Goal: Task Accomplishment & Management: Complete application form

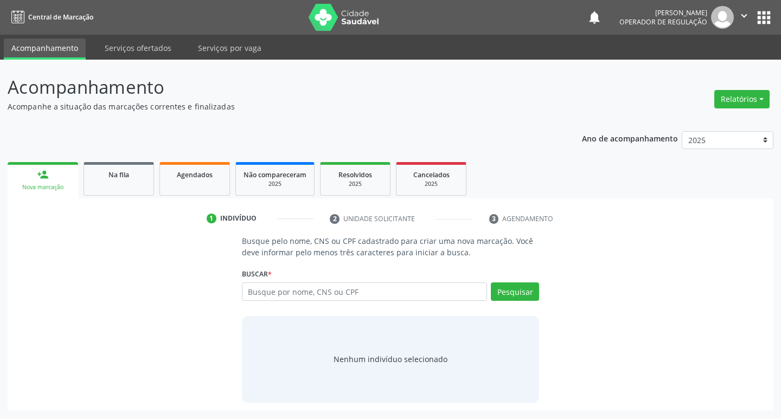
click at [304, 288] on input "text" at bounding box center [365, 292] width 246 height 18
click at [304, 288] on input "704700774388030" at bounding box center [365, 292] width 246 height 18
type input "704700774388030"
click at [514, 292] on button "Pesquisar" at bounding box center [515, 292] width 48 height 18
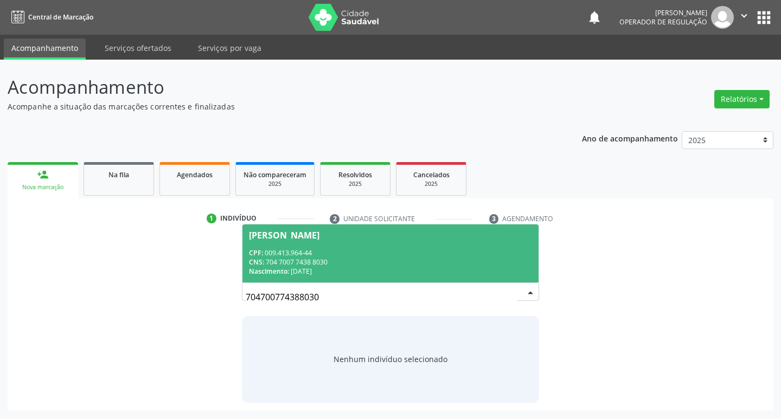
click at [303, 241] on span "[PERSON_NAME] CPF: 009.413.964-44 CNS: 704 7007 7438 8030 Nascimento: [DATE]" at bounding box center [390, 254] width 297 height 58
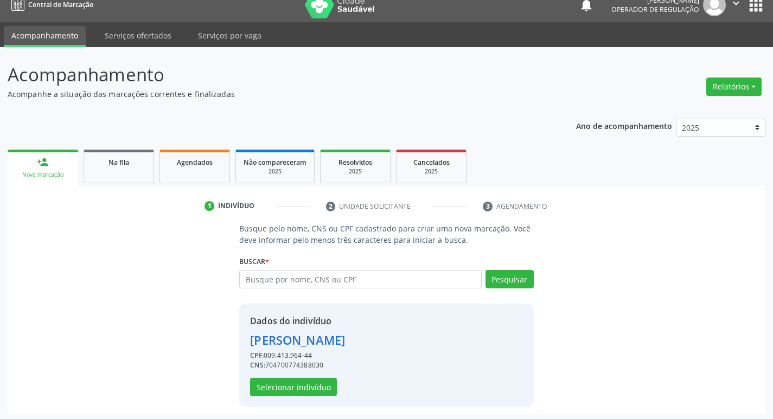
scroll to position [16, 0]
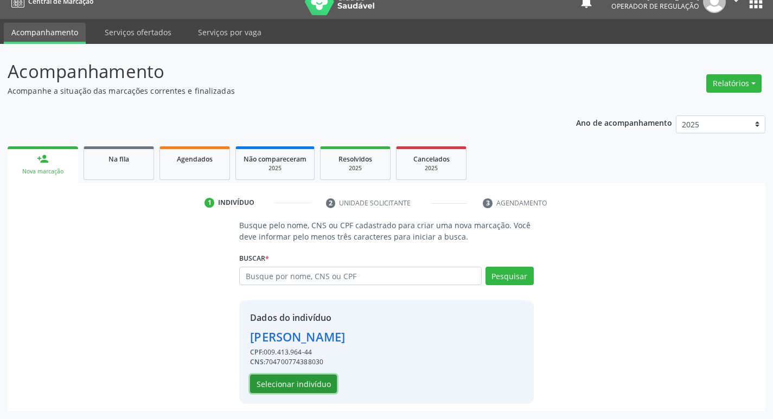
click at [307, 377] on button "Selecionar indivíduo" at bounding box center [293, 384] width 87 height 18
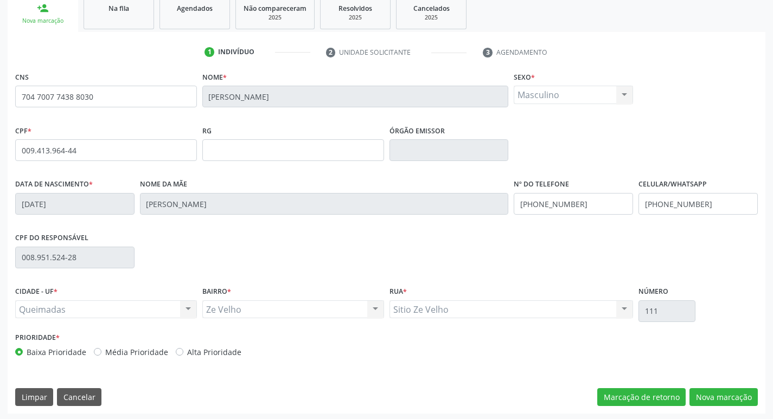
scroll to position [169, 0]
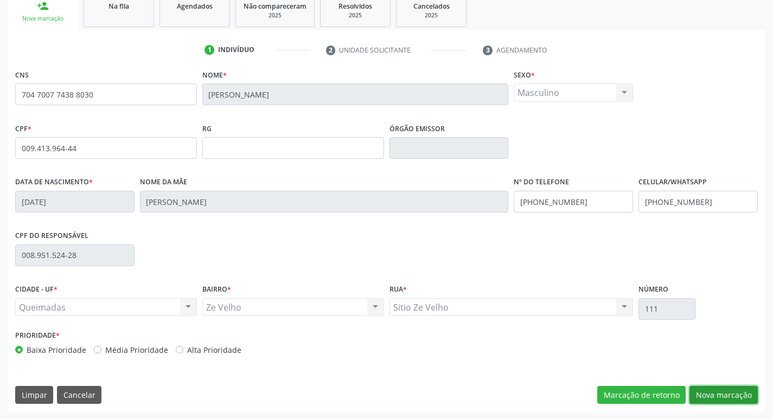
click at [701, 402] on button "Nova marcação" at bounding box center [723, 395] width 68 height 18
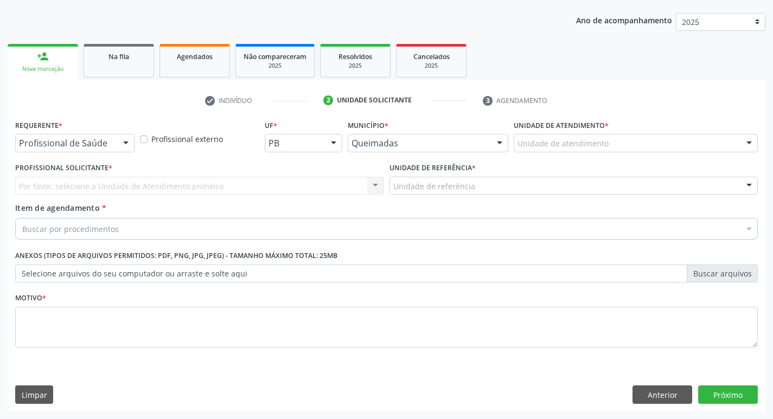
scroll to position [118, 0]
click at [91, 136] on div "Profissional de Saúde" at bounding box center [74, 143] width 119 height 18
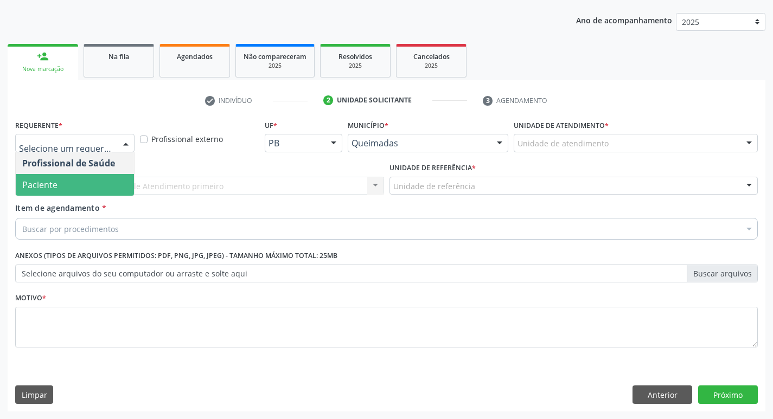
click at [71, 194] on span "Paciente" at bounding box center [75, 185] width 118 height 22
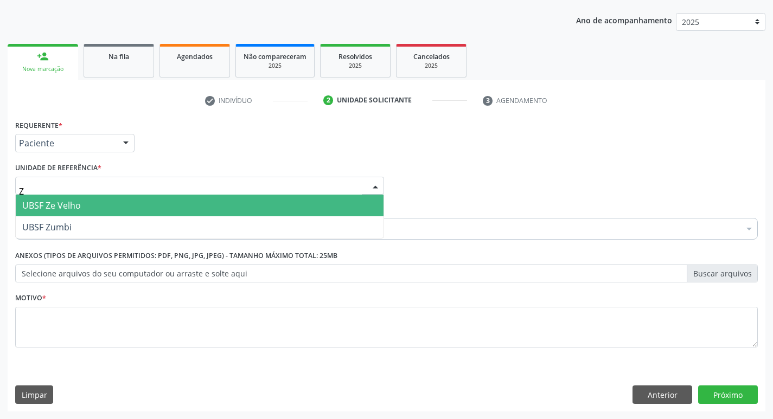
type input "ZE"
click at [73, 202] on span "UBSF Ze Velho" at bounding box center [51, 206] width 59 height 12
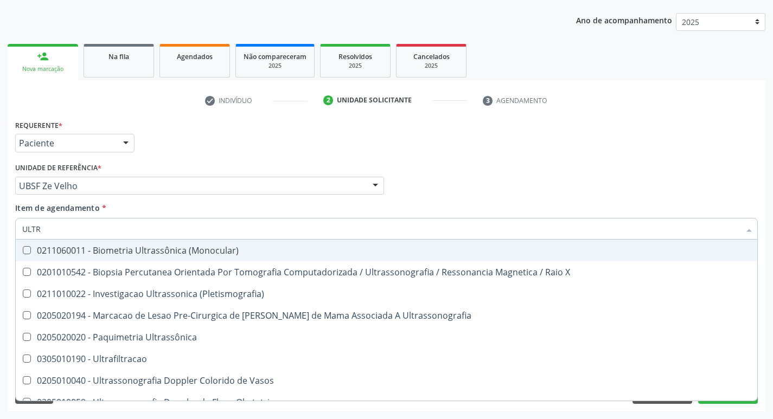
type input "ULTRA"
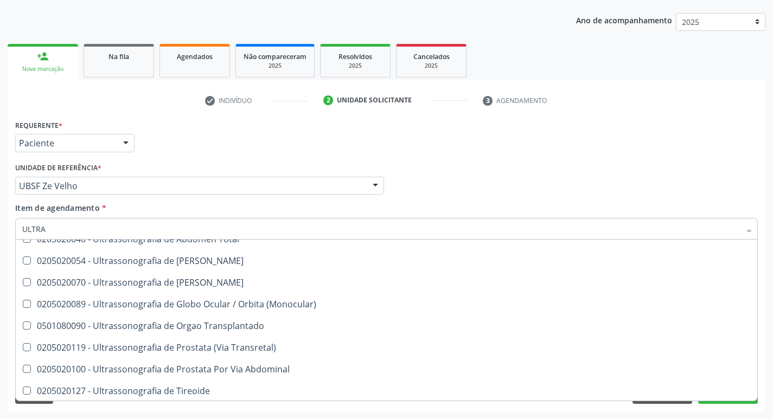
scroll to position [360, 0]
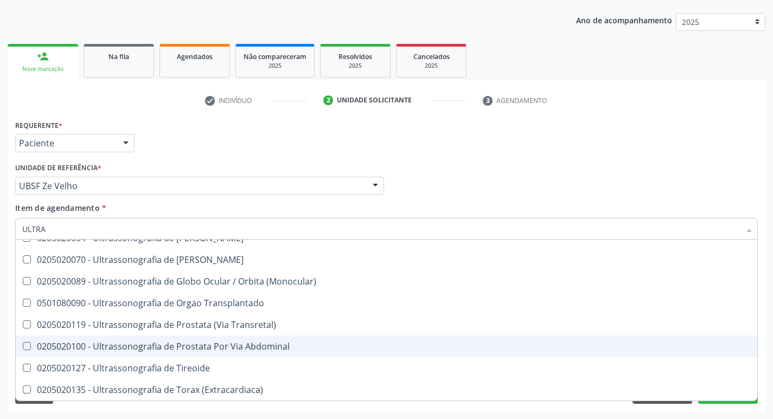
click at [245, 349] on div "0205020100 - Ultrassonografia de Prostata Por Via Abdominal" at bounding box center [386, 346] width 728 height 9
checkbox Abdominal "true"
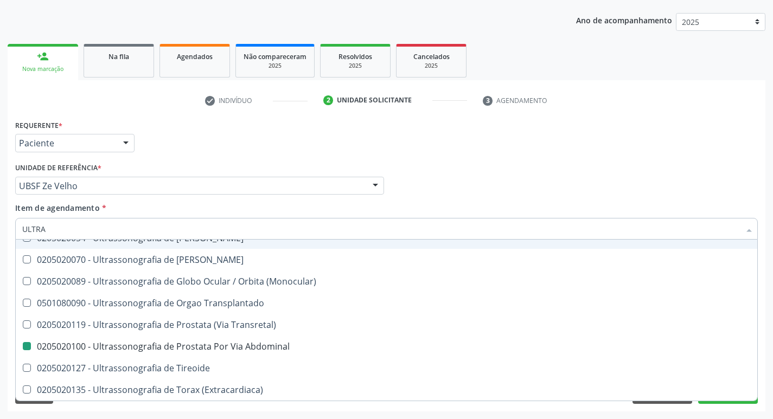
click at [230, 160] on div "Unidade de referência * UBSF Ze Velho UBSF Ligeiro II UBSF Saulo Leal [PERSON_N…" at bounding box center [199, 177] width 369 height 35
checkbox X "true"
checkbox Abdominal "false"
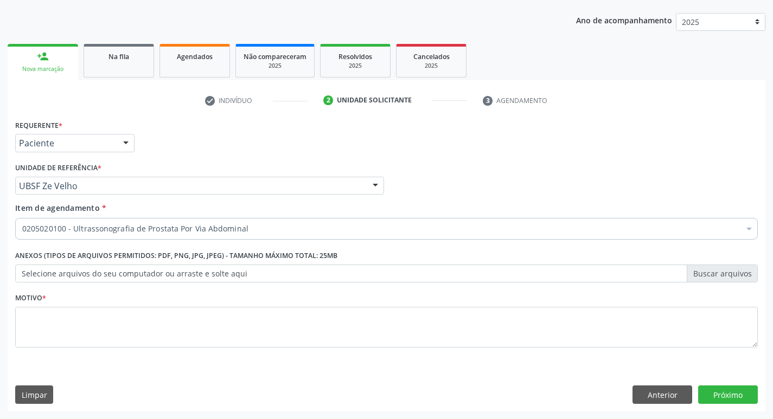
scroll to position [0, 0]
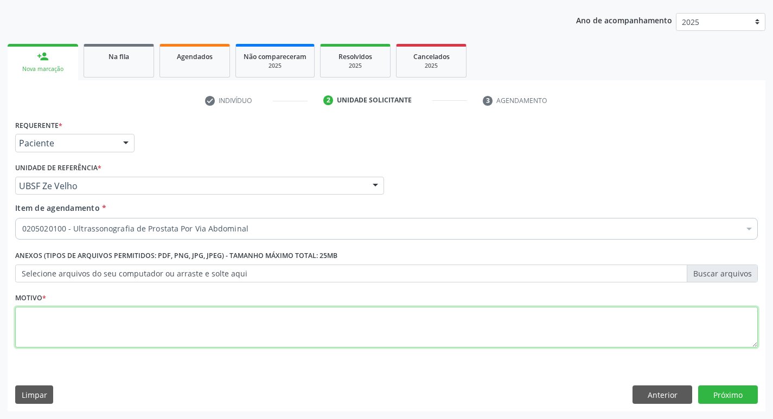
click at [117, 331] on textarea at bounding box center [386, 327] width 742 height 41
type textarea "AVALIAÇÃO"
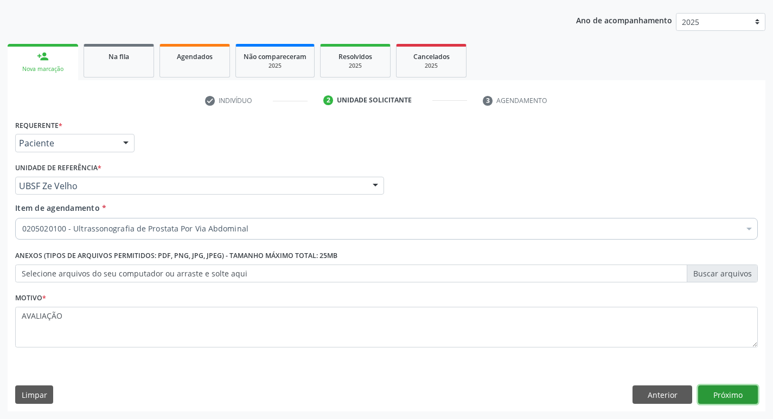
click at [743, 399] on button "Próximo" at bounding box center [728, 395] width 60 height 18
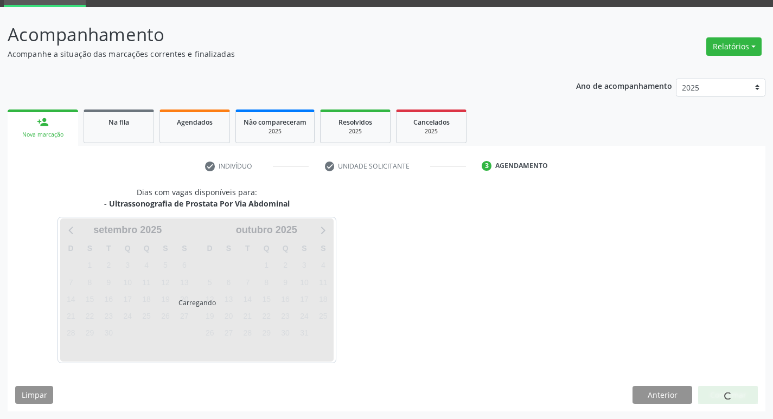
scroll to position [53, 0]
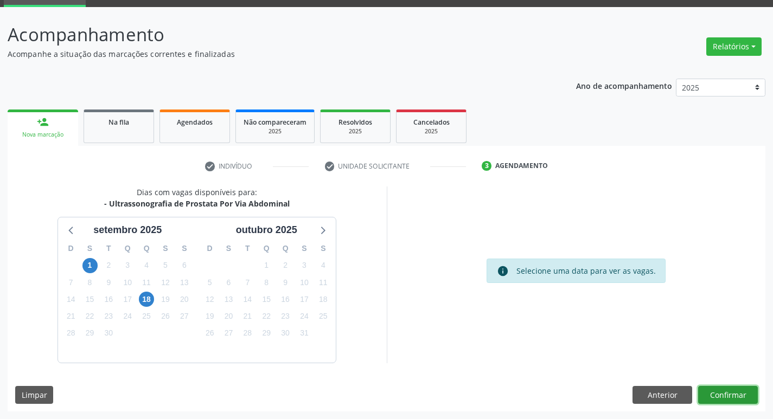
click at [721, 399] on button "Confirmar" at bounding box center [728, 395] width 60 height 18
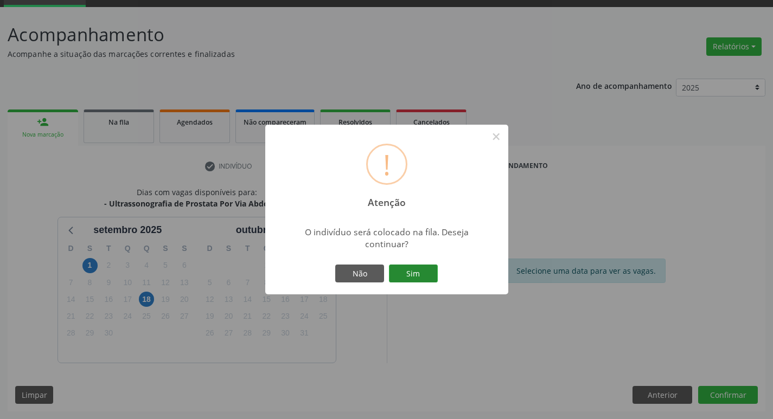
click at [412, 281] on button "Sim" at bounding box center [413, 274] width 49 height 18
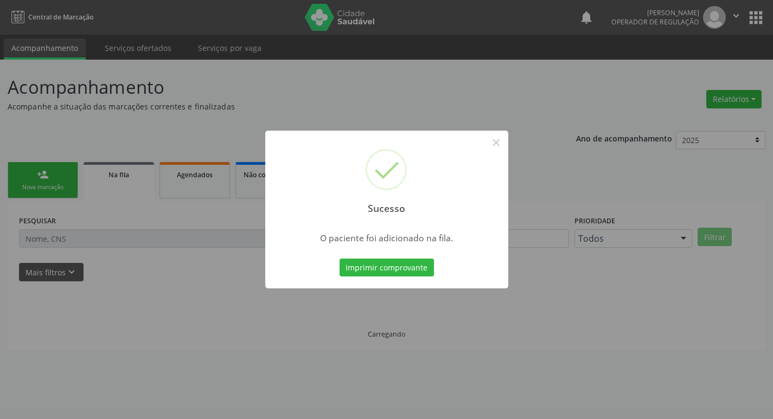
scroll to position [0, 0]
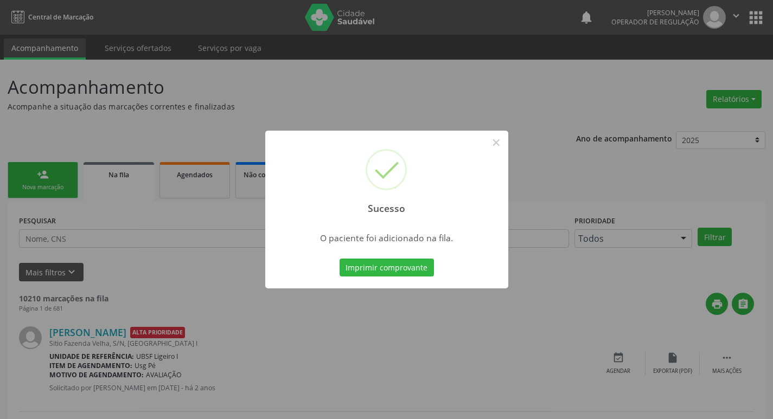
click at [260, 81] on div "Sucesso × O paciente foi adicionado na fila. Imprimir comprovante Cancel" at bounding box center [386, 209] width 773 height 419
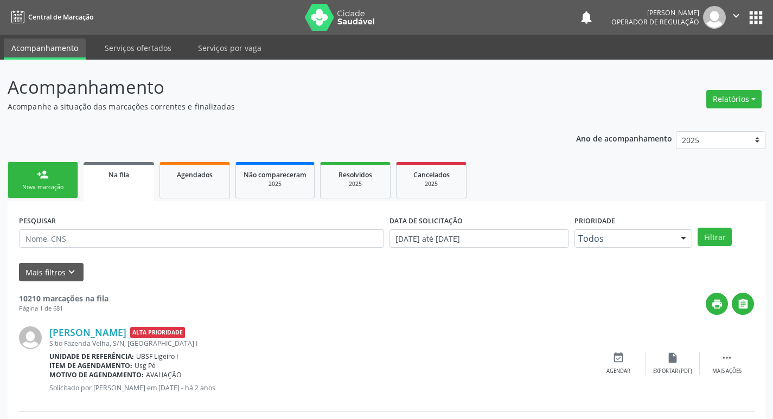
click at [31, 192] on link "person_add Nova marcação" at bounding box center [43, 180] width 70 height 36
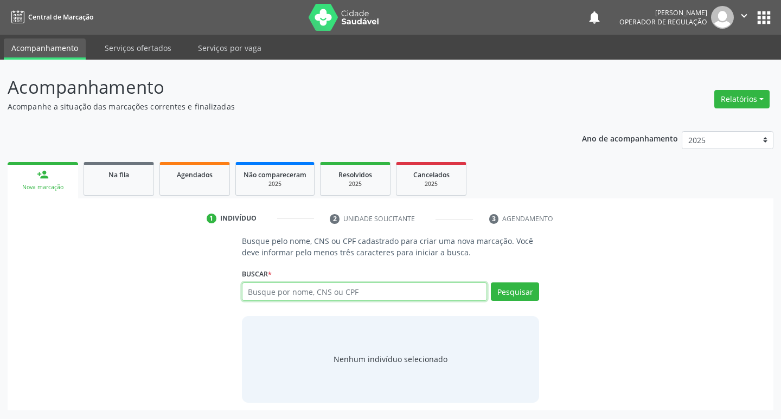
click at [343, 298] on input "text" at bounding box center [365, 292] width 246 height 18
type input "700603928527265"
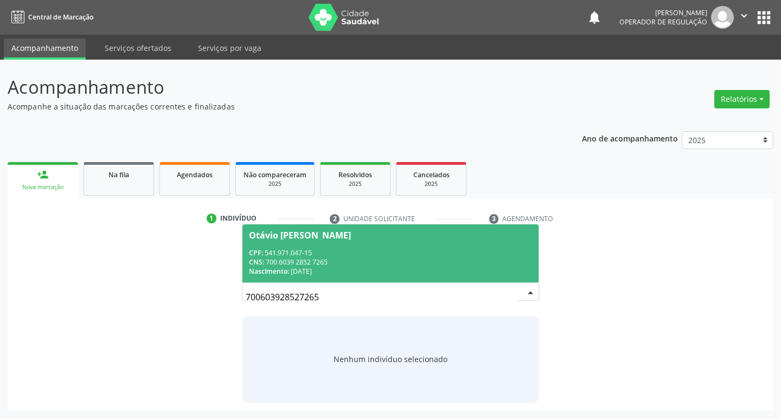
click at [452, 252] on div "CPF: 541.971.047-15" at bounding box center [391, 252] width 284 height 9
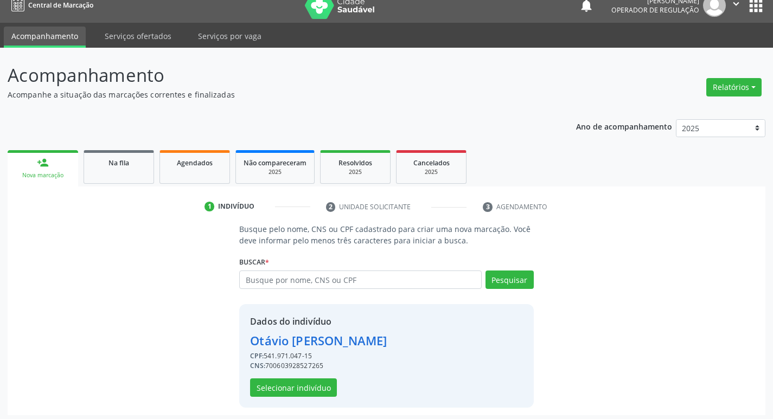
scroll to position [16, 0]
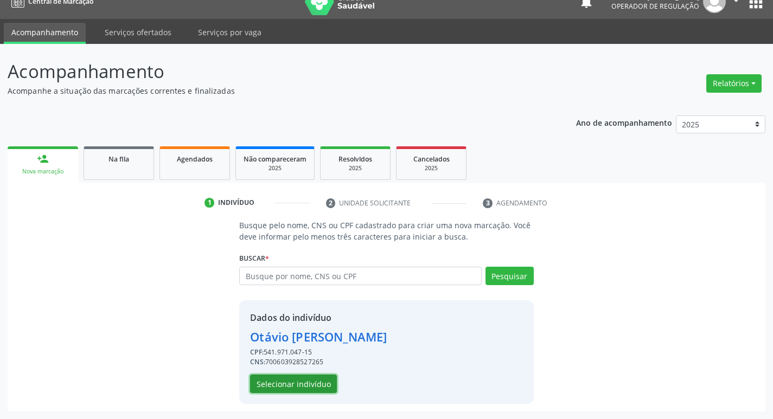
click at [320, 380] on button "Selecionar indivíduo" at bounding box center [293, 384] width 87 height 18
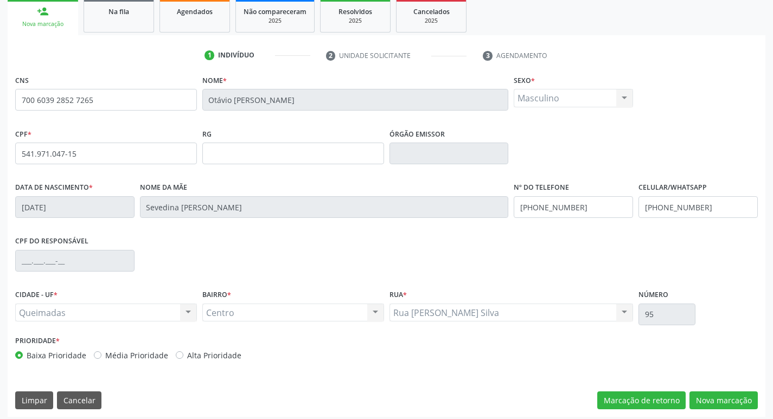
scroll to position [169, 0]
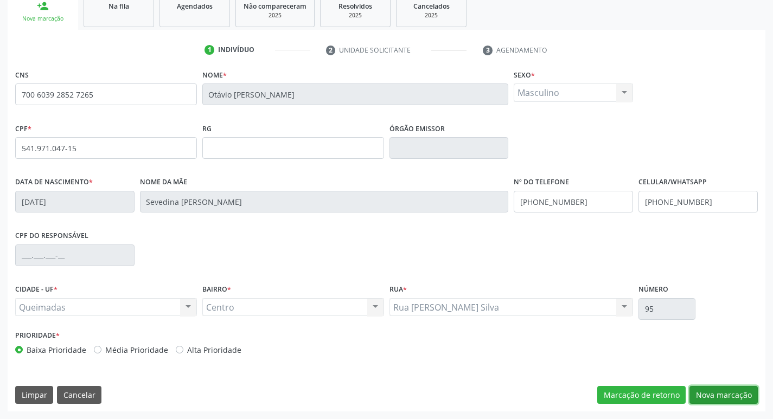
click at [739, 393] on button "Nova marcação" at bounding box center [723, 395] width 68 height 18
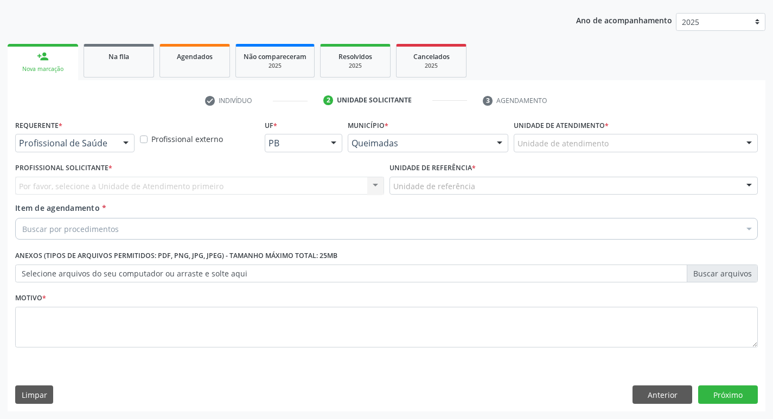
scroll to position [118, 0]
click at [671, 387] on button "Anterior" at bounding box center [662, 395] width 60 height 18
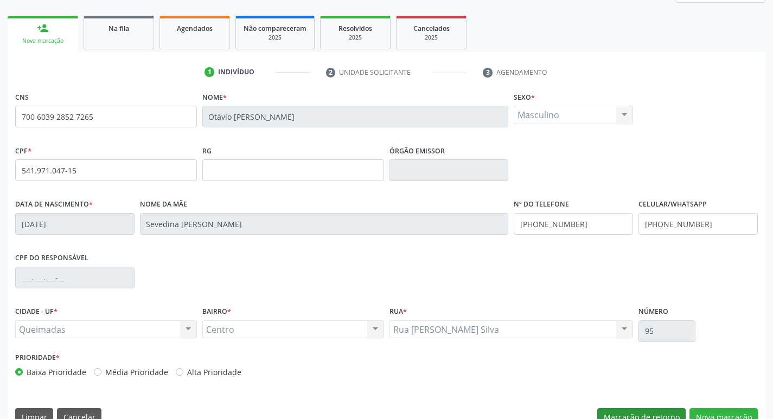
scroll to position [169, 0]
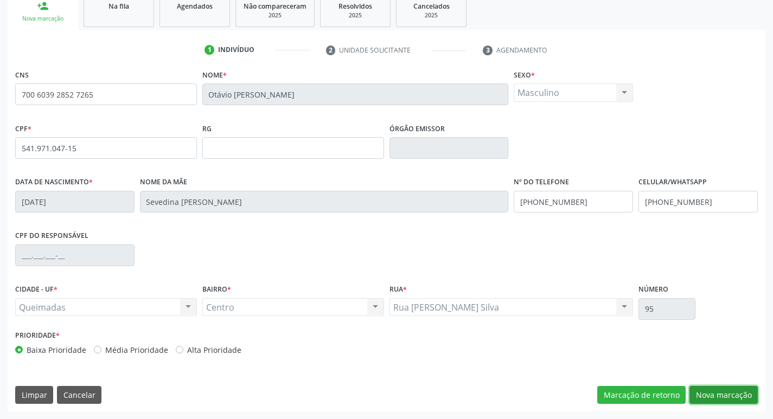
click at [736, 397] on button "Nova marcação" at bounding box center [723, 395] width 68 height 18
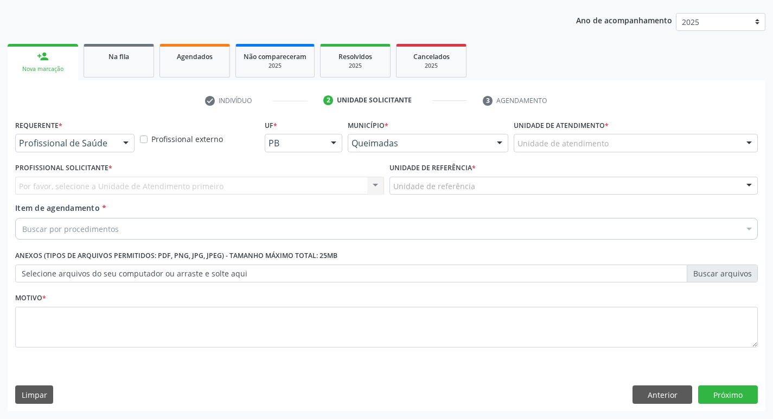
scroll to position [118, 0]
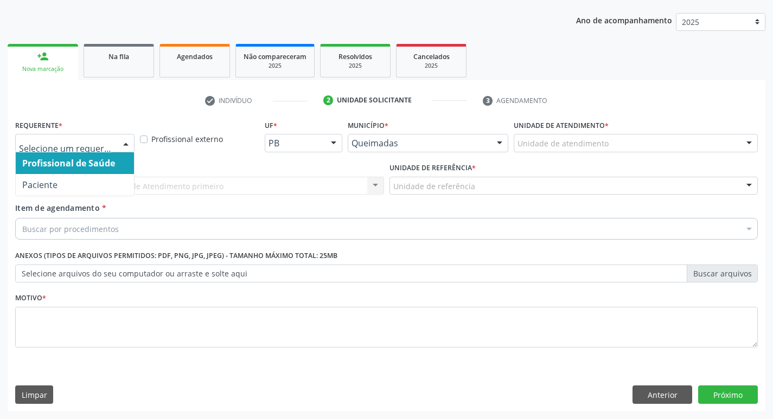
click at [112, 138] on div at bounding box center [74, 143] width 119 height 18
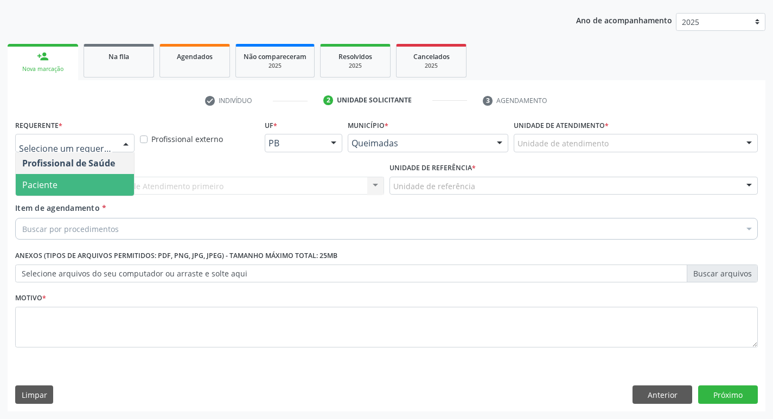
click at [89, 184] on span "Paciente" at bounding box center [75, 185] width 118 height 22
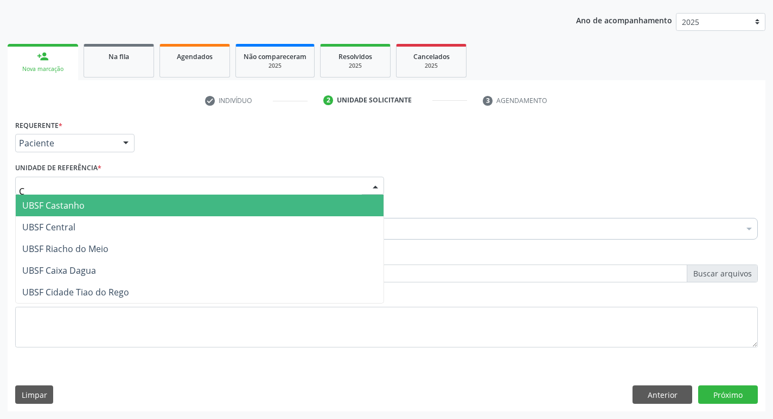
type input "CE"
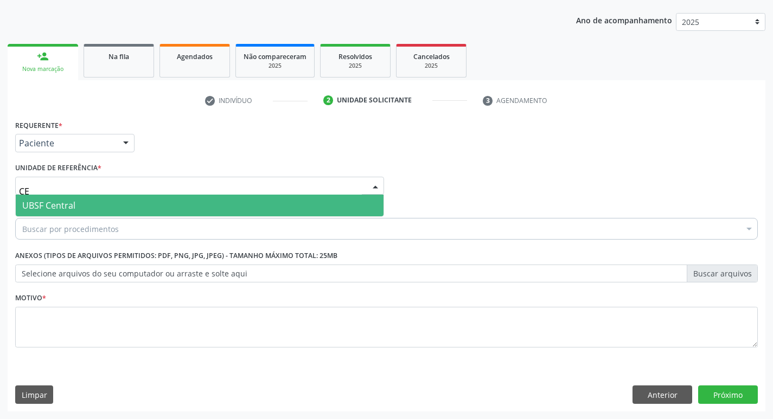
click at [101, 213] on span "UBSF Central" at bounding box center [200, 206] width 368 height 22
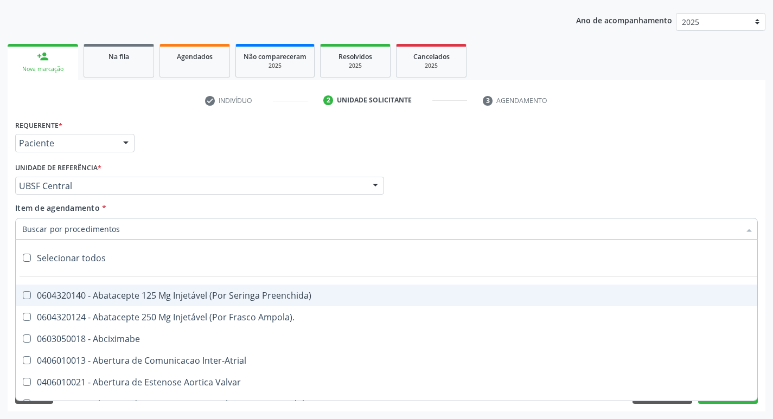
click at [309, 233] on div at bounding box center [386, 229] width 742 height 22
click at [309, 233] on input "Item de agendamento *" at bounding box center [380, 229] width 717 height 22
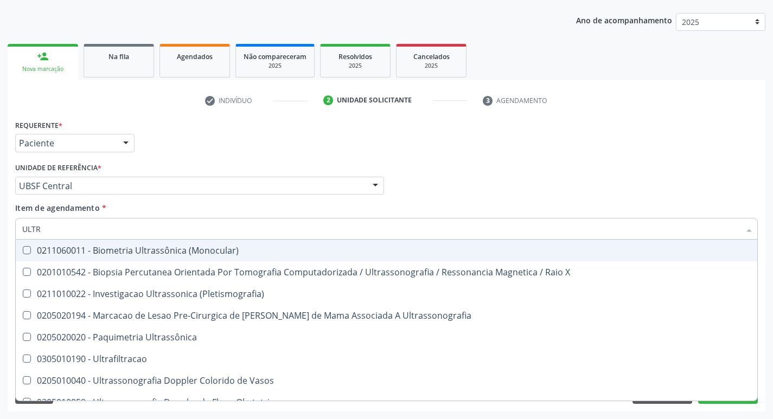
type input "ULTRA"
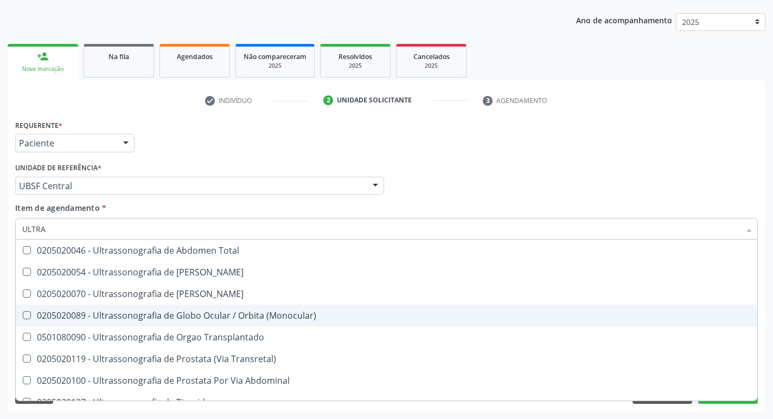
scroll to position [360, 0]
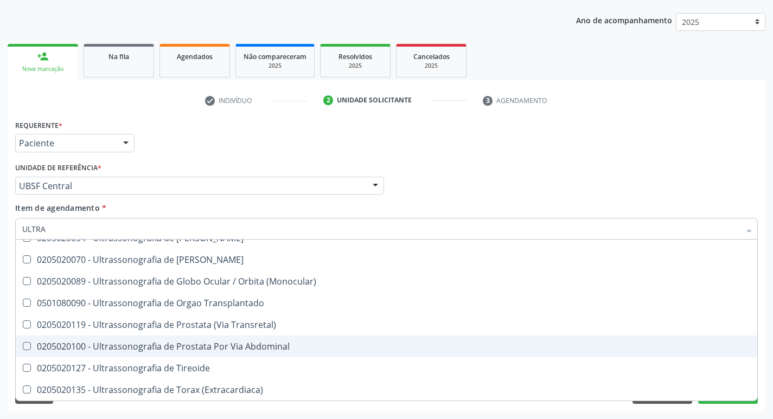
click at [283, 351] on div "0205020100 - Ultrassonografia de Prostata Por Via Abdominal" at bounding box center [386, 346] width 728 height 9
checkbox Abdominal "true"
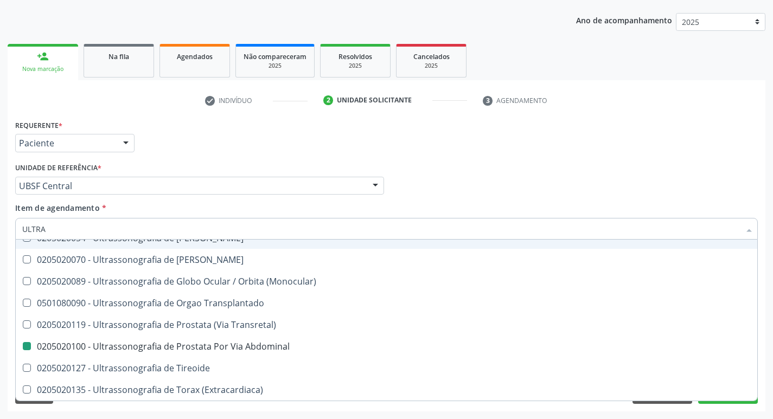
click at [422, 127] on div "Requerente * Paciente Profissional de Saúde Paciente Nenhum resultado encontrad…" at bounding box center [386, 138] width 748 height 42
checkbox X "true"
checkbox Abdominal "false"
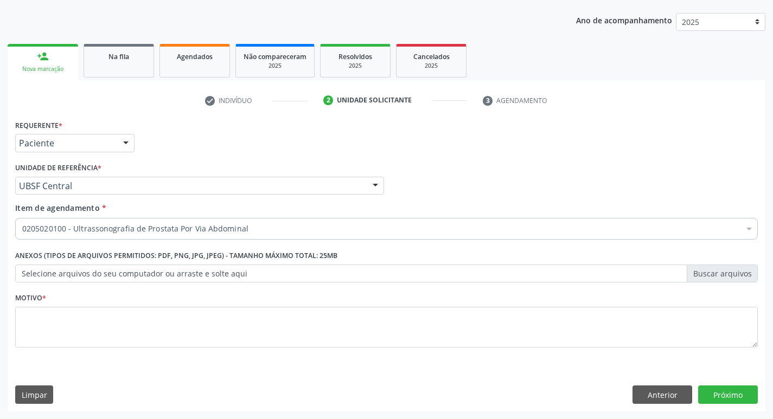
scroll to position [0, 0]
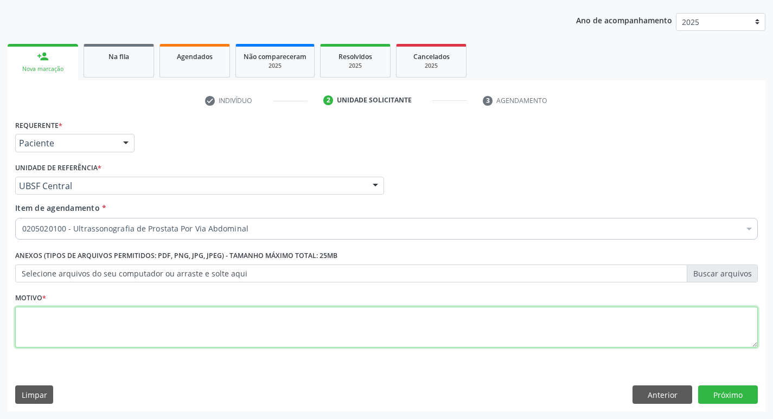
click at [108, 323] on textarea at bounding box center [386, 327] width 742 height 41
type textarea "AVALIAÇÃO"
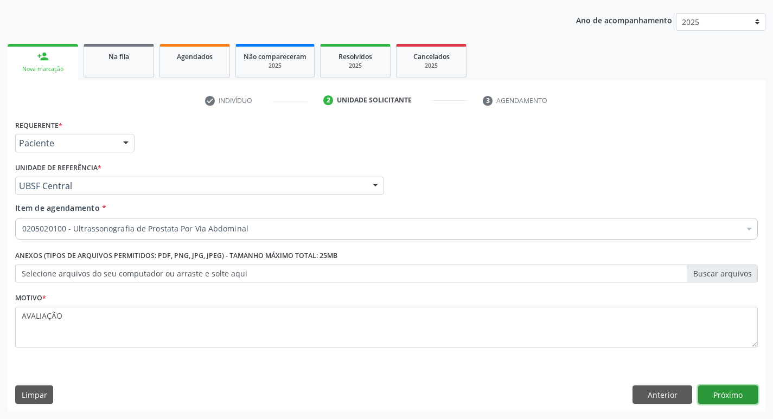
click at [729, 392] on button "Próximo" at bounding box center [728, 395] width 60 height 18
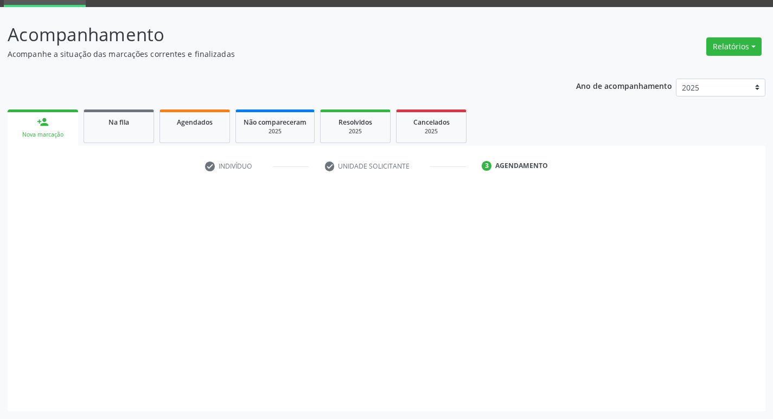
scroll to position [53, 0]
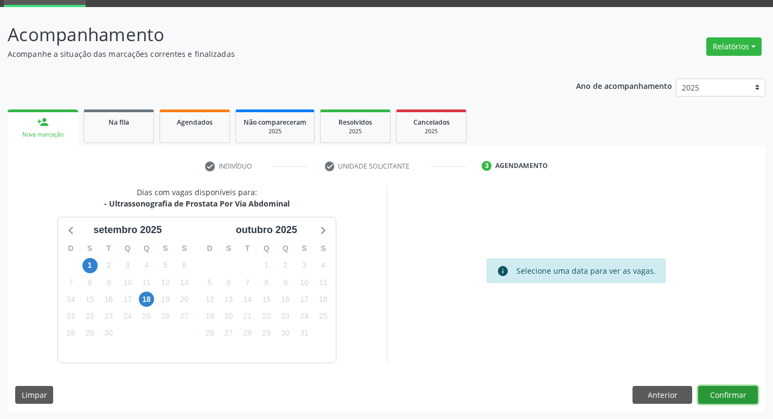
click at [735, 398] on button "Confirmar" at bounding box center [728, 395] width 60 height 18
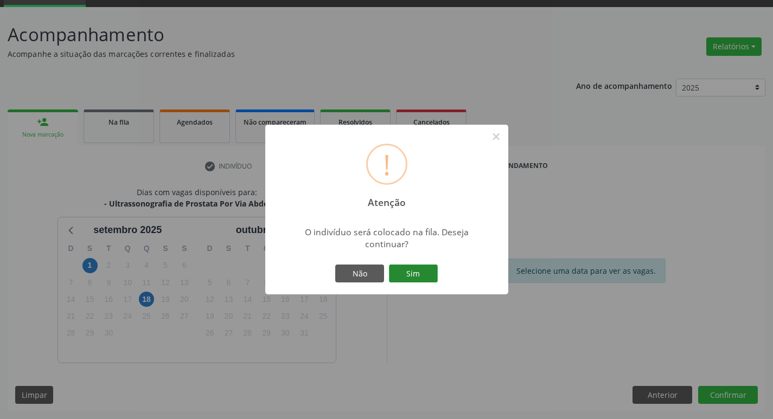
click at [420, 265] on button "Sim" at bounding box center [413, 274] width 49 height 18
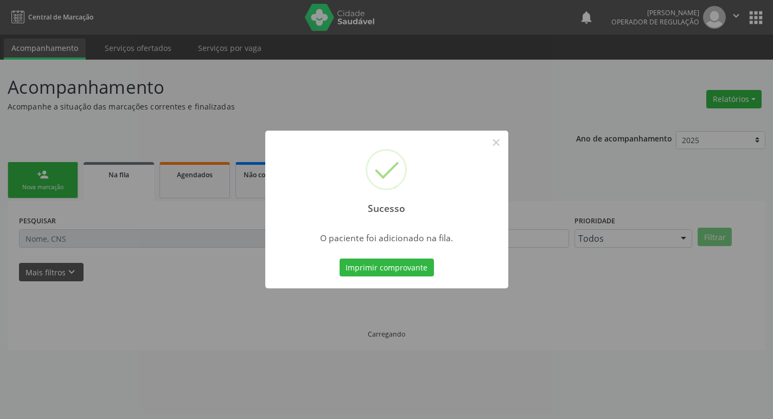
scroll to position [0, 0]
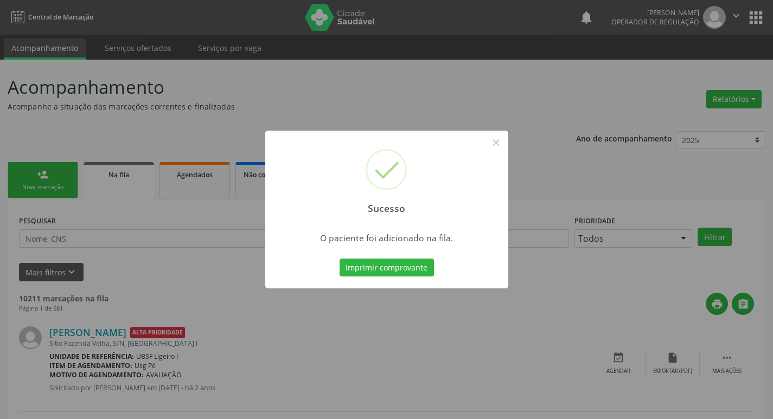
click at [405, 157] on div "Sucesso ×" at bounding box center [386, 177] width 243 height 93
drag, startPoint x: 506, startPoint y: 139, endPoint x: 498, endPoint y: 141, distance: 7.8
click at [505, 139] on div "Sucesso ×" at bounding box center [386, 177] width 243 height 93
click at [497, 141] on button "×" at bounding box center [496, 142] width 18 height 18
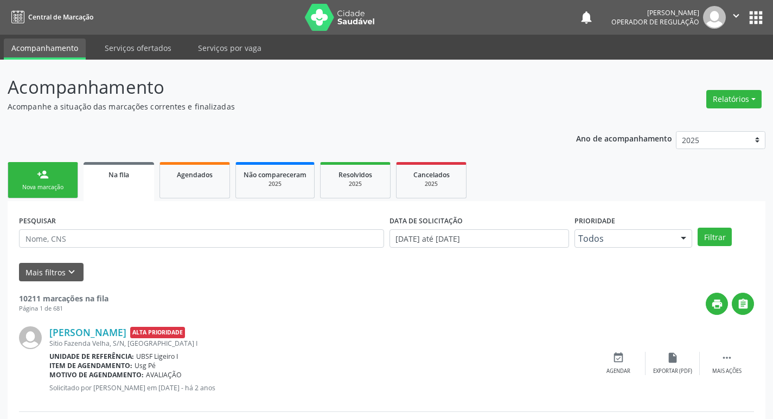
drag, startPoint x: 76, startPoint y: 165, endPoint x: 53, endPoint y: 170, distance: 24.4
click at [76, 165] on link "person_add Nova marcação" at bounding box center [43, 180] width 70 height 36
click at [53, 170] on link "person_add Nova marcação" at bounding box center [43, 180] width 70 height 36
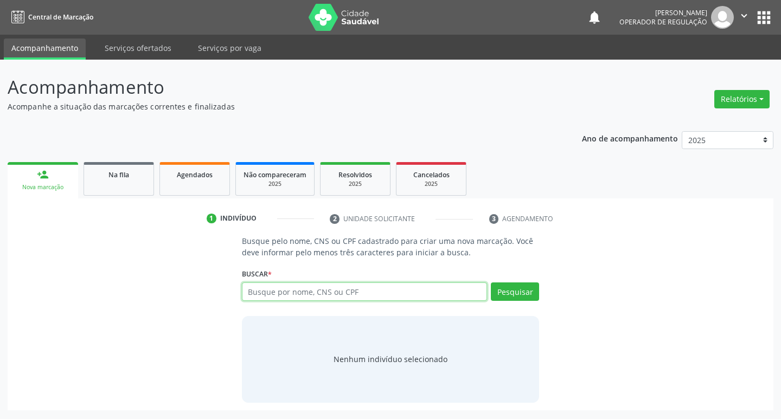
click at [265, 297] on input "text" at bounding box center [365, 292] width 246 height 18
type input "702105701390594"
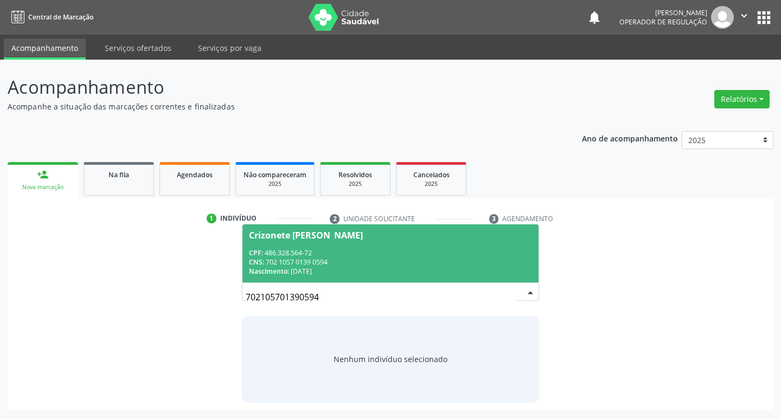
click at [266, 248] on div "CPF: 486.328.564-72" at bounding box center [391, 252] width 284 height 9
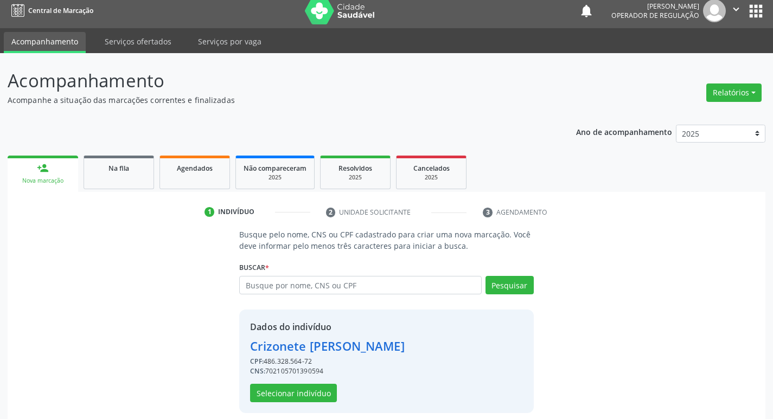
scroll to position [16, 0]
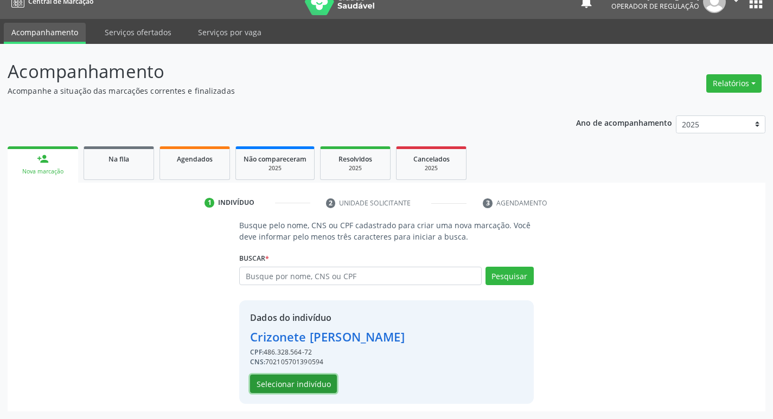
click at [322, 389] on button "Selecionar indivíduo" at bounding box center [293, 384] width 87 height 18
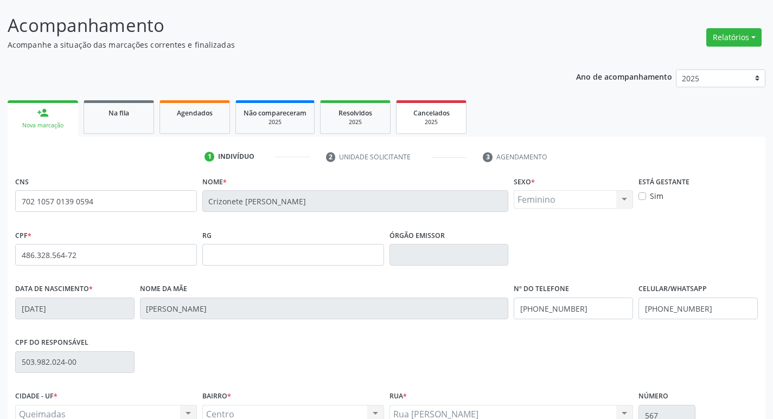
scroll to position [169, 0]
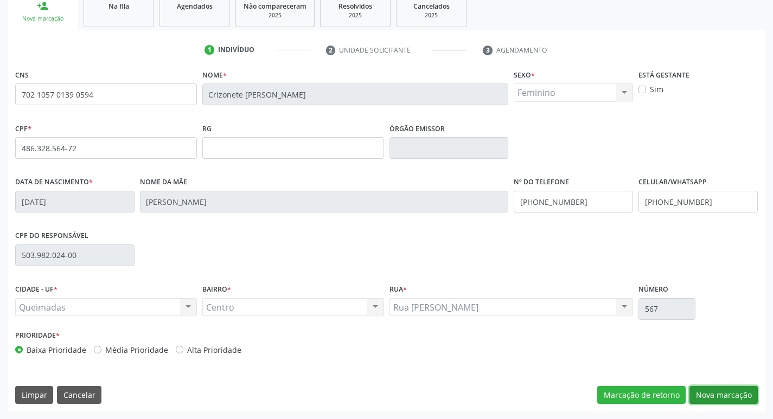
drag, startPoint x: 727, startPoint y: 395, endPoint x: 387, endPoint y: 367, distance: 341.2
click at [727, 395] on button "Nova marcação" at bounding box center [723, 395] width 68 height 18
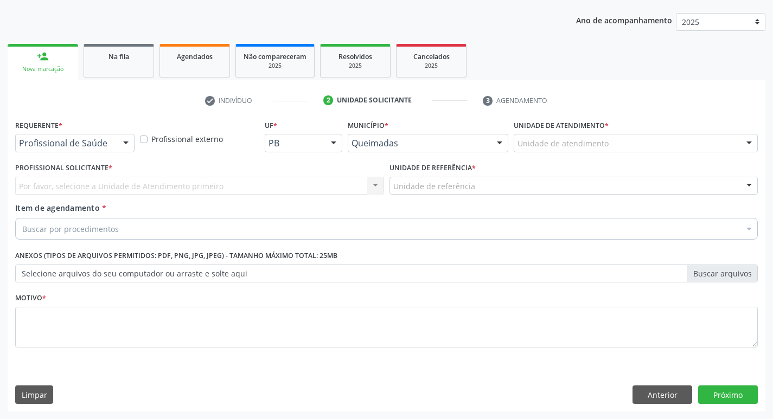
scroll to position [118, 0]
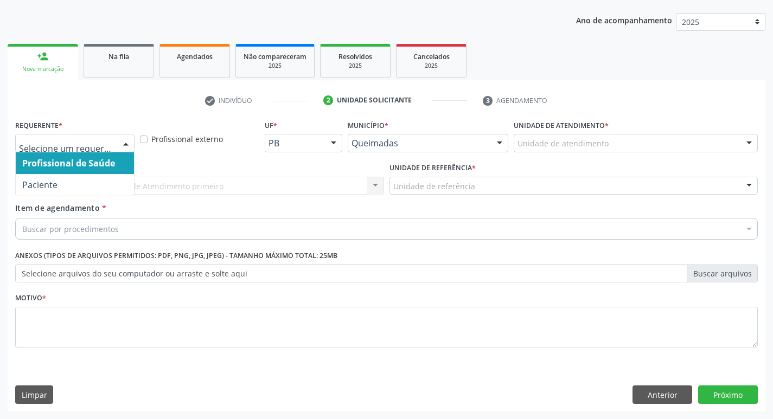
drag, startPoint x: 74, startPoint y: 144, endPoint x: 67, endPoint y: 155, distance: 13.1
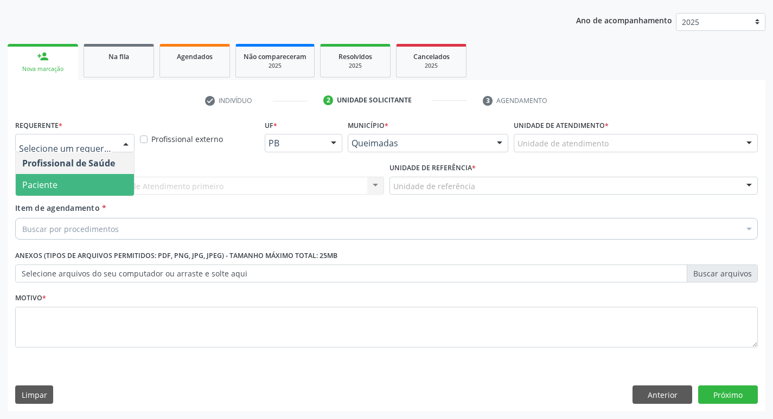
click at [47, 189] on span "Paciente" at bounding box center [39, 185] width 35 height 12
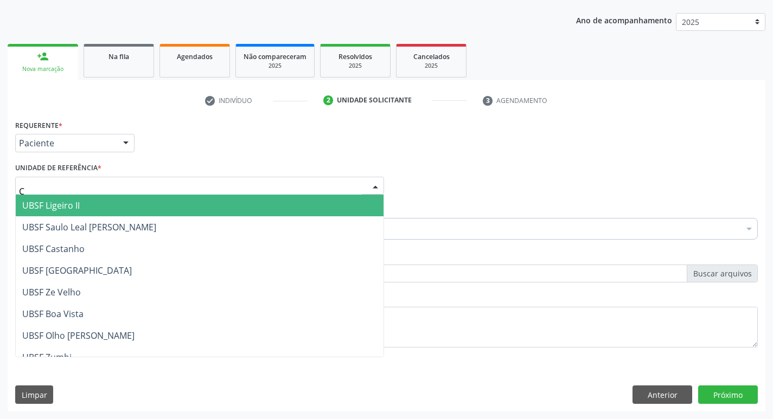
type input "CE"
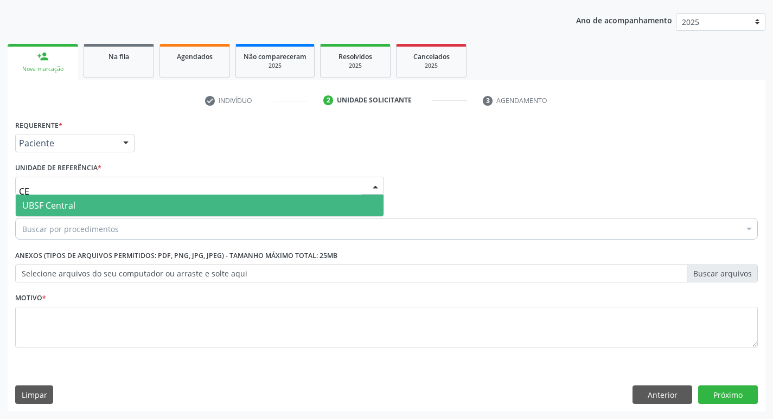
click at [44, 203] on span "UBSF Central" at bounding box center [48, 206] width 53 height 12
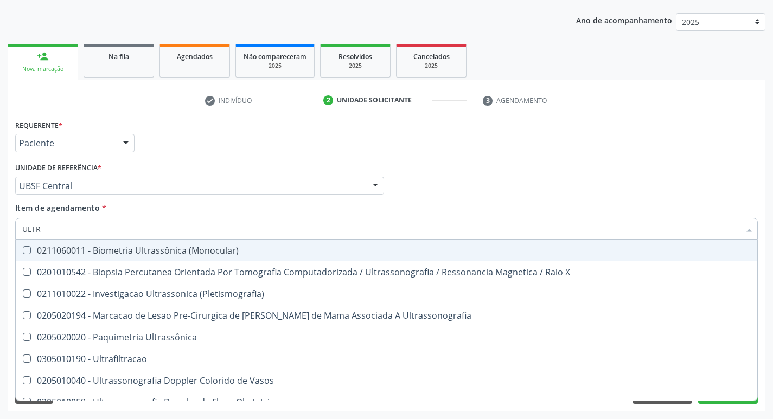
type input "ULTRA"
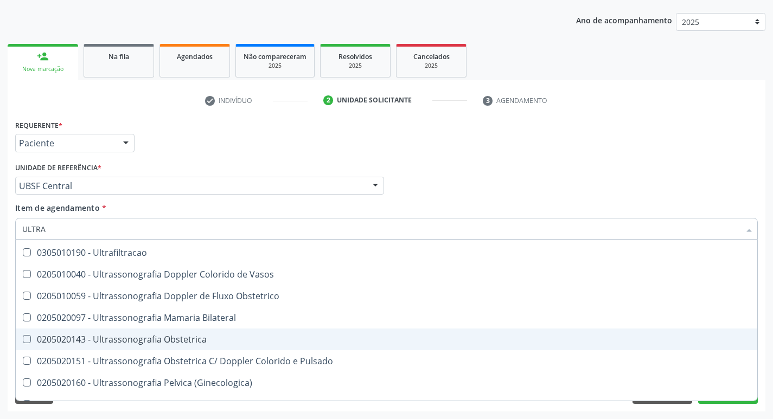
scroll to position [88, 0]
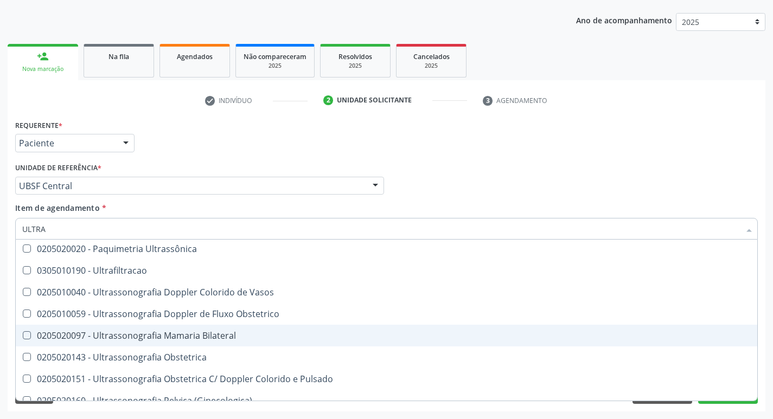
click at [131, 333] on div "0205020097 - Ultrassonografia Mamaria Bilateral" at bounding box center [386, 335] width 728 height 9
checkbox Bilateral "true"
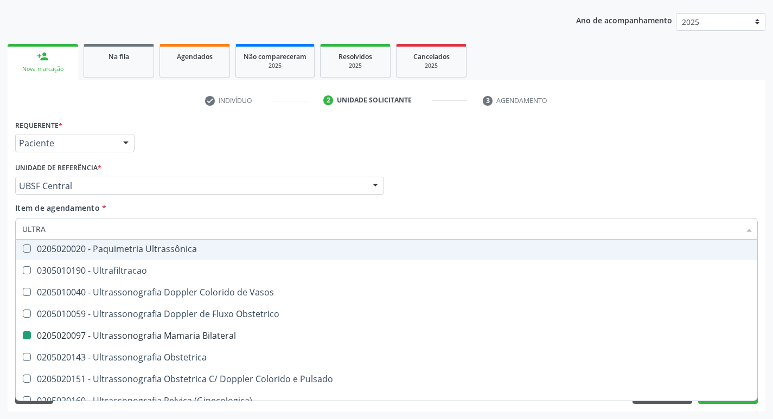
click at [335, 111] on div "check Indivíduo 2 Unidade solicitante 3 Agendamento CNS 702 1057 0139 0594 [GEO…" at bounding box center [387, 252] width 758 height 320
checkbox X "true"
checkbox Bilateral "false"
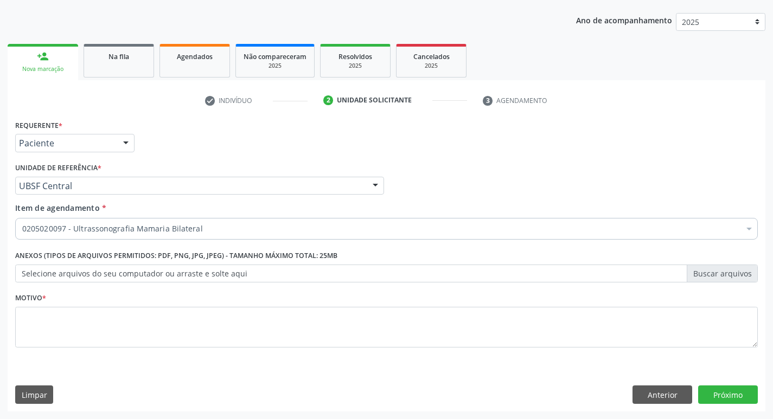
scroll to position [0, 0]
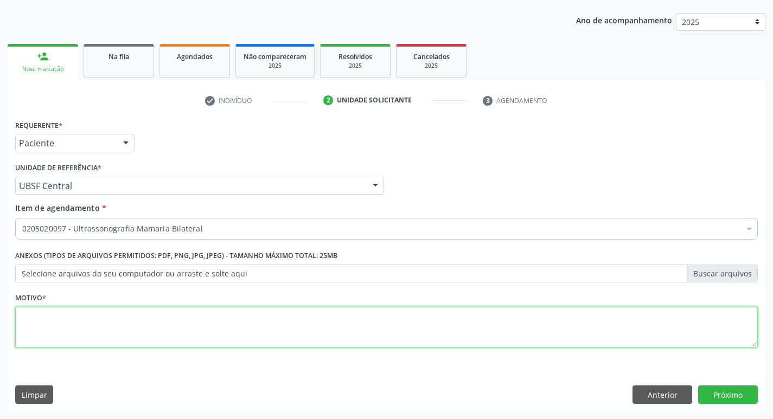
click at [79, 317] on textarea at bounding box center [386, 327] width 742 height 41
type textarea "0205020097"
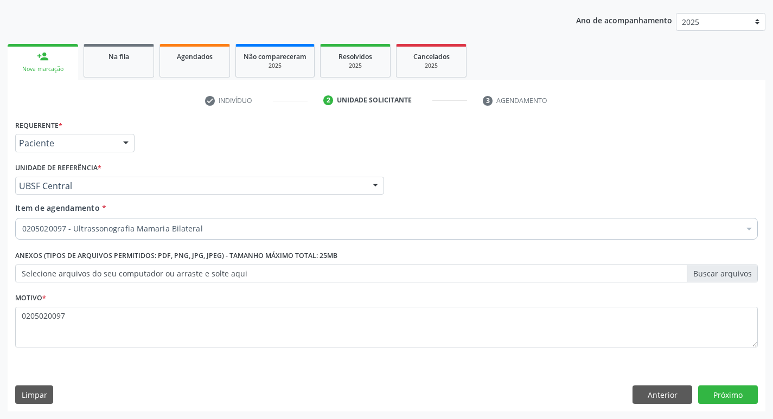
click at [76, 302] on div "Motivo * 0205020097" at bounding box center [386, 318] width 742 height 57
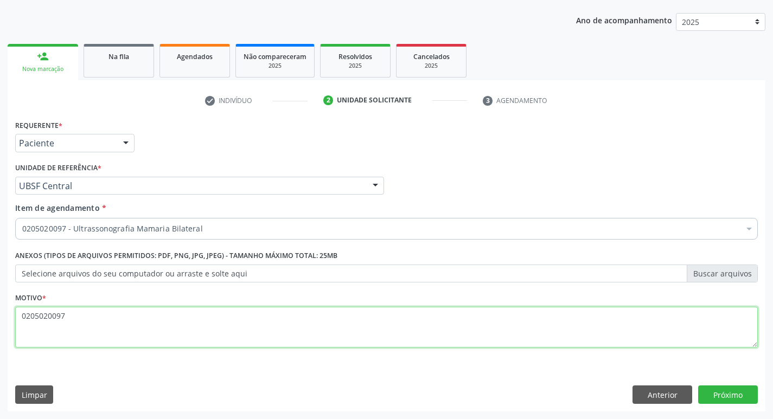
click at [73, 315] on textarea "0205020097" at bounding box center [386, 327] width 742 height 41
type textarea "AVALIAÇÃO"
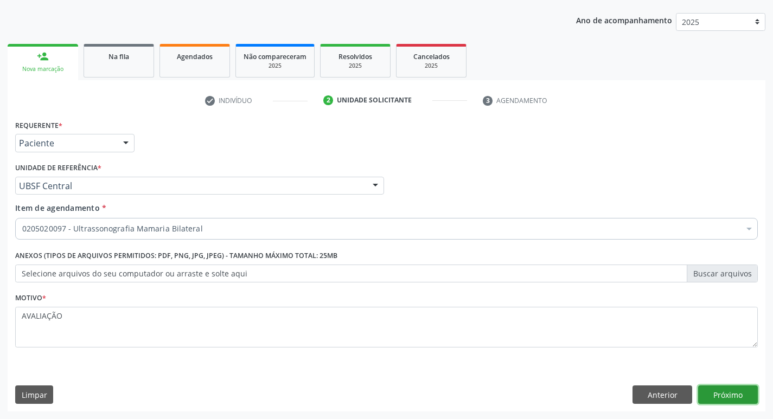
click at [731, 388] on button "Próximo" at bounding box center [728, 395] width 60 height 18
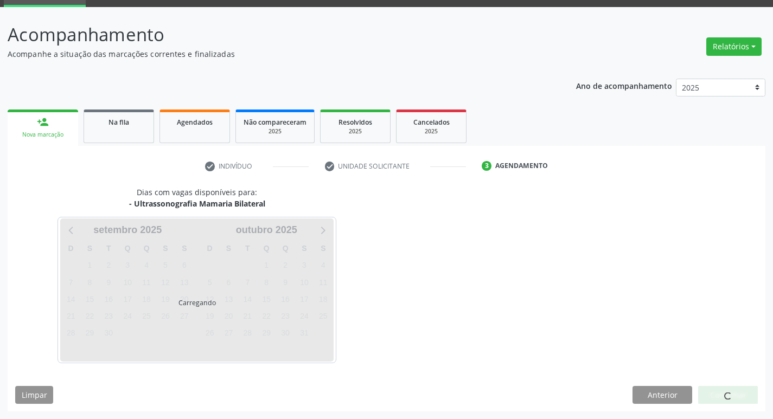
scroll to position [53, 0]
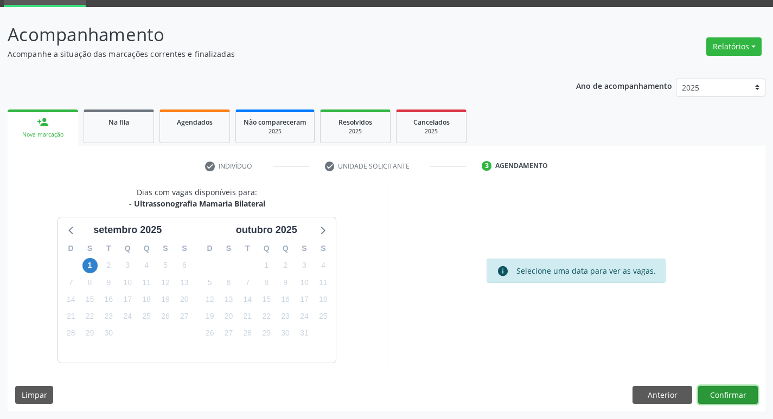
click at [717, 396] on button "Confirmar" at bounding box center [728, 395] width 60 height 18
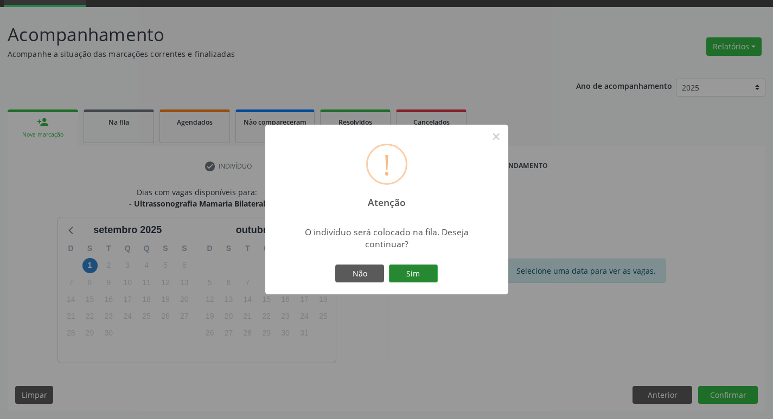
click at [422, 275] on button "Sim" at bounding box center [413, 274] width 49 height 18
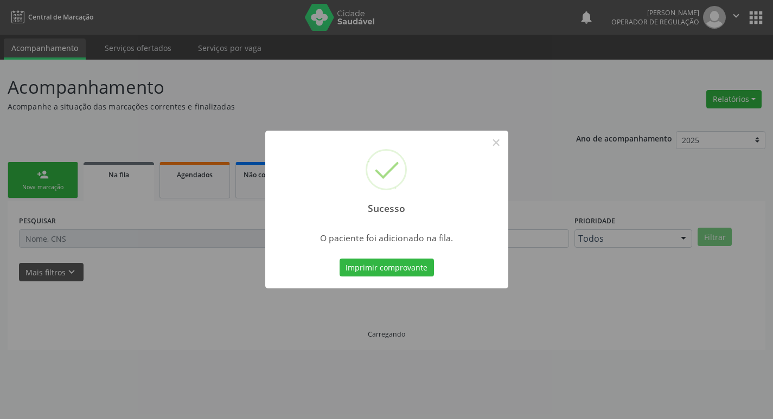
scroll to position [0, 0]
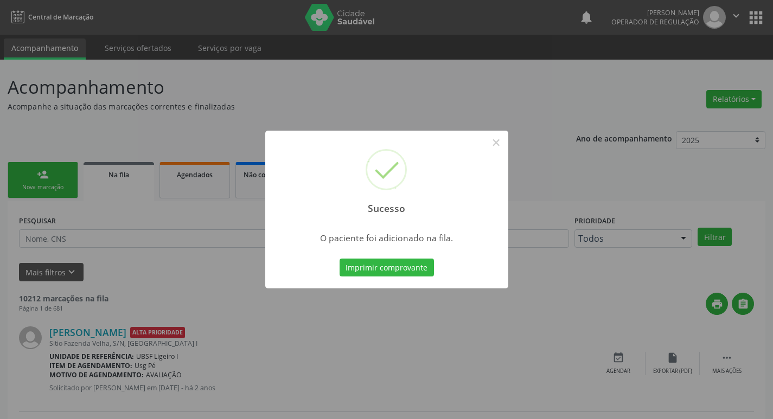
click at [62, 90] on div "Sucesso × O paciente foi adicionado na fila. Imprimir comprovante Cancel" at bounding box center [386, 209] width 773 height 419
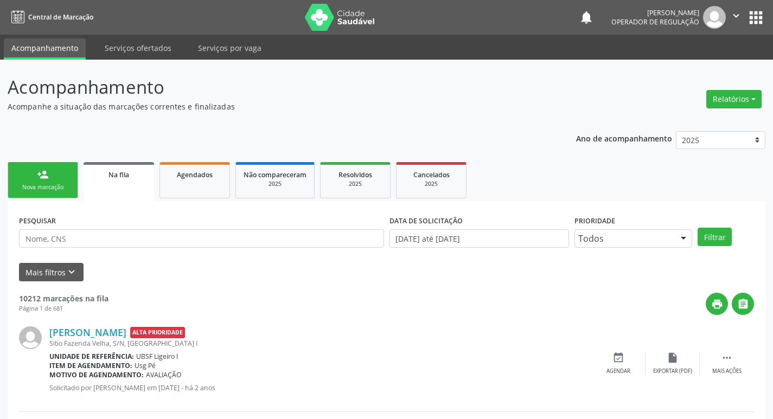
click at [59, 164] on link "person_add Nova marcação" at bounding box center [43, 180] width 70 height 36
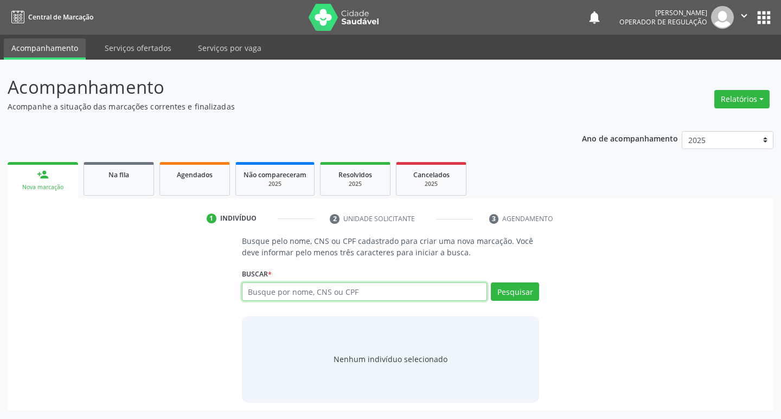
click at [283, 292] on input "text" at bounding box center [365, 292] width 246 height 18
type input "700501517946158"
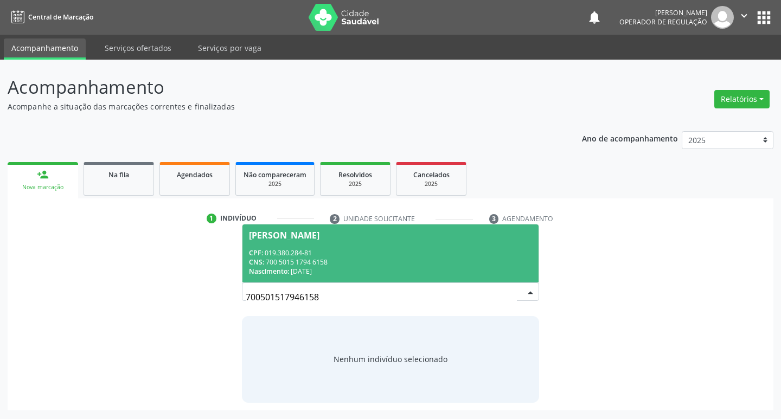
click at [346, 271] on div "Nascimento: [DATE]" at bounding box center [391, 271] width 284 height 9
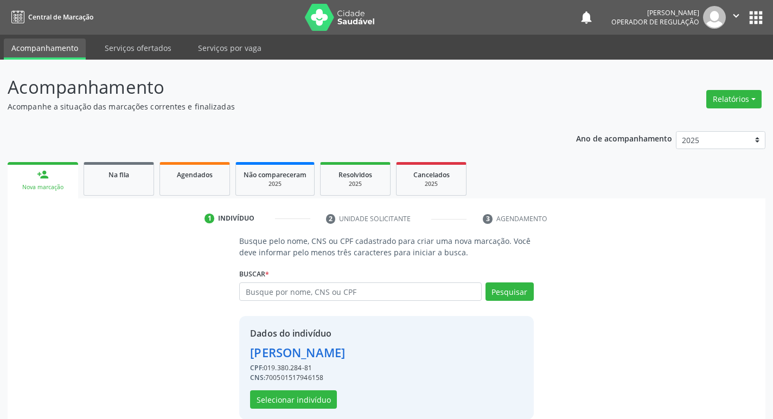
scroll to position [16, 0]
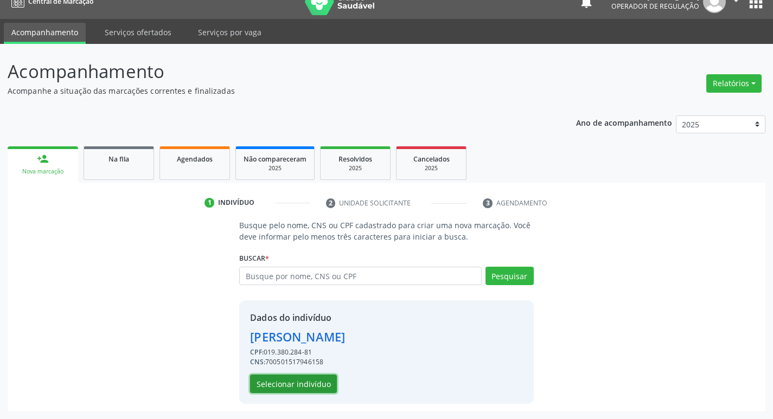
click at [324, 381] on button "Selecionar indivíduo" at bounding box center [293, 384] width 87 height 18
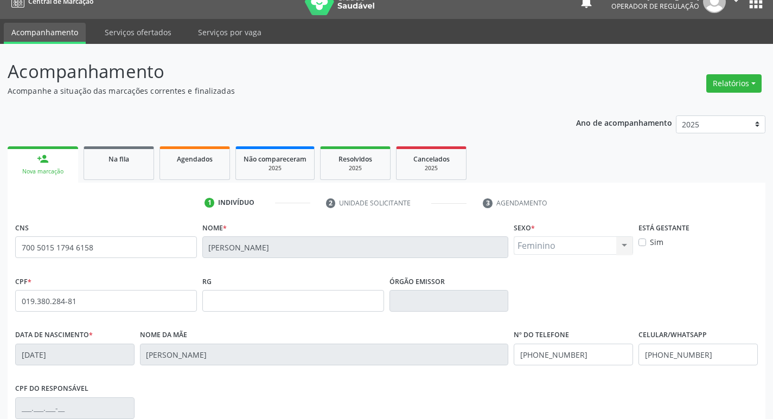
scroll to position [169, 0]
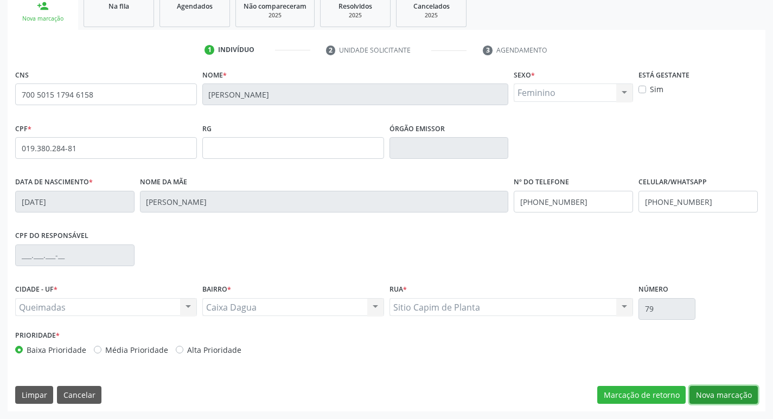
click at [713, 394] on button "Nova marcação" at bounding box center [723, 395] width 68 height 18
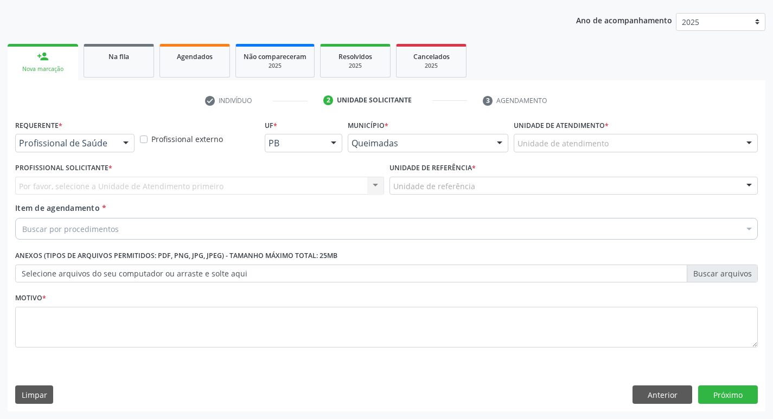
scroll to position [118, 0]
click at [115, 138] on div "Profissional de Saúde Profissional de Saúde Paciente Nenhum resultado encontrad…" at bounding box center [74, 143] width 119 height 18
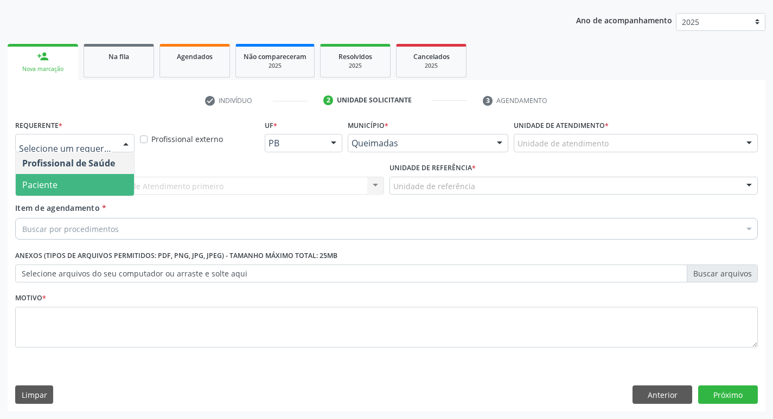
click at [82, 191] on span "Paciente" at bounding box center [75, 185] width 118 height 22
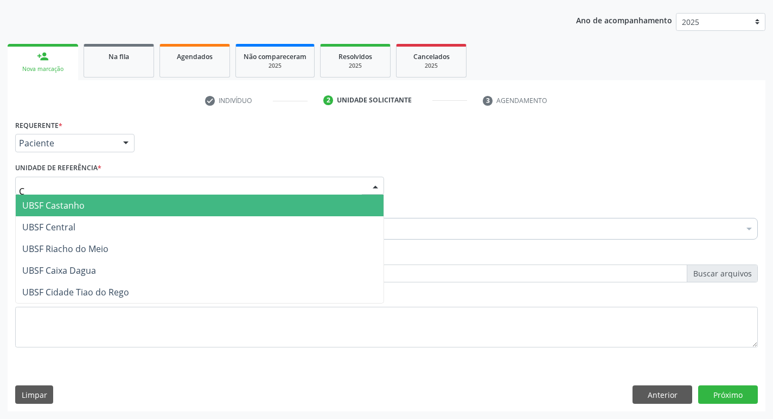
type input "CA"
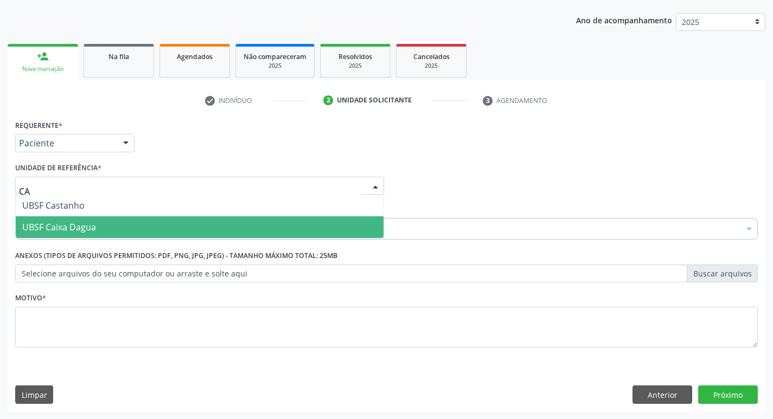
click at [77, 223] on span "UBSF Caixa Dagua" at bounding box center [59, 227] width 74 height 12
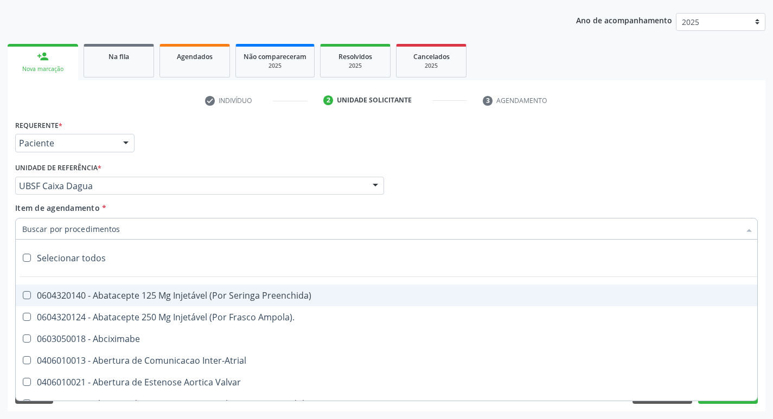
paste input "0205020097"
type input "0205020097"
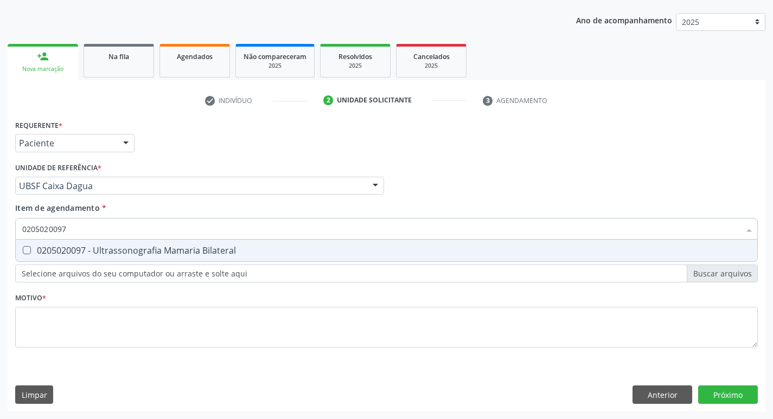
click at [91, 243] on span "0205020097 - Ultrassonografia Mamaria Bilateral" at bounding box center [386, 251] width 741 height 22
checkbox Bilateral "true"
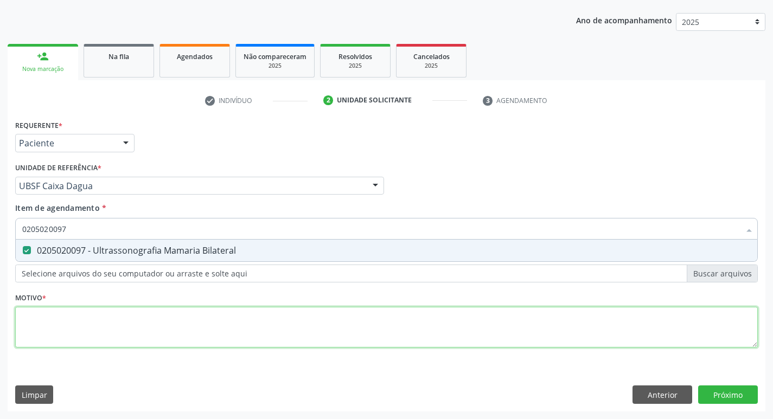
click at [59, 319] on div "Requerente * Paciente Profissional de Saúde Paciente Nenhum resultado encontrad…" at bounding box center [386, 240] width 742 height 246
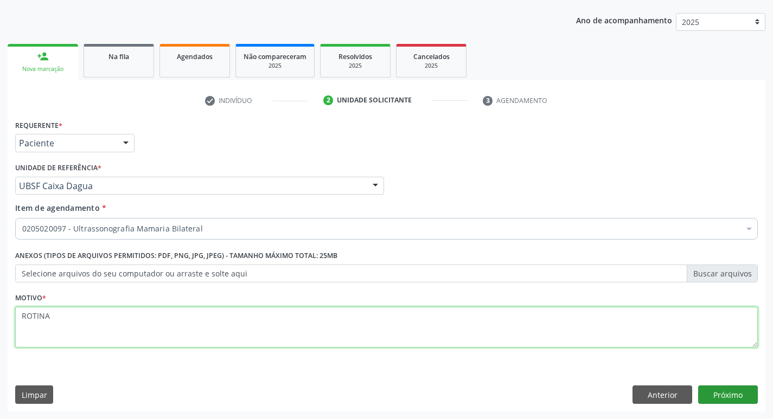
type textarea "ROTINA"
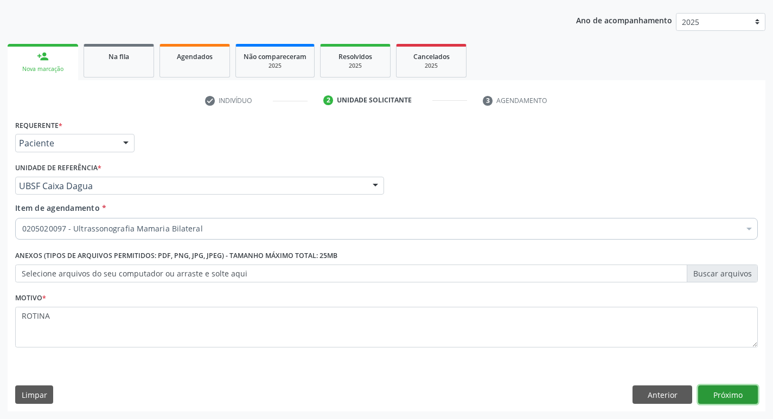
click at [712, 394] on button "Próximo" at bounding box center [728, 395] width 60 height 18
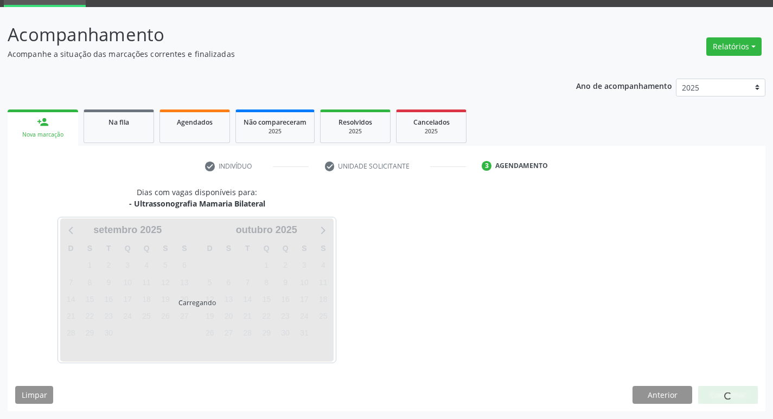
scroll to position [53, 0]
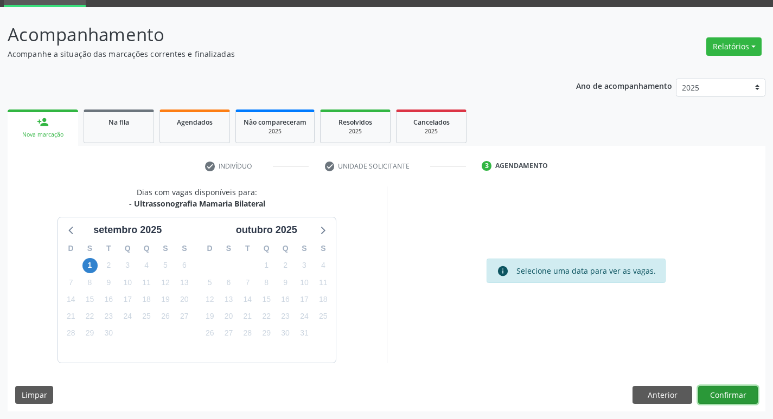
click at [749, 390] on button "Confirmar" at bounding box center [728, 395] width 60 height 18
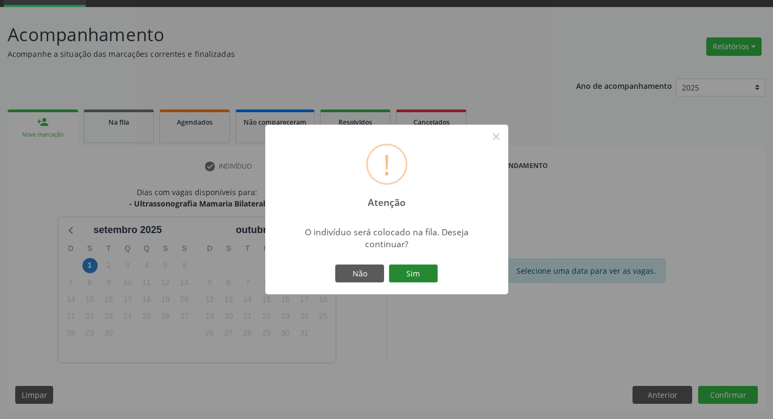
click at [427, 279] on button "Sim" at bounding box center [413, 274] width 49 height 18
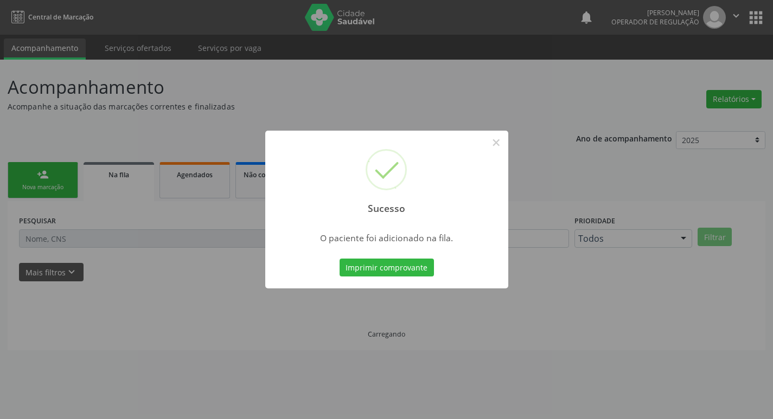
scroll to position [0, 0]
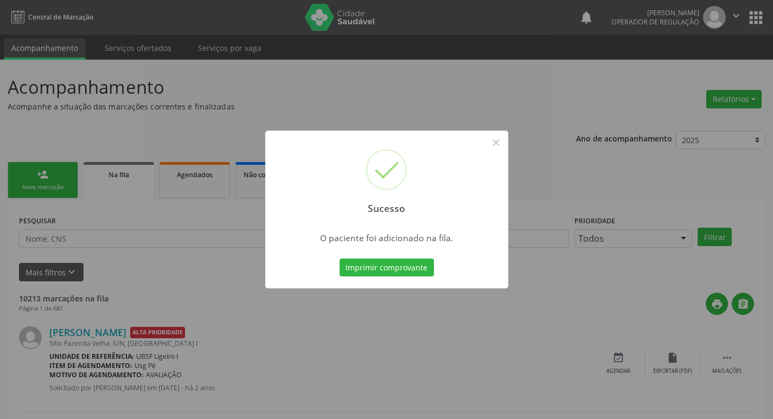
click at [374, 98] on div "Sucesso × O paciente foi adicionado na fila. Imprimir comprovante Cancel" at bounding box center [386, 209] width 773 height 419
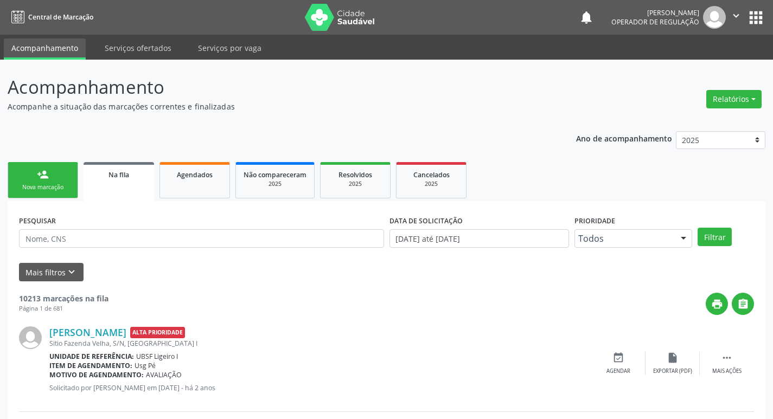
click at [51, 181] on link "person_add Nova marcação" at bounding box center [43, 180] width 70 height 36
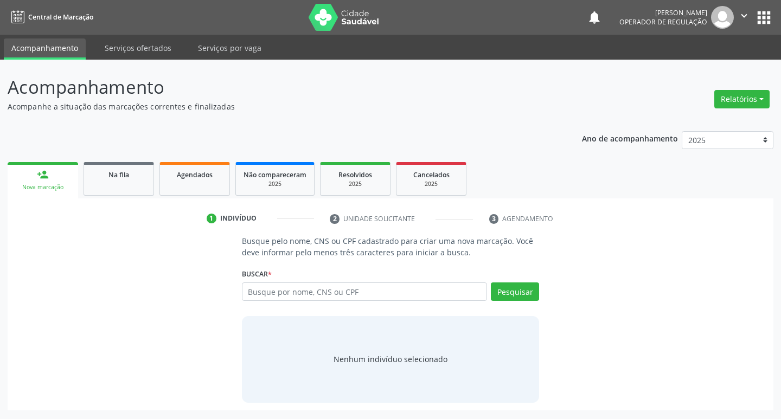
click at [312, 302] on div "Busque por nome, CNS ou CPF Nenhum resultado encontrado para: " " Digite nome, …" at bounding box center [391, 296] width 298 height 26
click at [329, 294] on input "text" at bounding box center [365, 292] width 246 height 18
type input "708102594072035"
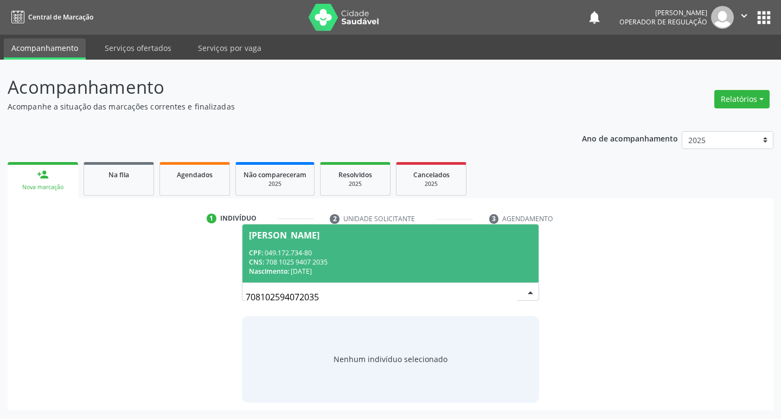
click at [472, 258] on div "CNS: 708 1025 9407 2035" at bounding box center [391, 262] width 284 height 9
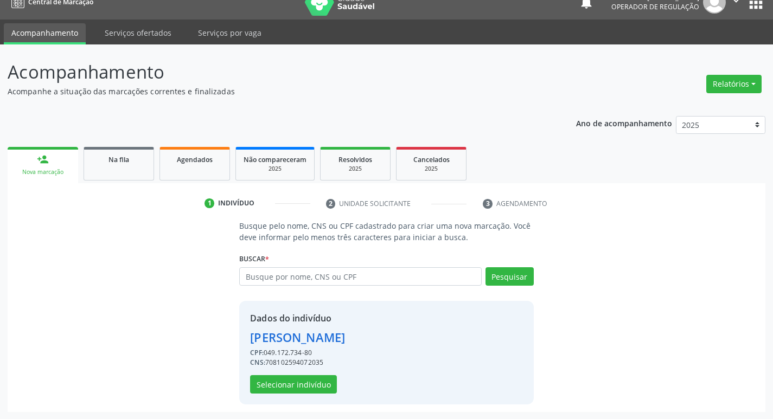
scroll to position [16, 0]
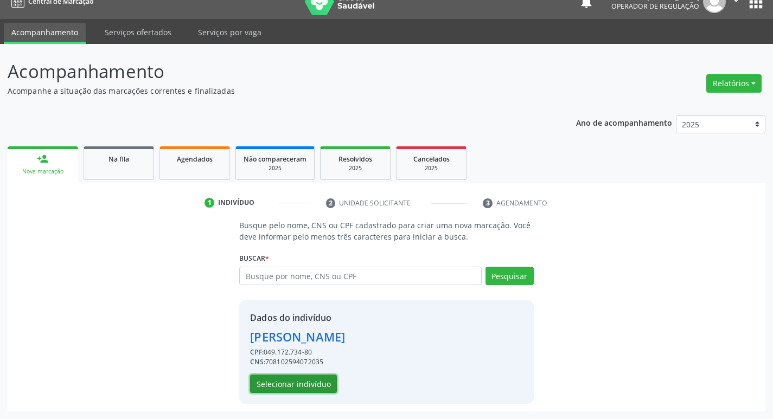
click at [307, 389] on button "Selecionar indivíduo" at bounding box center [293, 384] width 87 height 18
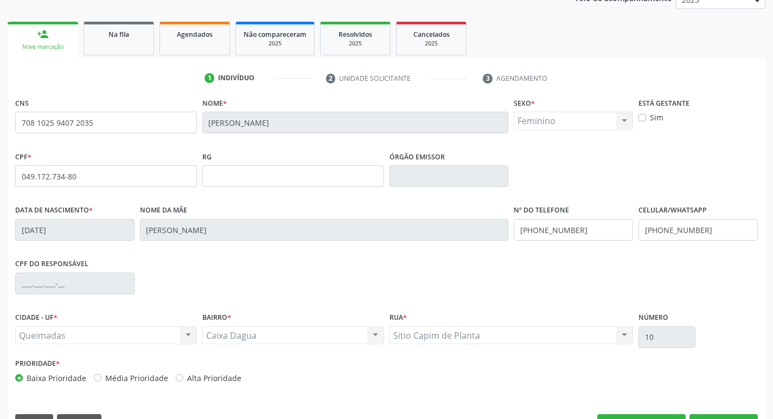
scroll to position [169, 0]
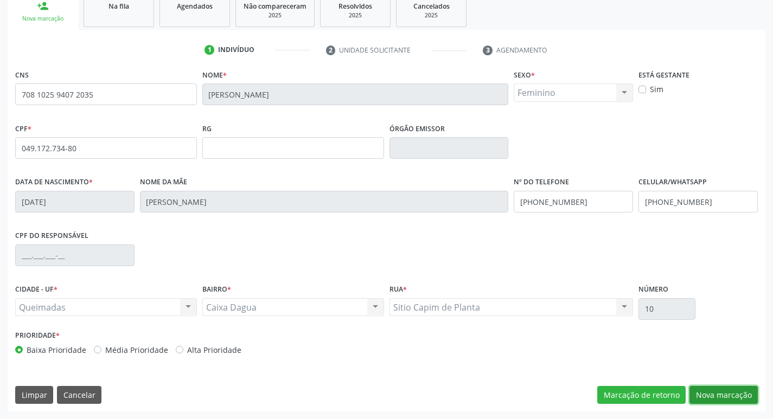
click at [727, 397] on button "Nova marcação" at bounding box center [723, 395] width 68 height 18
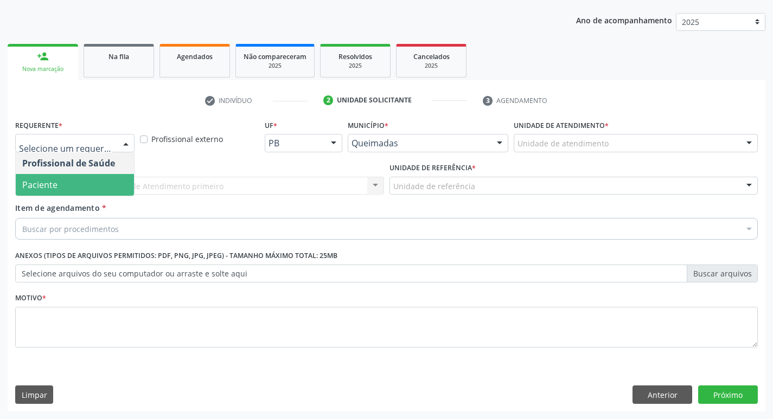
click at [60, 178] on span "Paciente" at bounding box center [75, 185] width 118 height 22
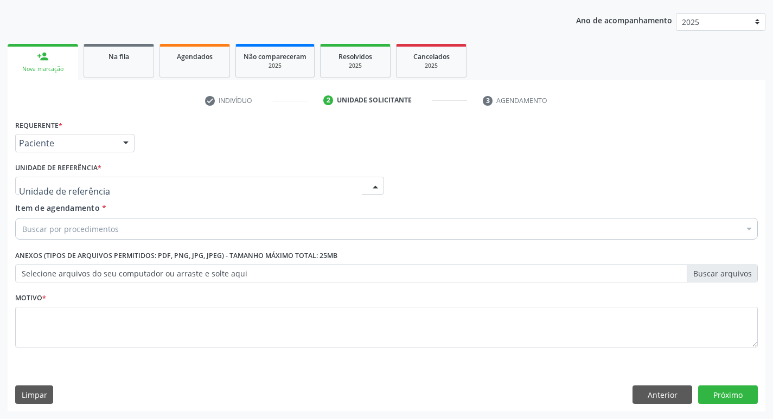
click at [60, 178] on div at bounding box center [199, 186] width 369 height 18
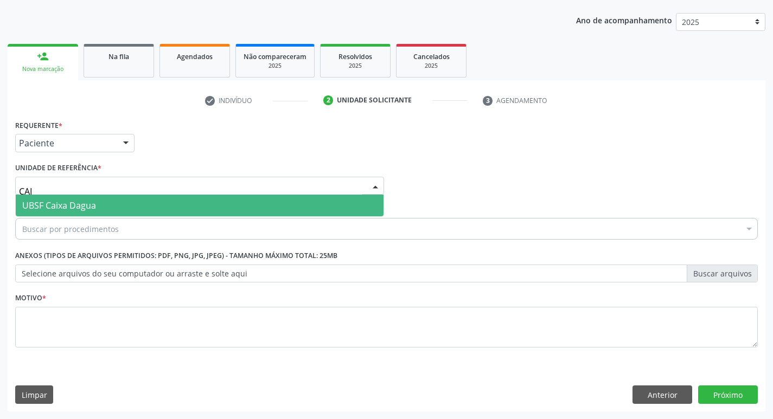
type input "CAIX"
click at [61, 201] on span "UBSF Caixa Dagua" at bounding box center [59, 206] width 74 height 12
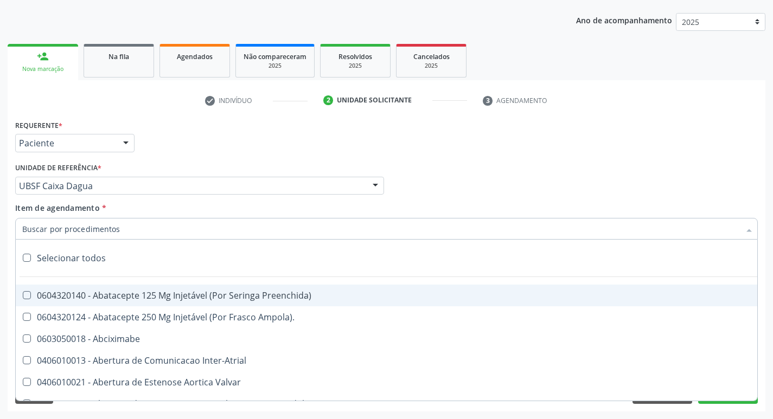
paste input "0205020097"
type input "0205020097"
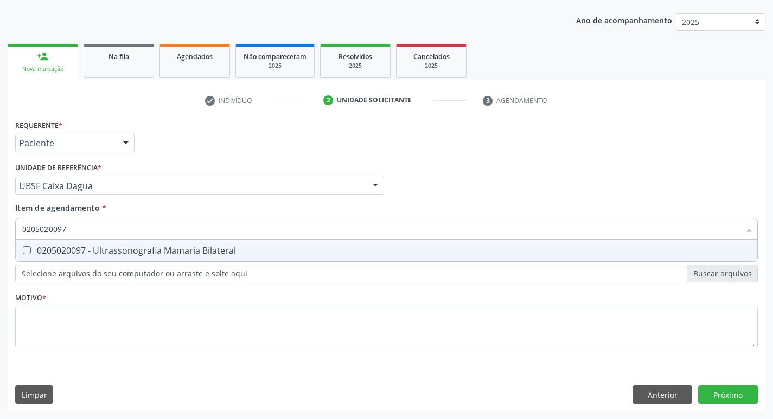
click at [116, 248] on div "0205020097 - Ultrassonografia Mamaria Bilateral" at bounding box center [386, 250] width 728 height 9
checkbox Bilateral "true"
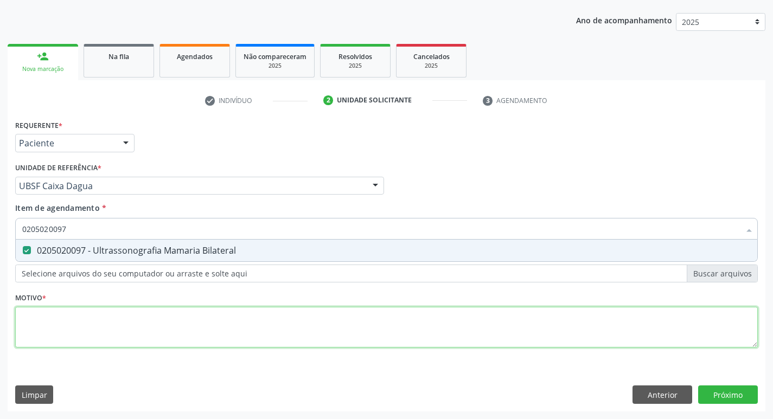
click at [89, 323] on div "Requerente * Paciente Profissional de Saúde Paciente Nenhum resultado encontrad…" at bounding box center [386, 240] width 742 height 246
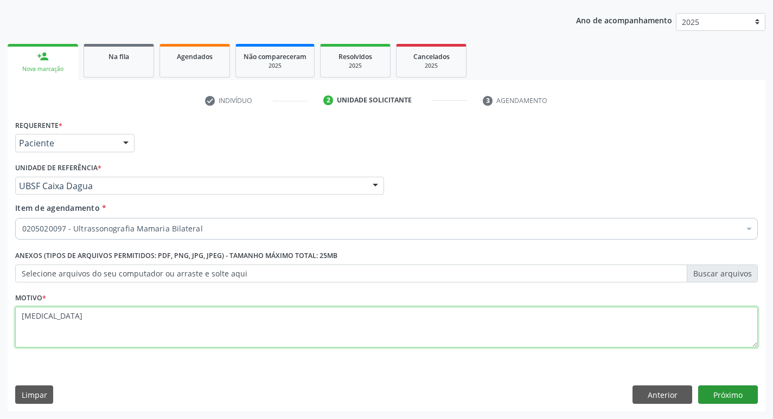
type textarea "[MEDICAL_DATA]"
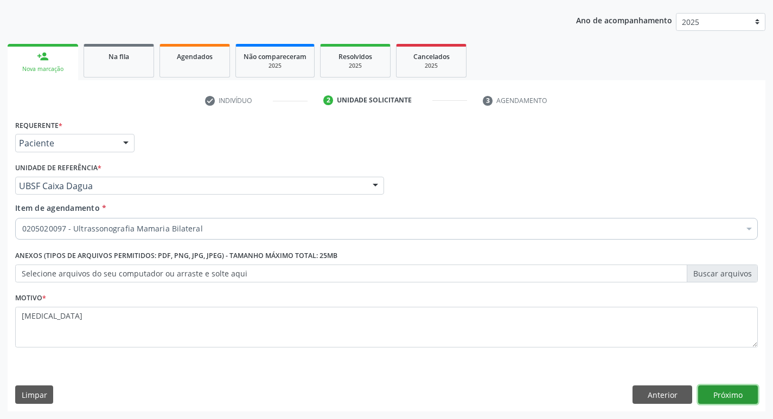
click at [721, 395] on button "Próximo" at bounding box center [728, 395] width 60 height 18
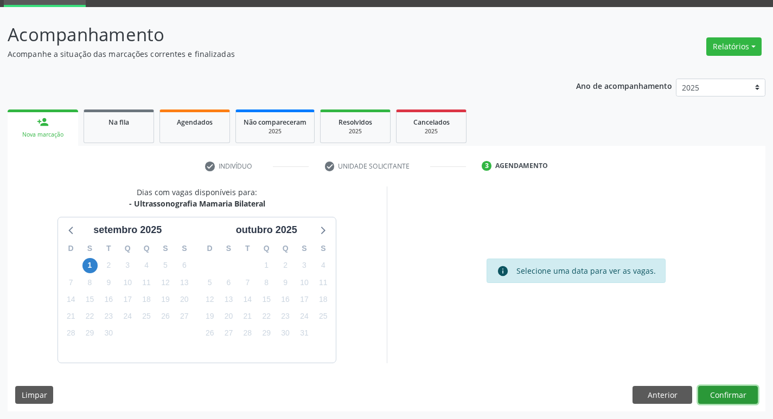
click at [707, 392] on button "Confirmar" at bounding box center [728, 395] width 60 height 18
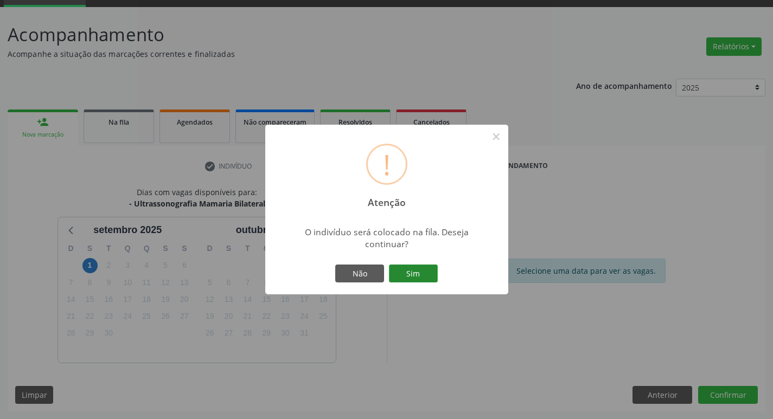
click at [424, 270] on button "Sim" at bounding box center [413, 274] width 49 height 18
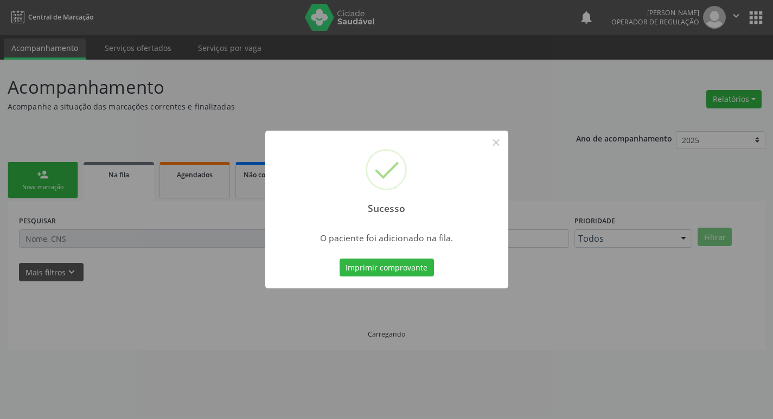
scroll to position [0, 0]
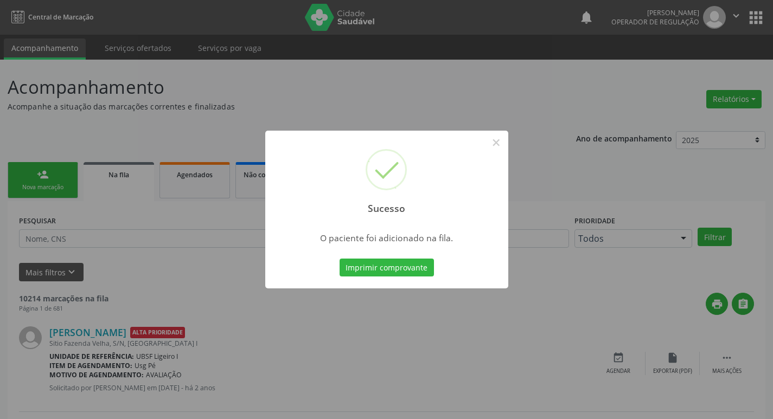
click at [166, 112] on div "Sucesso × O paciente foi adicionado na fila. Imprimir comprovante Cancel" at bounding box center [386, 209] width 773 height 419
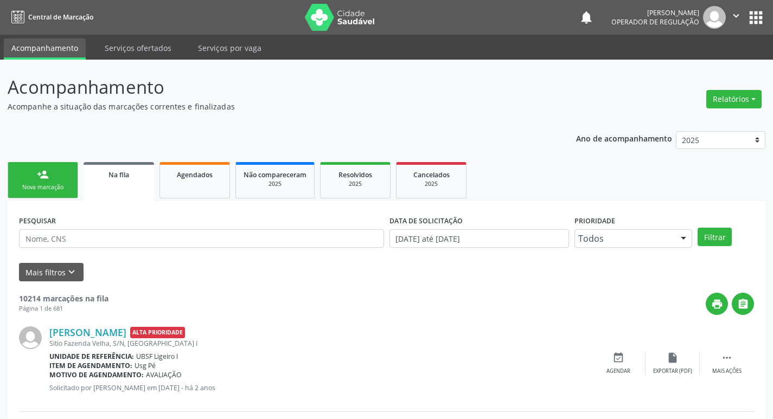
click at [61, 170] on link "person_add Nova marcação" at bounding box center [43, 180] width 70 height 36
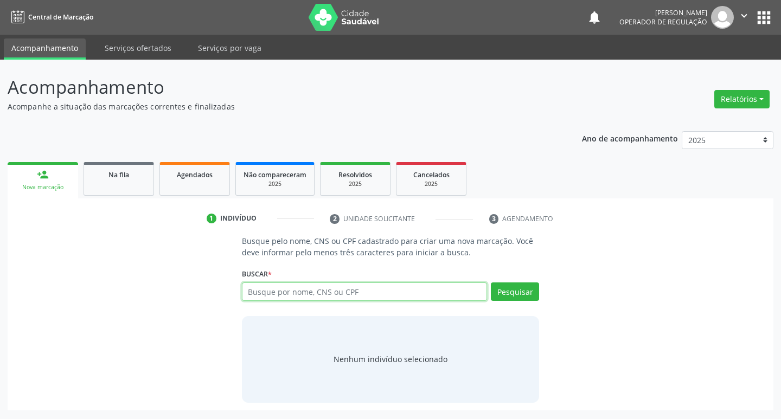
click at [303, 297] on input "text" at bounding box center [365, 292] width 246 height 18
type input "705001888620655"
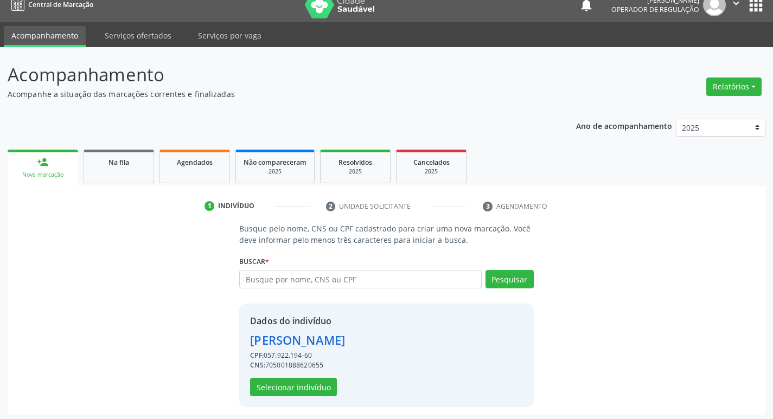
scroll to position [16, 0]
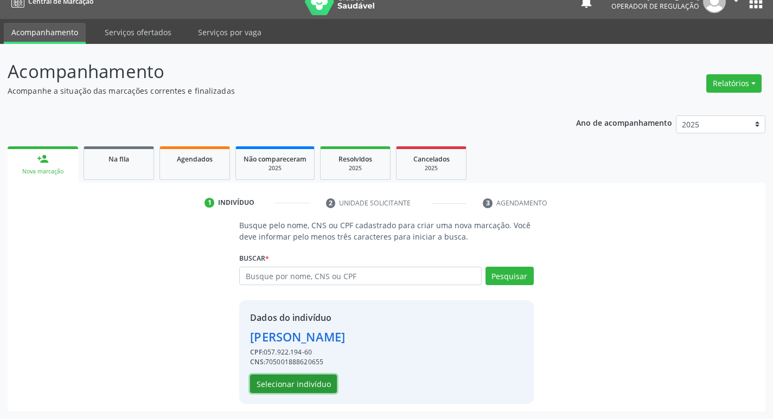
click at [311, 384] on button "Selecionar indivíduo" at bounding box center [293, 384] width 87 height 18
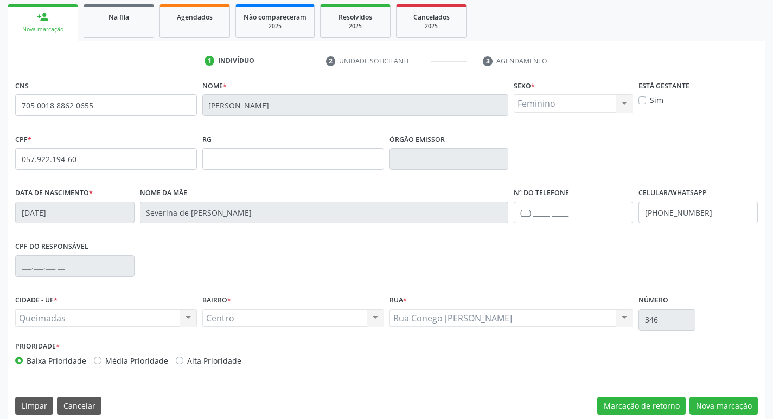
scroll to position [169, 0]
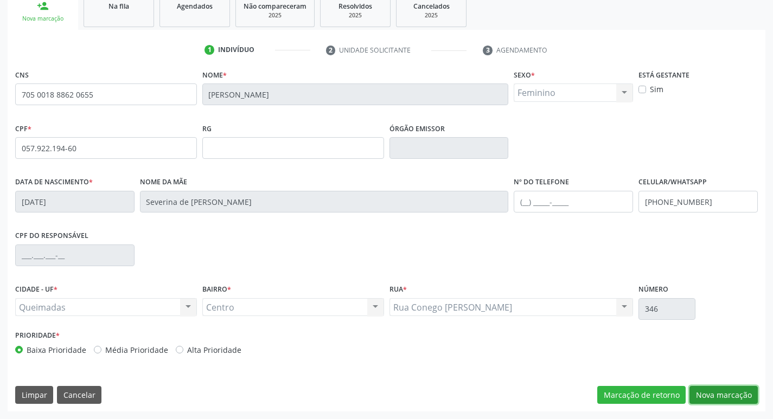
click at [713, 390] on button "Nova marcação" at bounding box center [723, 395] width 68 height 18
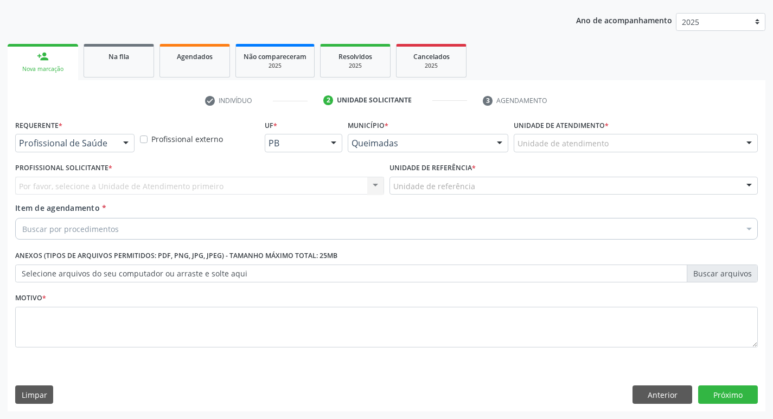
scroll to position [118, 0]
click at [44, 152] on div "Profissional de Saúde Profissional de Saúde Paciente Nenhum resultado encontrad…" at bounding box center [74, 143] width 119 height 18
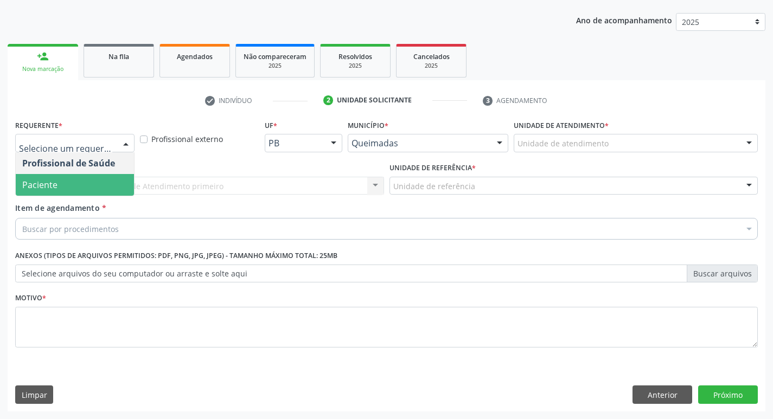
click at [43, 181] on span "Paciente" at bounding box center [39, 185] width 35 height 12
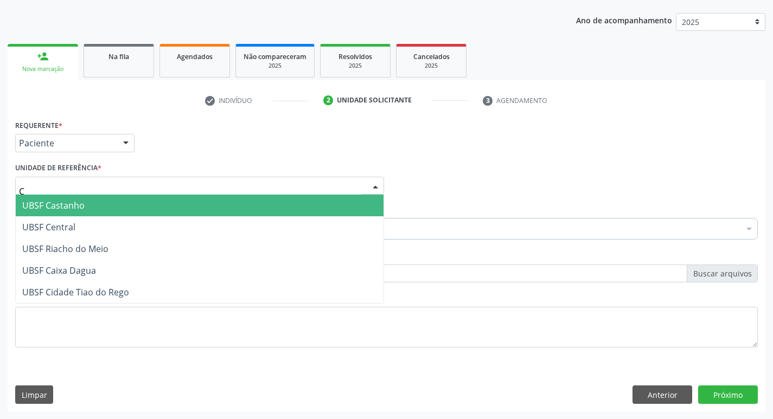
type input "CE"
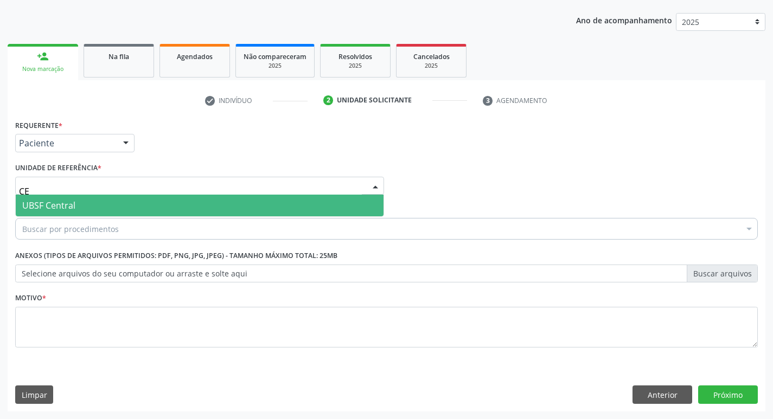
click at [42, 198] on span "UBSF Central" at bounding box center [200, 206] width 368 height 22
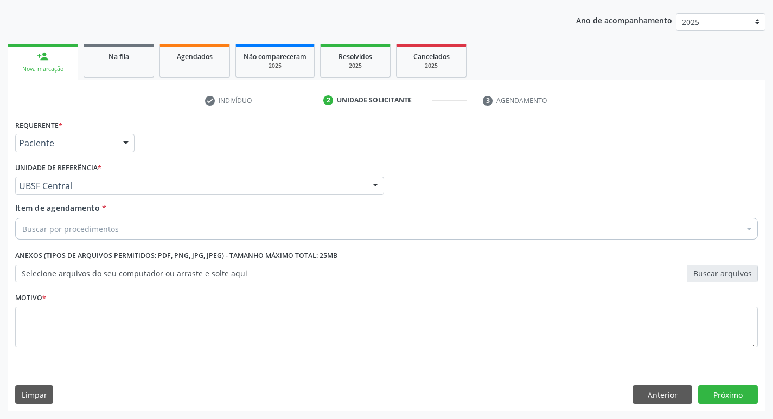
click at [122, 229] on div "Buscar por procedimentos" at bounding box center [386, 229] width 742 height 22
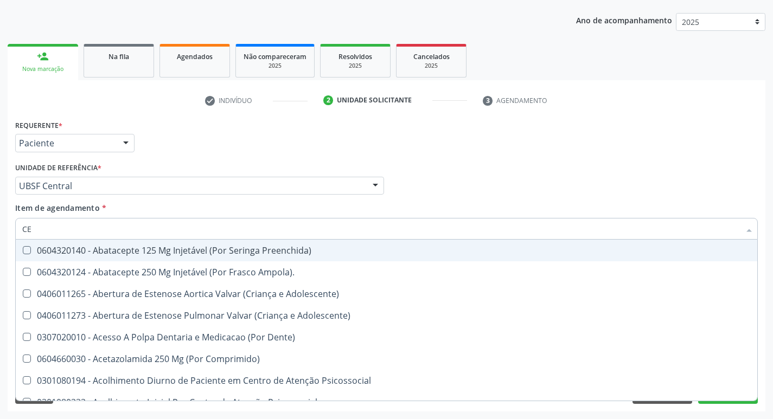
type input "C"
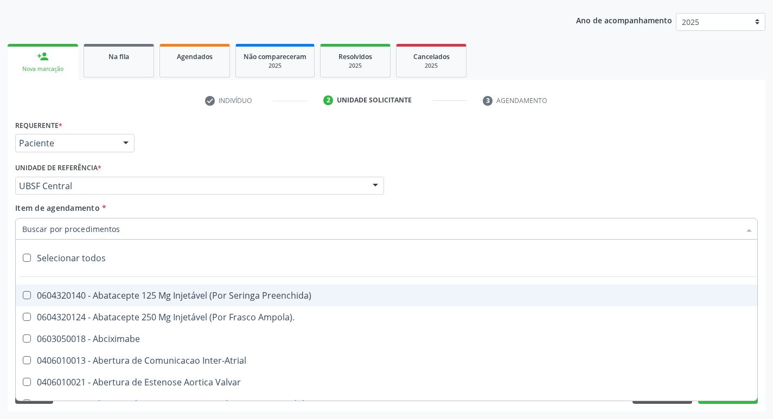
paste input "0205020097"
type input "0205020097"
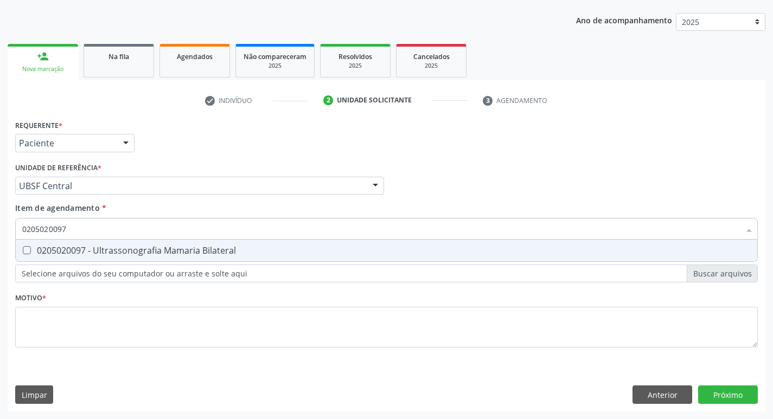
click at [127, 246] on div "0205020097 - Ultrassonografia Mamaria Bilateral" at bounding box center [386, 250] width 728 height 9
checkbox Bilateral "true"
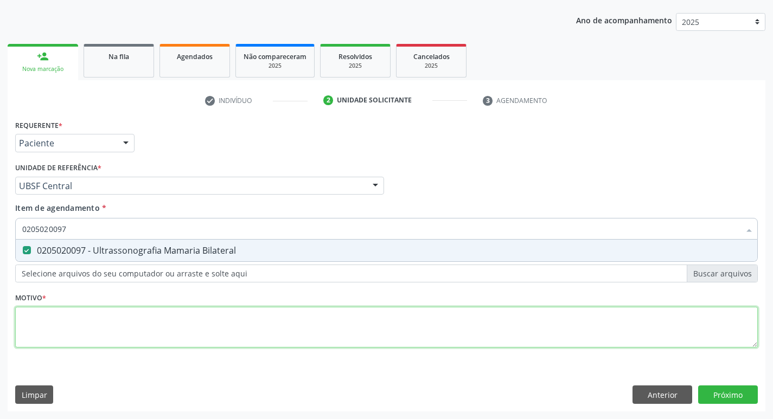
click at [102, 318] on div "Requerente * Paciente Profissional de Saúde Paciente Nenhum resultado encontrad…" at bounding box center [386, 240] width 742 height 246
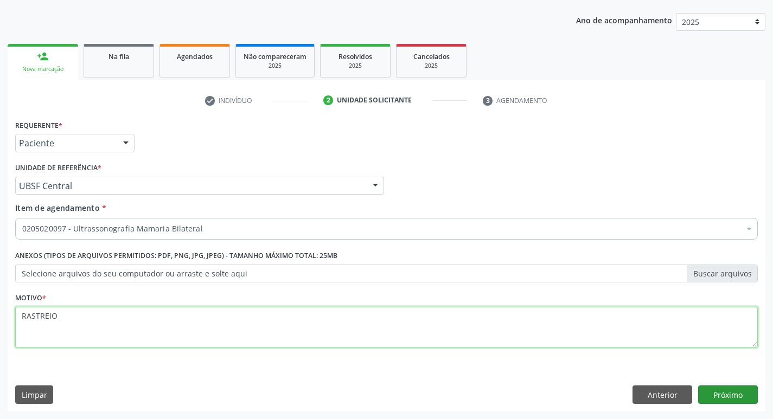
type textarea "RASTREIO"
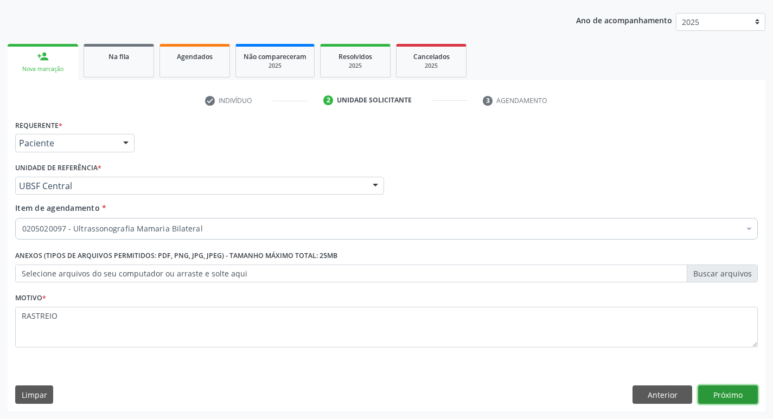
click at [728, 396] on button "Próximo" at bounding box center [728, 395] width 60 height 18
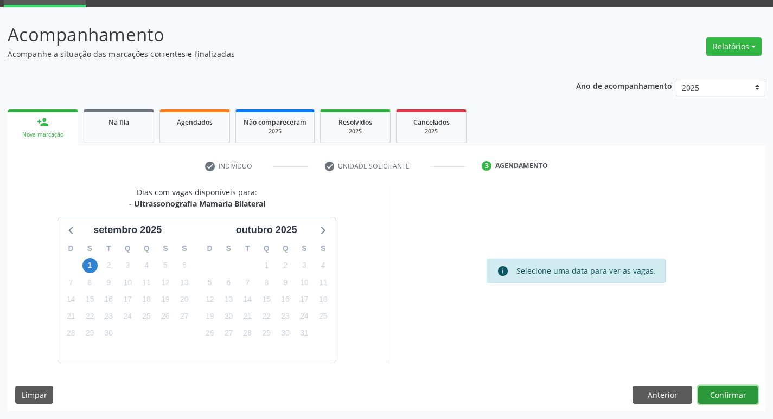
click at [745, 390] on button "Confirmar" at bounding box center [728, 395] width 60 height 18
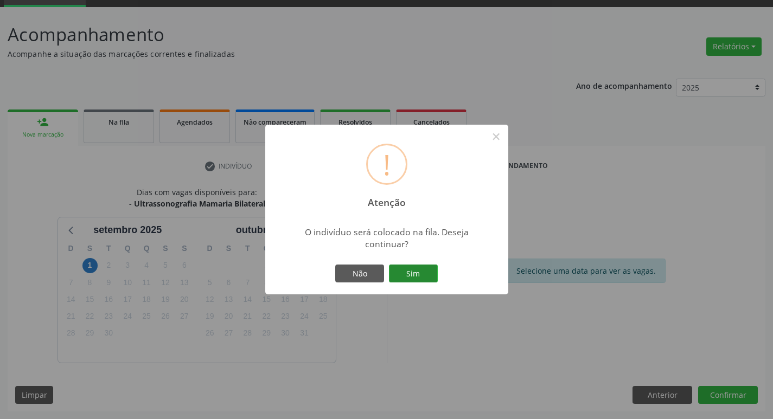
click at [401, 281] on button "Sim" at bounding box center [413, 274] width 49 height 18
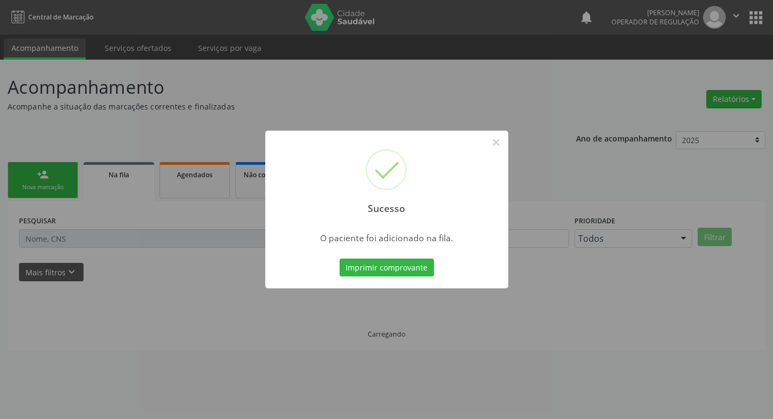
scroll to position [0, 0]
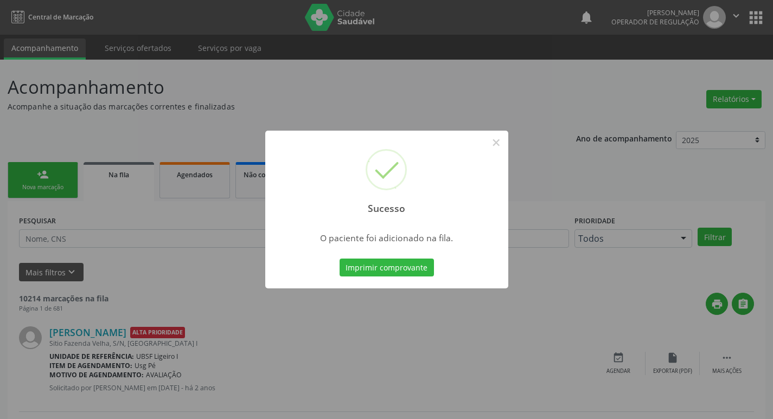
click at [21, 134] on div "Sucesso × O paciente foi adicionado na fila. Imprimir comprovante Cancel" at bounding box center [386, 209] width 773 height 419
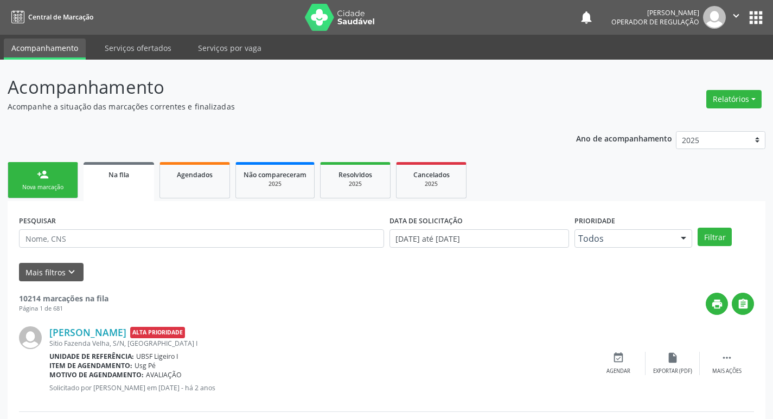
click at [34, 164] on link "person_add Nova marcação" at bounding box center [43, 180] width 70 height 36
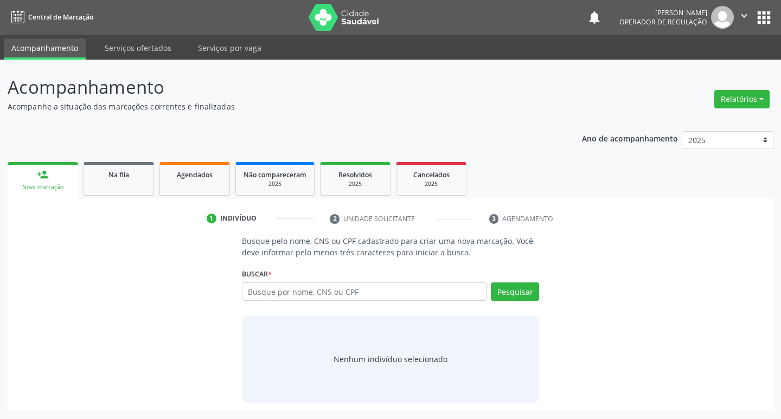
click at [360, 280] on div "Buscar * Busque por nome, CNS ou CPF Nenhum resultado encontrado para: " " Digi…" at bounding box center [391, 287] width 298 height 42
click at [366, 294] on input "text" at bounding box center [365, 292] width 246 height 18
type input "704802527591841"
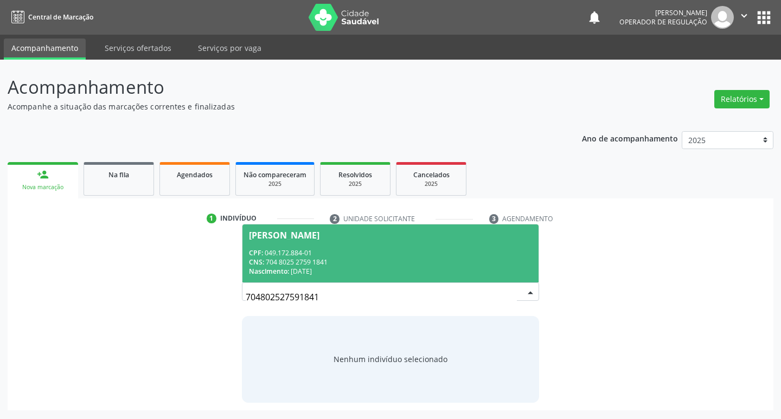
click at [354, 268] on div "Nascimento: [DATE]" at bounding box center [391, 271] width 284 height 9
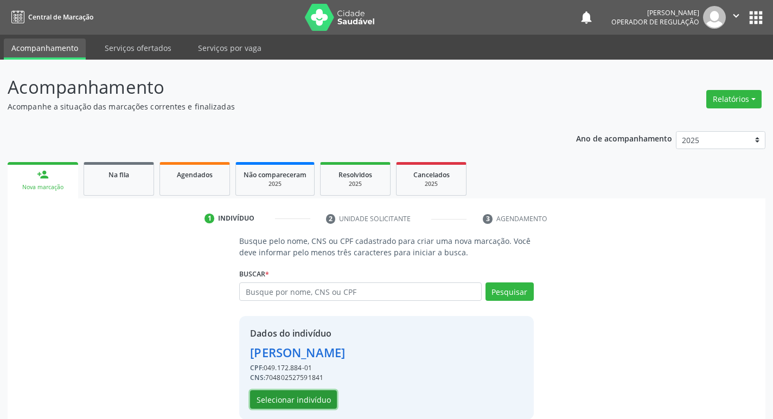
click at [291, 399] on button "Selecionar indivíduo" at bounding box center [293, 399] width 87 height 18
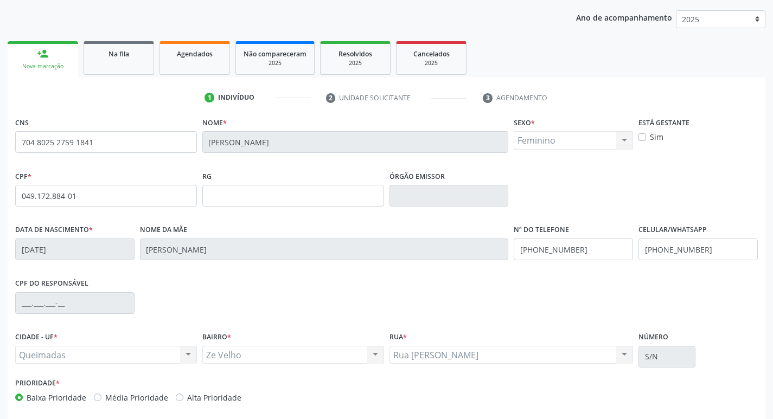
scroll to position [169, 0]
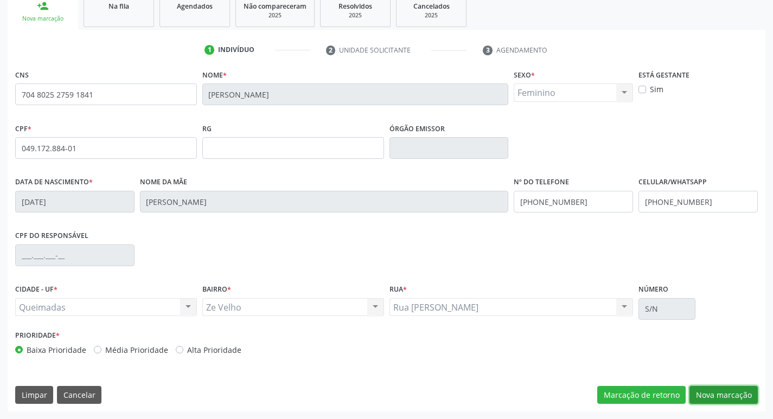
click at [735, 397] on button "Nova marcação" at bounding box center [723, 395] width 68 height 18
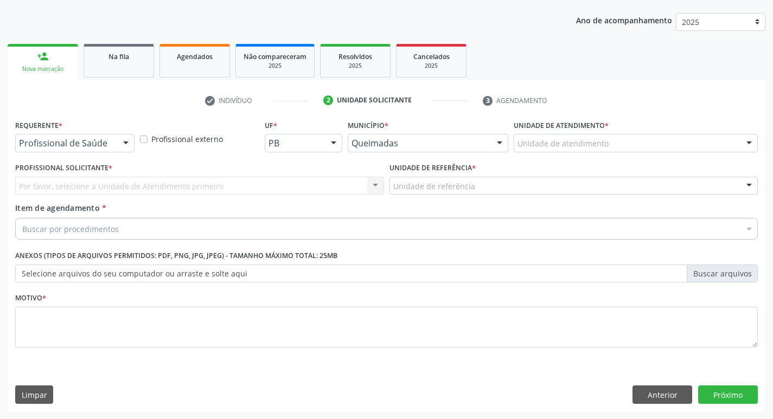
scroll to position [118, 0]
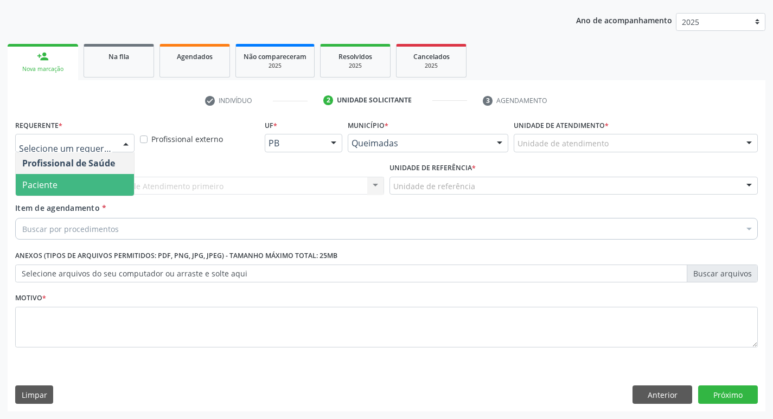
click at [96, 183] on span "Paciente" at bounding box center [75, 185] width 118 height 22
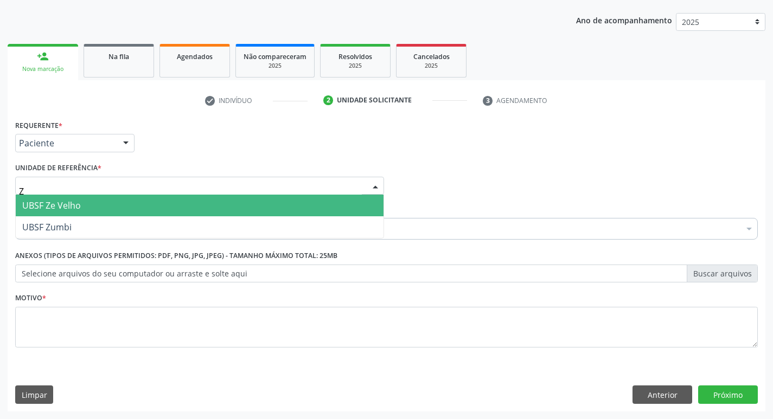
type input "ZE"
click at [90, 204] on span "UBSF Ze Velho" at bounding box center [200, 206] width 368 height 22
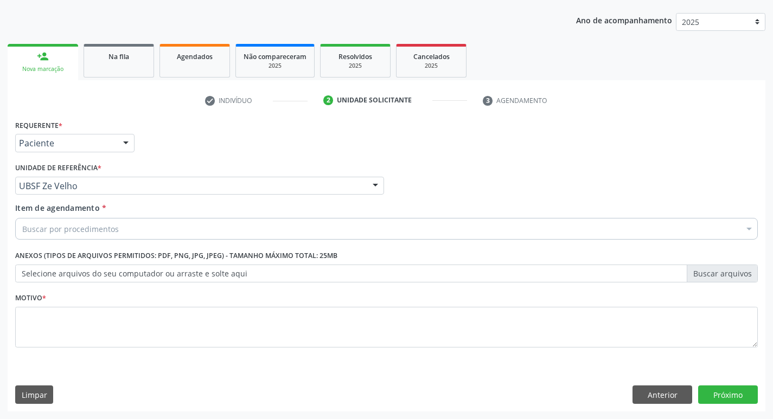
click at [121, 232] on div "Buscar por procedimentos" at bounding box center [386, 229] width 742 height 22
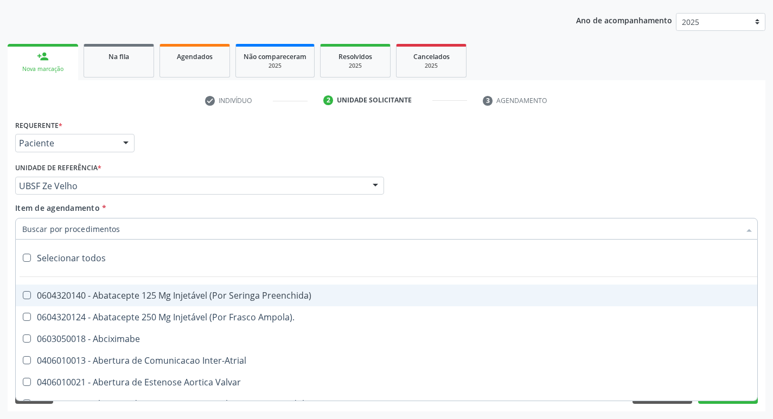
paste input "0205020097"
type input "0205020097"
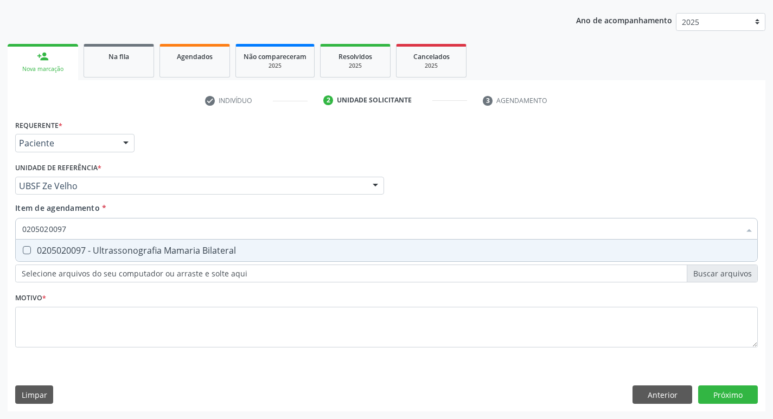
click at [120, 251] on div "0205020097 - Ultrassonografia Mamaria Bilateral" at bounding box center [386, 250] width 728 height 9
checkbox Bilateral "true"
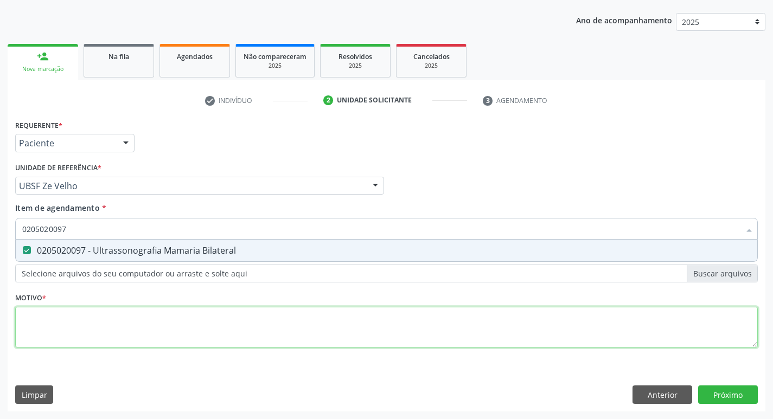
click at [112, 320] on div "Requerente * Paciente Profissional de Saúde Paciente Nenhum resultado encontrad…" at bounding box center [386, 240] width 742 height 246
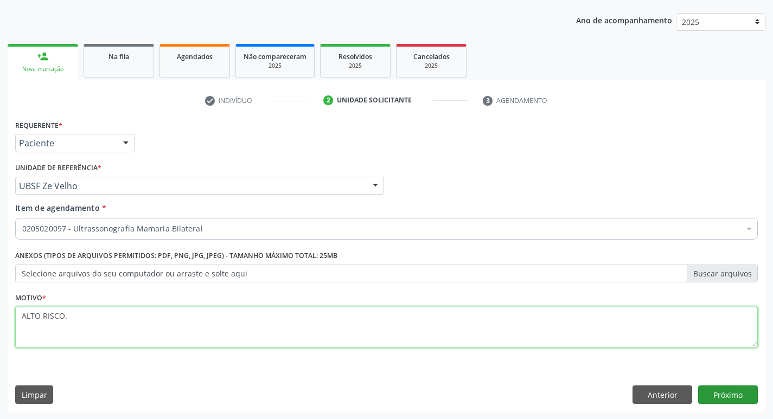
type textarea "ALTO RISCO."
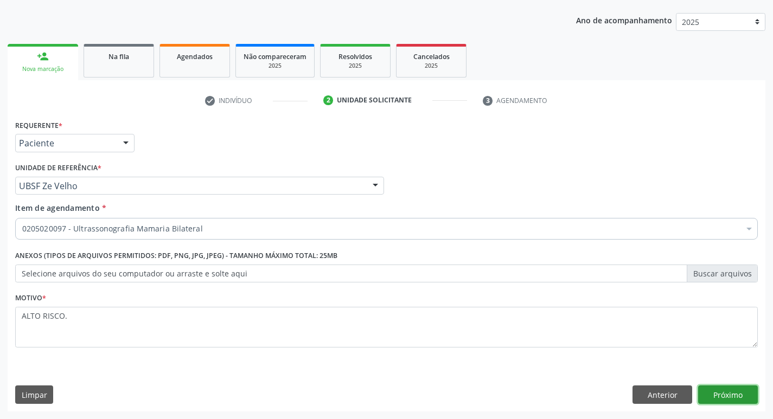
click at [735, 399] on button "Próximo" at bounding box center [728, 395] width 60 height 18
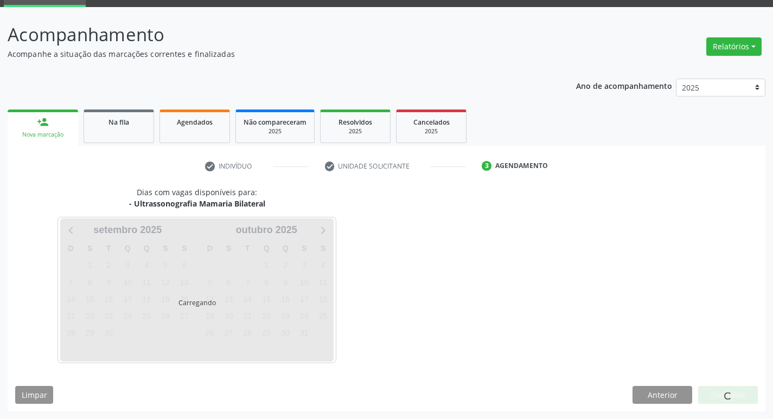
scroll to position [53, 0]
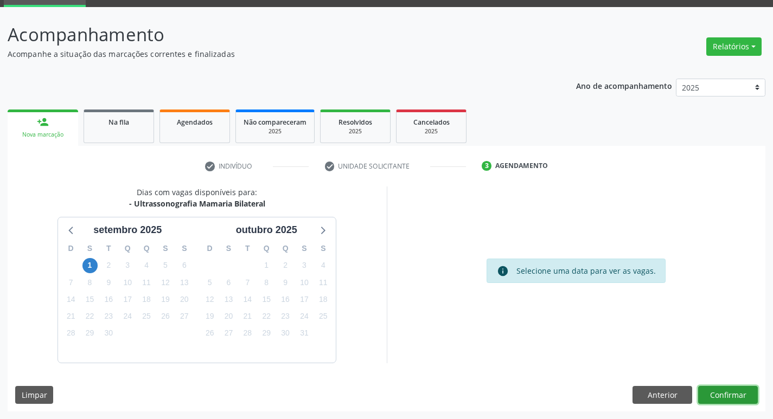
click at [733, 389] on button "Confirmar" at bounding box center [728, 395] width 60 height 18
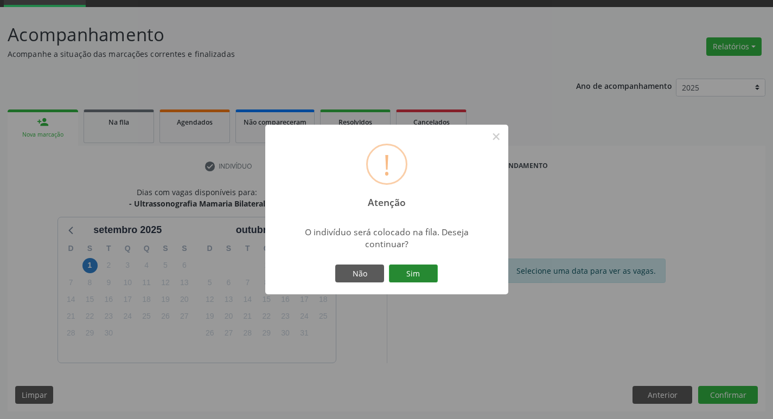
click at [427, 275] on button "Sim" at bounding box center [413, 274] width 49 height 18
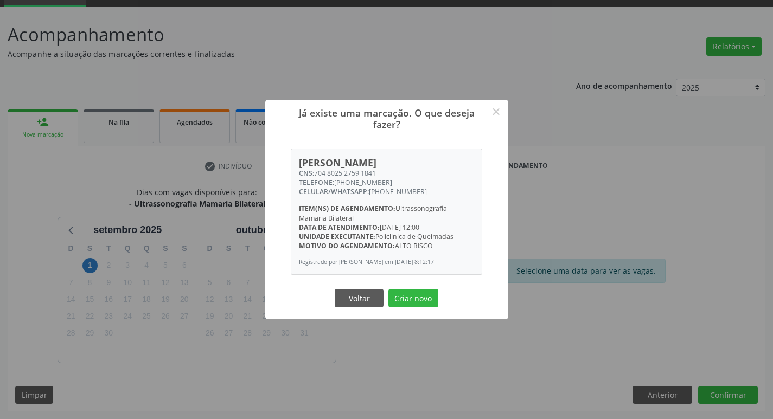
click at [388, 289] on button "Criar novo" at bounding box center [413, 298] width 50 height 18
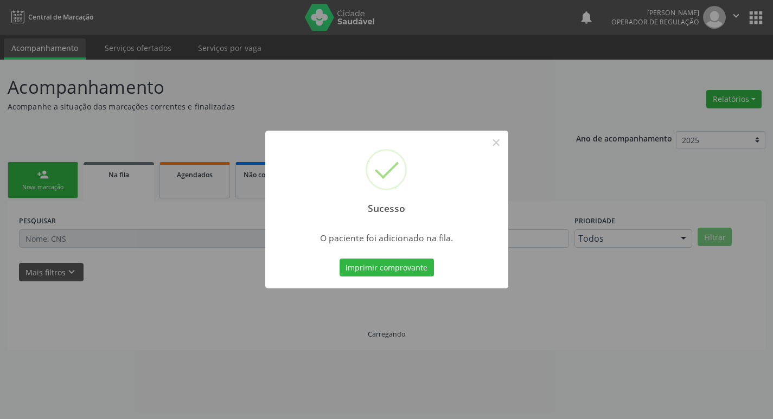
scroll to position [0, 0]
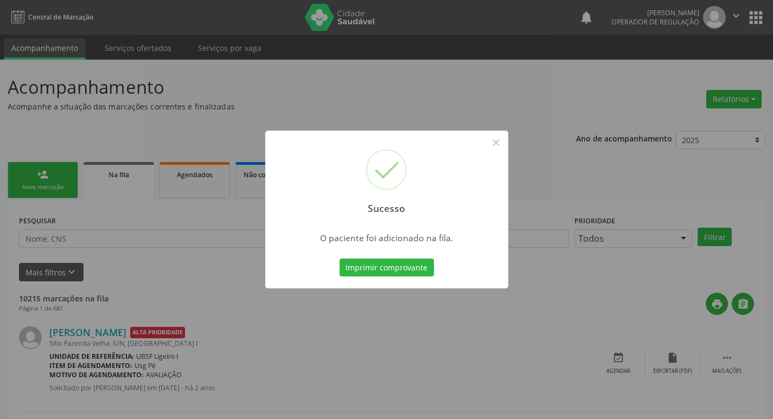
click at [31, 179] on div "Sucesso × O paciente foi adicionado na fila. Imprimir comprovante Cancel" at bounding box center [386, 209] width 773 height 419
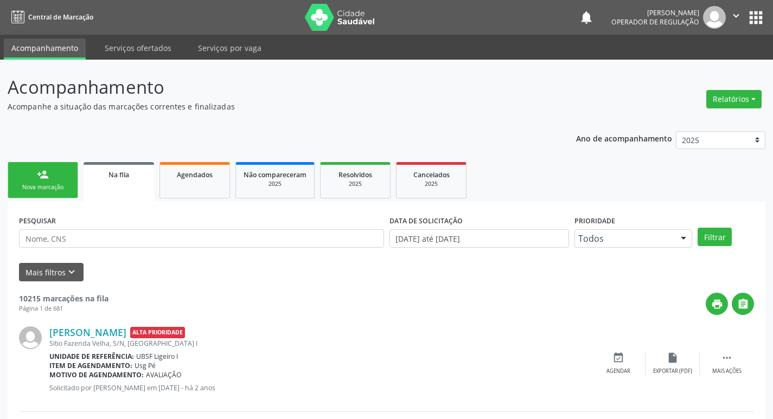
click at [56, 188] on div "Nova marcação" at bounding box center [43, 187] width 54 height 8
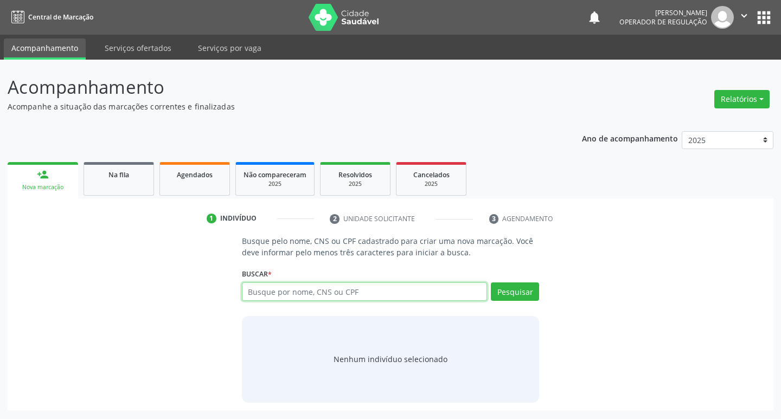
click at [320, 289] on input "text" at bounding box center [365, 292] width 246 height 18
type input "706205035493263"
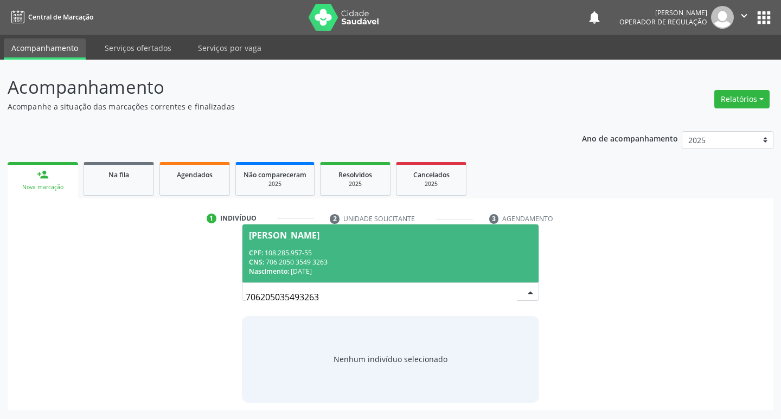
click at [299, 267] on div "Nascimento: [DATE]" at bounding box center [391, 271] width 284 height 9
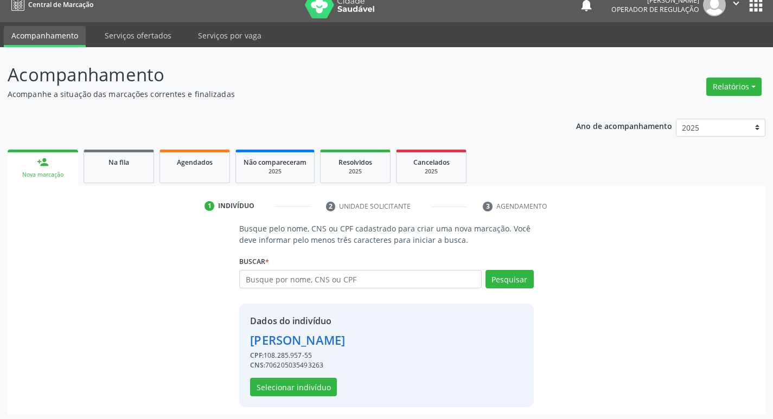
scroll to position [16, 0]
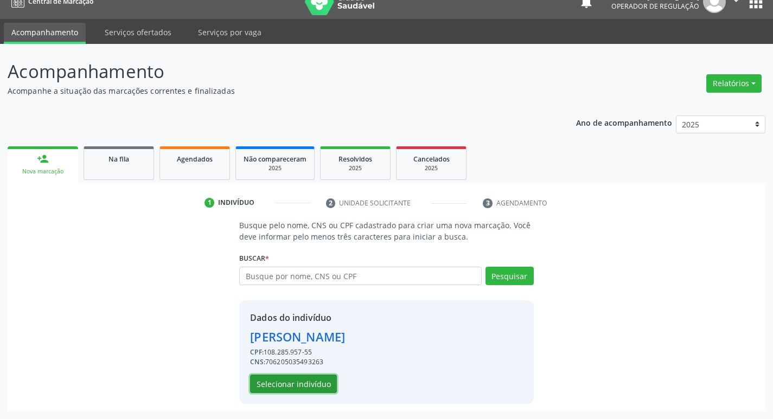
click at [298, 376] on button "Selecionar indivíduo" at bounding box center [293, 384] width 87 height 18
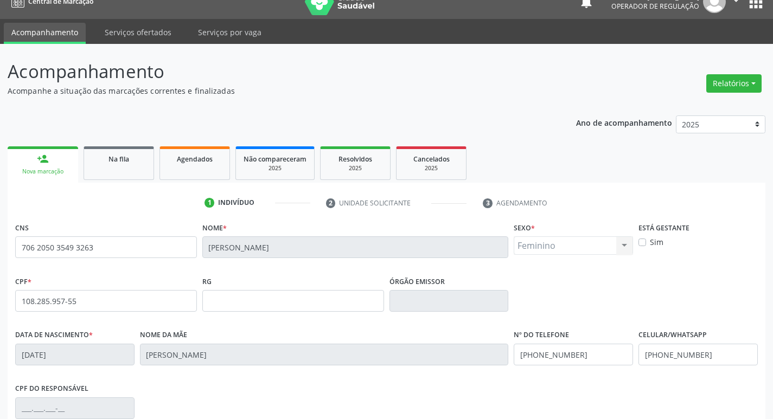
scroll to position [169, 0]
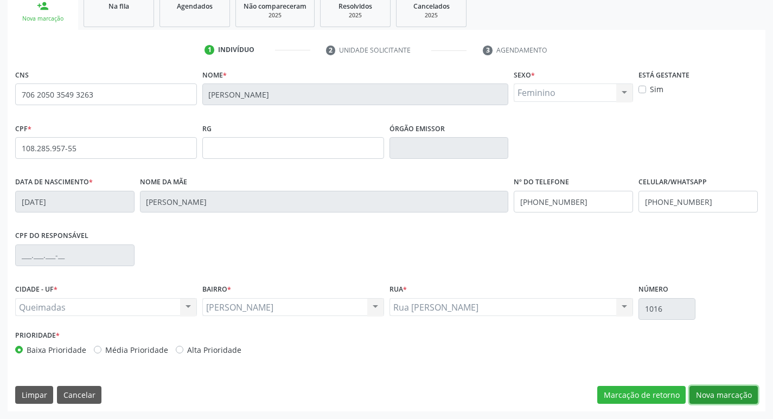
click at [714, 393] on button "Nova marcação" at bounding box center [723, 395] width 68 height 18
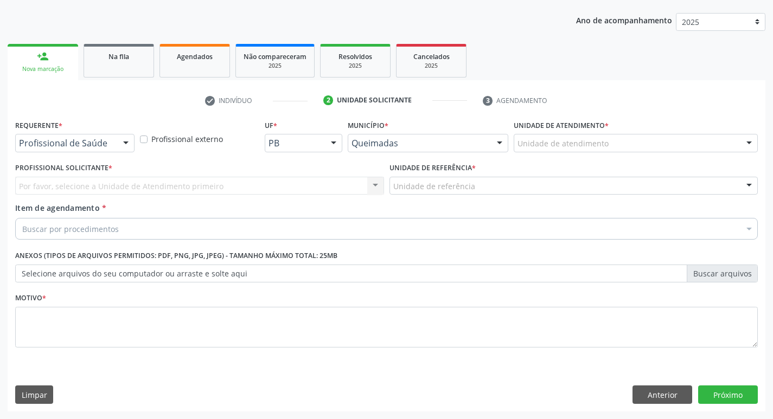
scroll to position [118, 0]
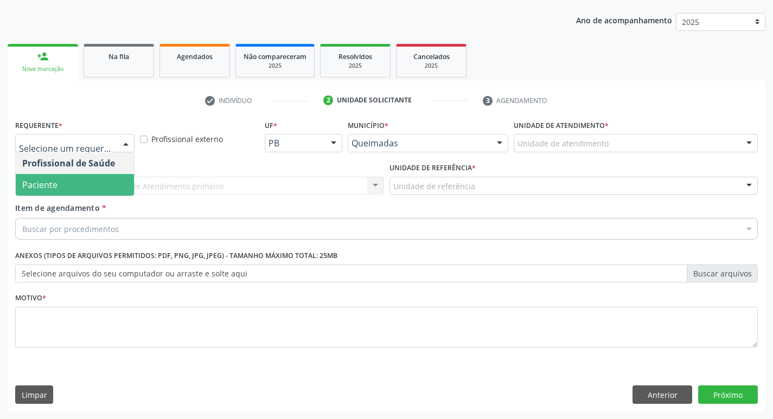
click at [86, 176] on span "Paciente" at bounding box center [75, 185] width 118 height 22
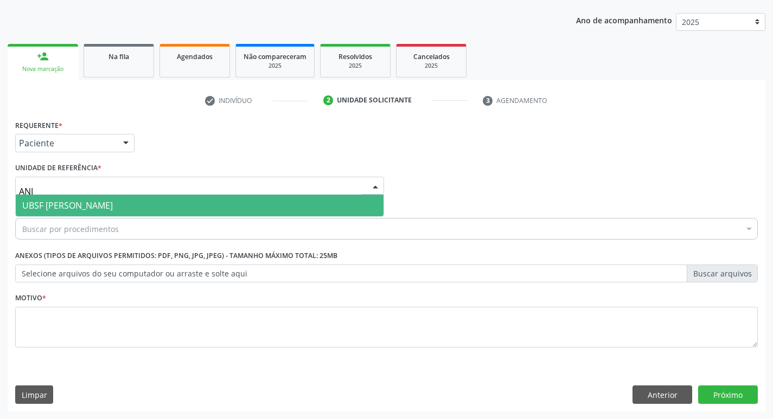
type input "ANIB"
click at [73, 207] on span "UBSF [PERSON_NAME]" at bounding box center [67, 206] width 91 height 12
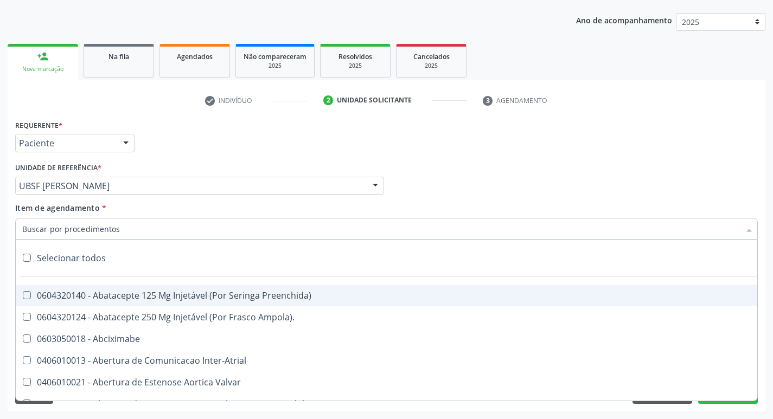
paste input "0205020097"
type input "0205020097"
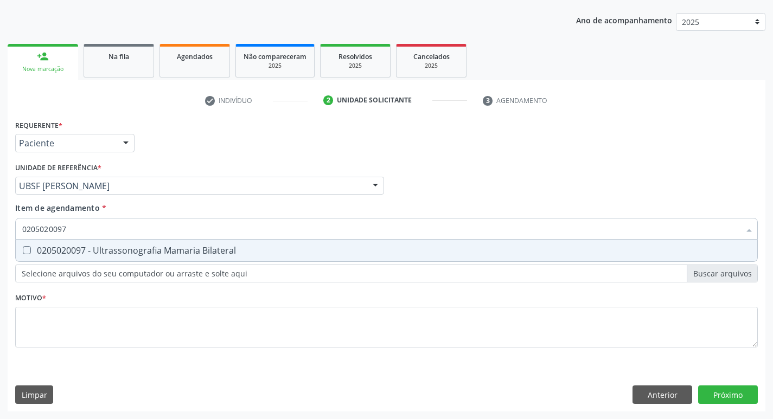
click at [68, 255] on div "0205020097 - Ultrassonografia Mamaria Bilateral" at bounding box center [386, 250] width 728 height 9
checkbox Bilateral "true"
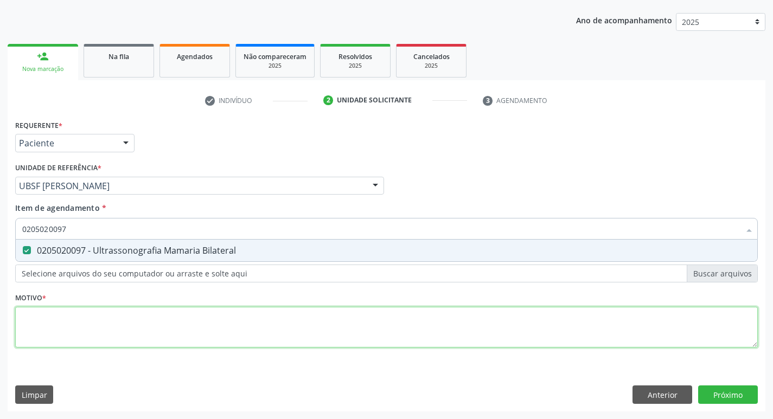
click at [56, 322] on div "Requerente * Paciente Profissional de Saúde Paciente Nenhum resultado encontrad…" at bounding box center [386, 240] width 742 height 246
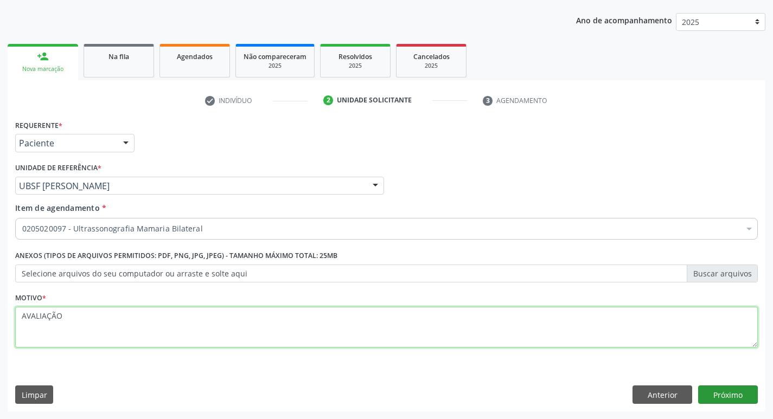
type textarea "AVALIAÇÃO"
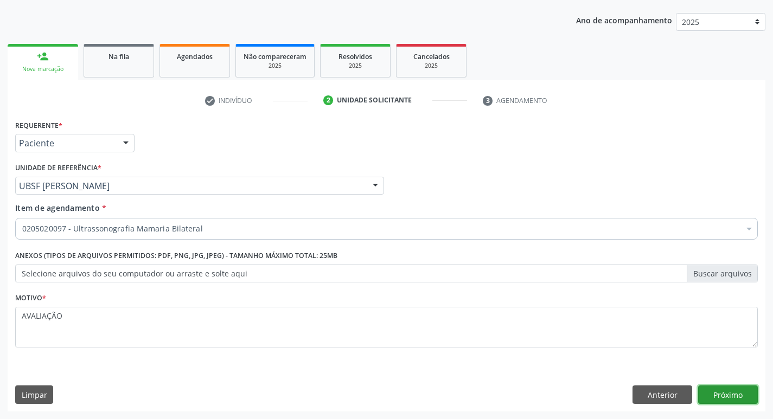
click at [725, 401] on button "Próximo" at bounding box center [728, 395] width 60 height 18
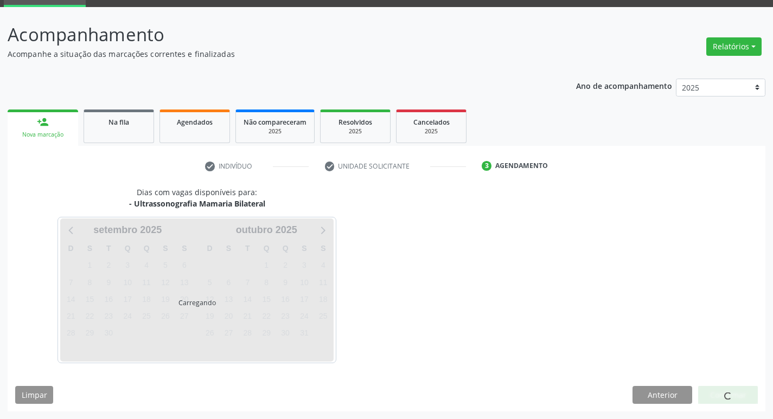
scroll to position [53, 0]
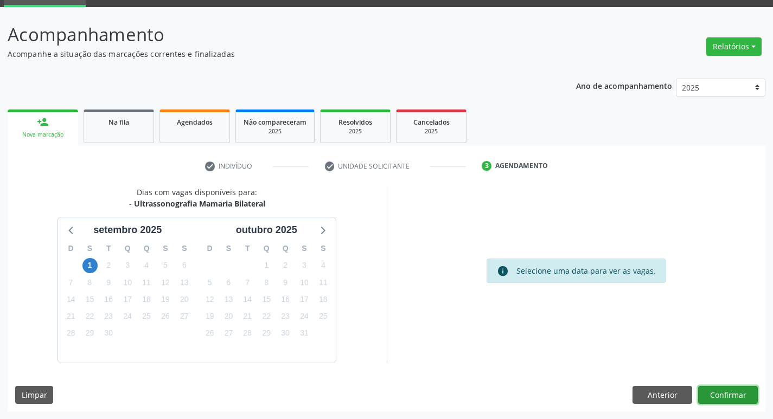
click at [723, 396] on button "Confirmar" at bounding box center [728, 395] width 60 height 18
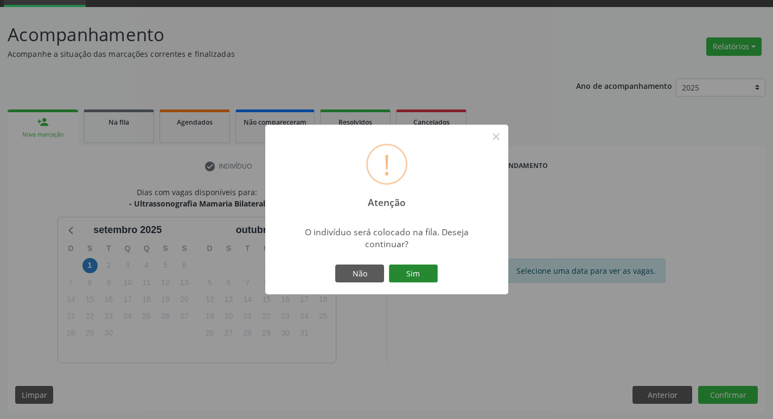
click at [411, 278] on button "Sim" at bounding box center [413, 274] width 49 height 18
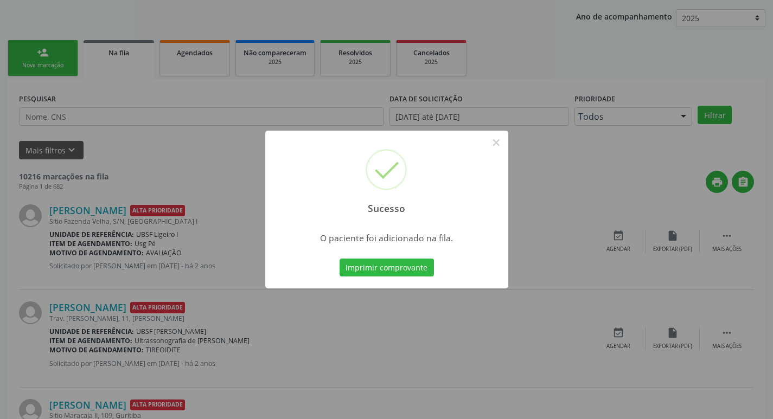
scroll to position [163, 0]
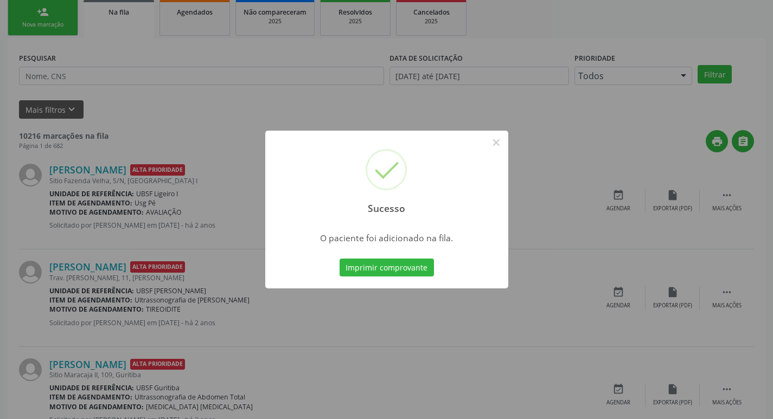
click at [378, 60] on div "Sucesso × O paciente foi adicionado na fila. Imprimir comprovante Cancel" at bounding box center [386, 209] width 773 height 419
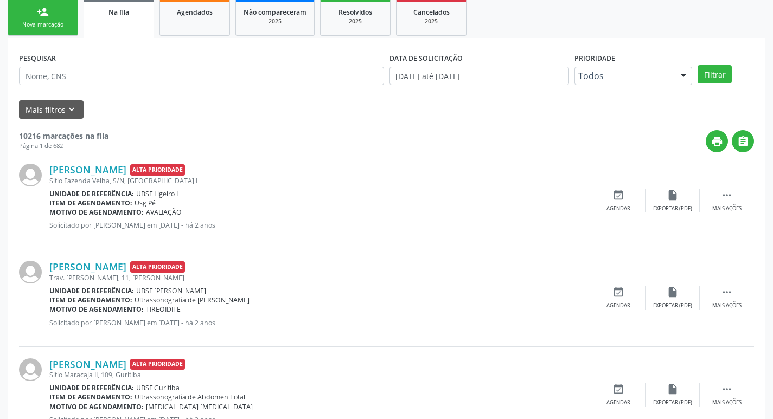
click at [35, 7] on link "person_add Nova marcação" at bounding box center [43, 17] width 70 height 36
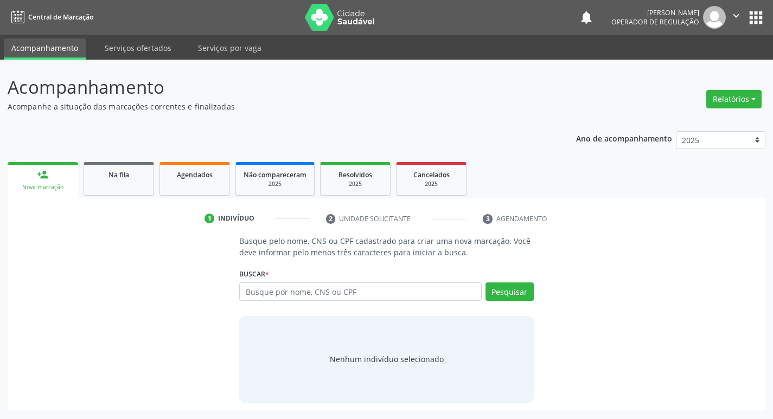
scroll to position [0, 0]
click at [350, 292] on input "text" at bounding box center [365, 292] width 246 height 18
type input "705208468948776"
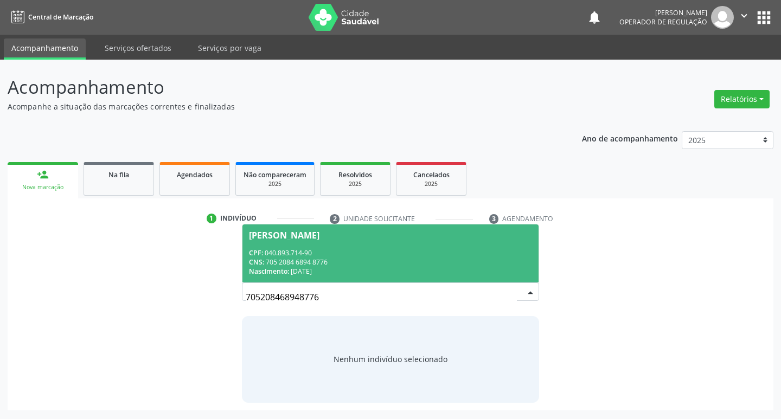
click at [337, 240] on span "[PERSON_NAME] CPF: 040.893.714-90 CNS: 705 2084 6894 8776 Nascimento: [DATE]" at bounding box center [390, 254] width 297 height 58
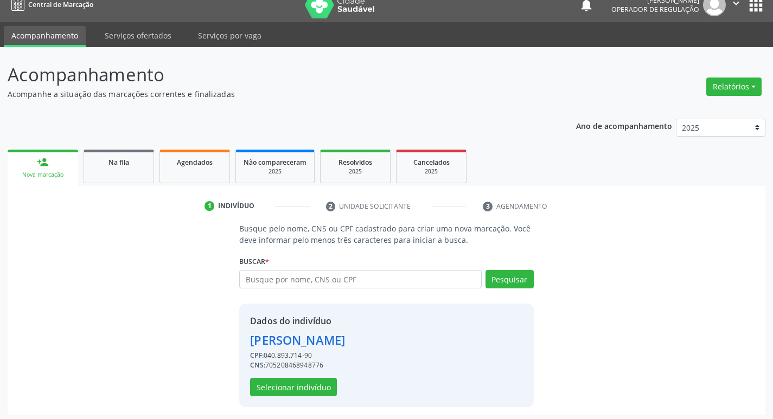
scroll to position [16, 0]
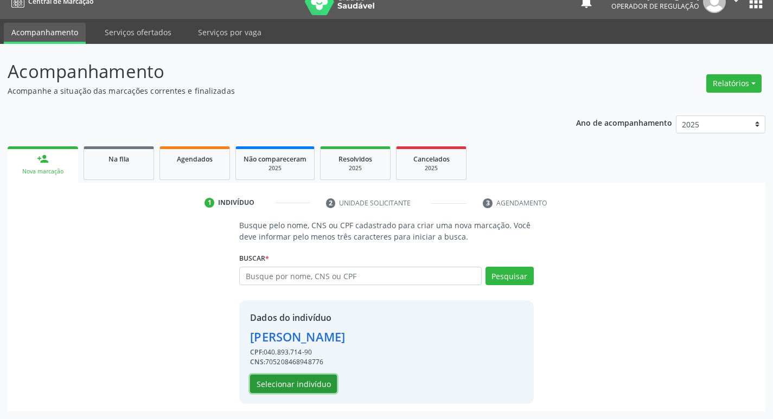
click at [326, 389] on button "Selecionar indivíduo" at bounding box center [293, 384] width 87 height 18
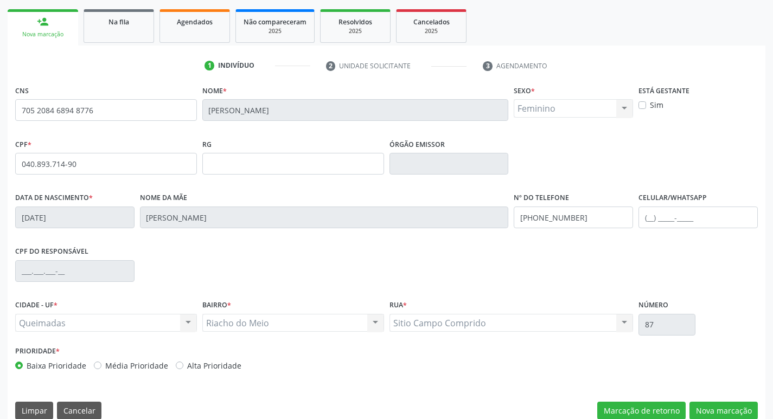
scroll to position [169, 0]
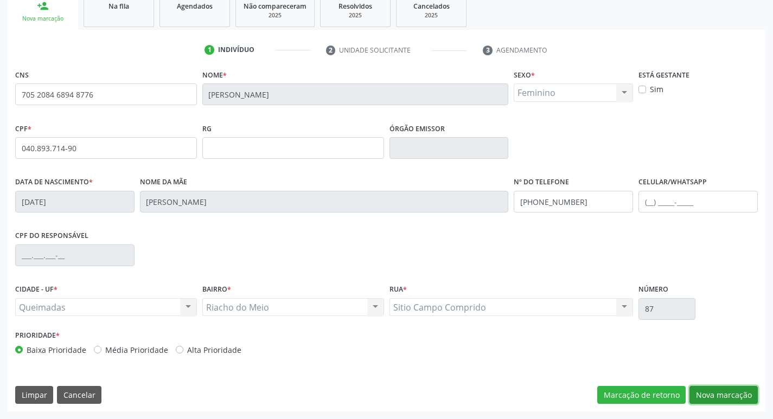
click at [727, 389] on button "Nova marcação" at bounding box center [723, 395] width 68 height 18
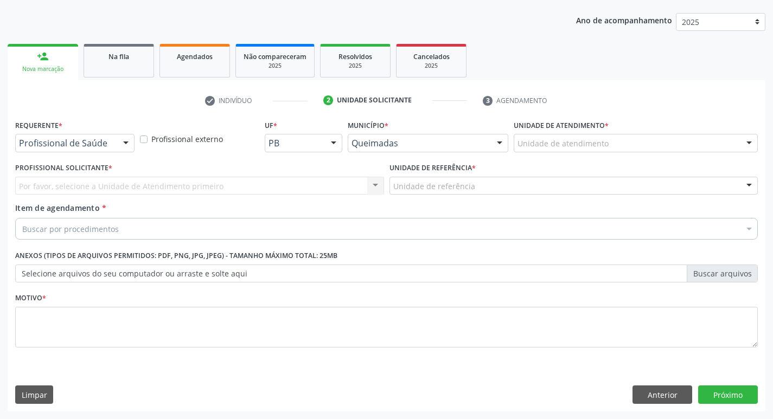
scroll to position [118, 0]
click at [120, 139] on div at bounding box center [126, 143] width 16 height 18
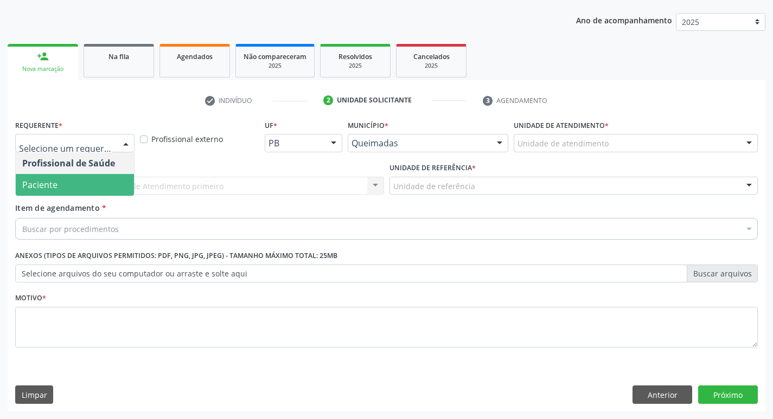
click at [86, 186] on span "Paciente" at bounding box center [75, 185] width 118 height 22
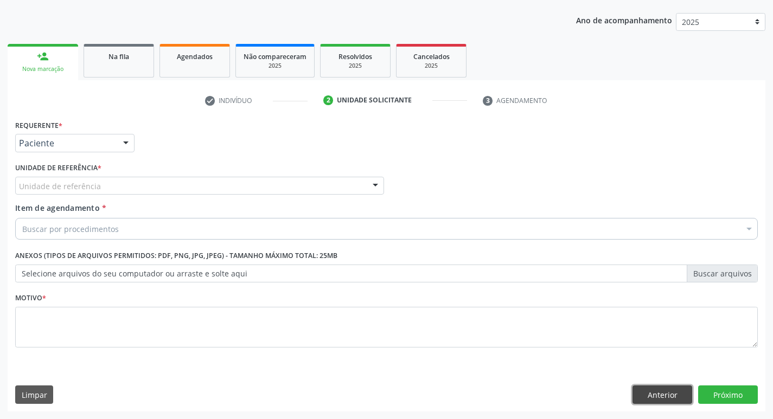
click at [646, 389] on button "Anterior" at bounding box center [662, 395] width 60 height 18
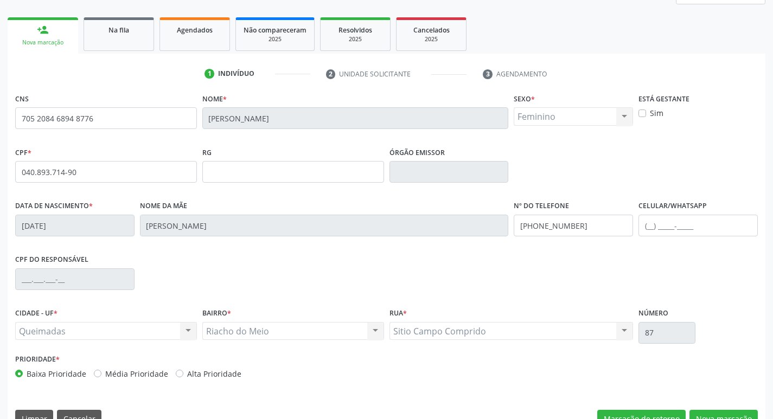
scroll to position [169, 0]
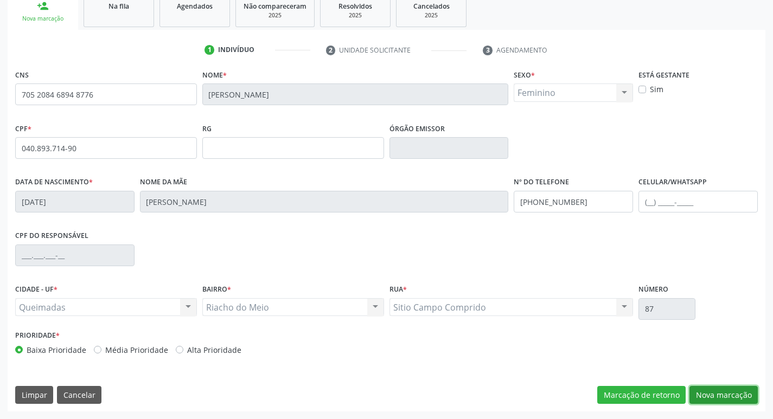
click at [698, 387] on button "Nova marcação" at bounding box center [723, 395] width 68 height 18
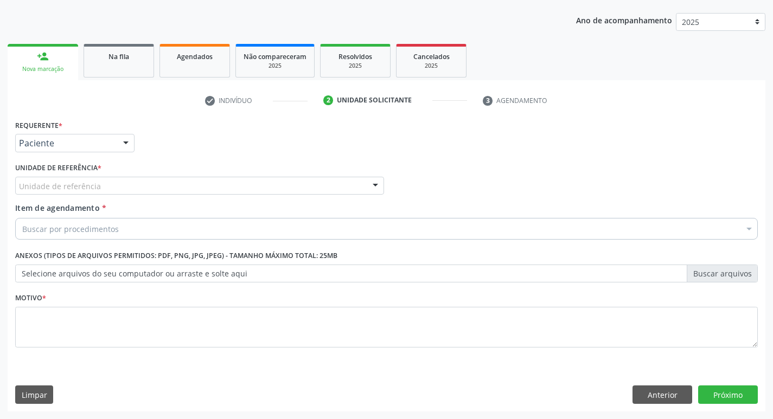
scroll to position [118, 0]
click at [117, 183] on div at bounding box center [199, 186] width 369 height 18
type input "RIA"
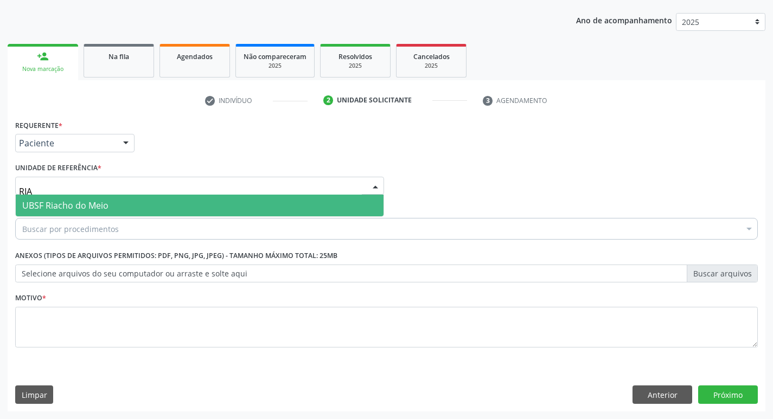
click at [118, 207] on span "UBSF Riacho do Meio" at bounding box center [200, 206] width 368 height 22
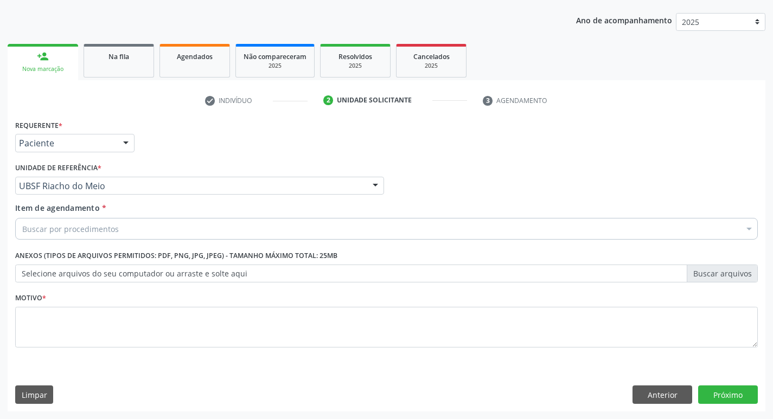
click at [164, 222] on div "Buscar por procedimentos" at bounding box center [386, 229] width 742 height 22
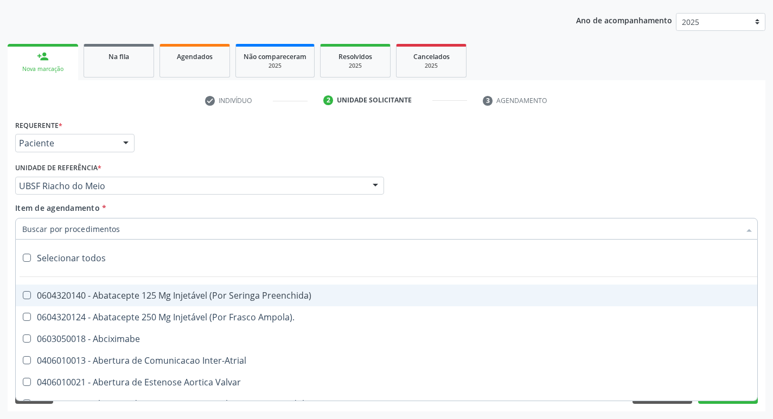
paste input "0205020097"
type input "0205020097"
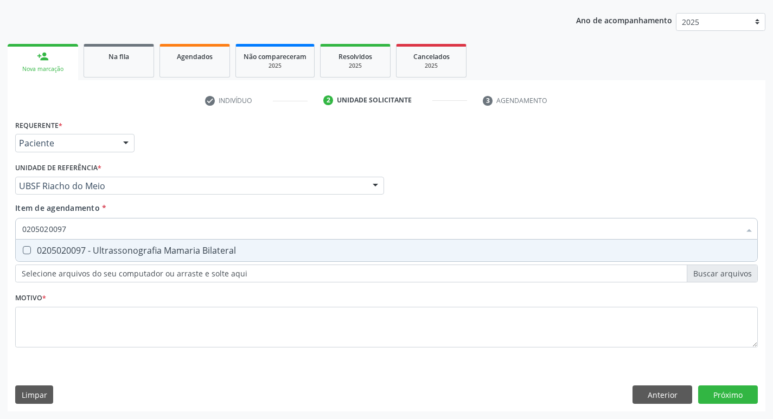
click at [197, 247] on div "0205020097 - Ultrassonografia Mamaria Bilateral" at bounding box center [386, 250] width 728 height 9
checkbox Bilateral "true"
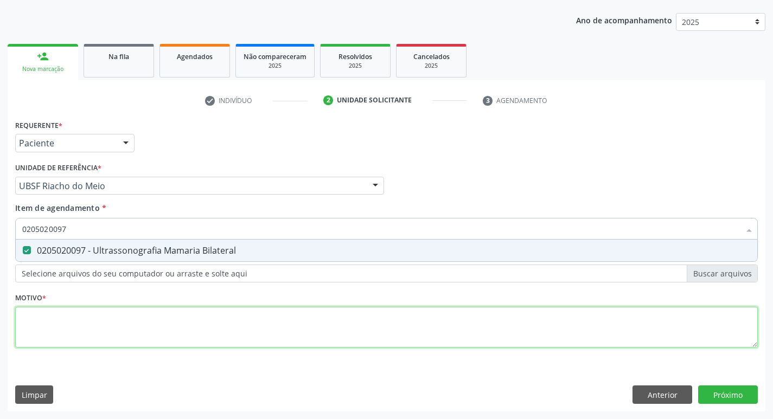
click at [285, 332] on div "Requerente * Paciente Profissional de Saúde Paciente Nenhum resultado encontrad…" at bounding box center [386, 240] width 742 height 246
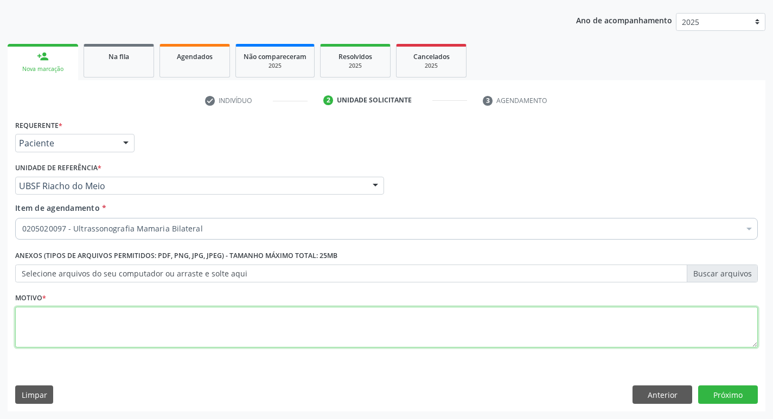
click at [285, 332] on textarea at bounding box center [386, 327] width 742 height 41
type textarea "DOR NAS MAMAS"
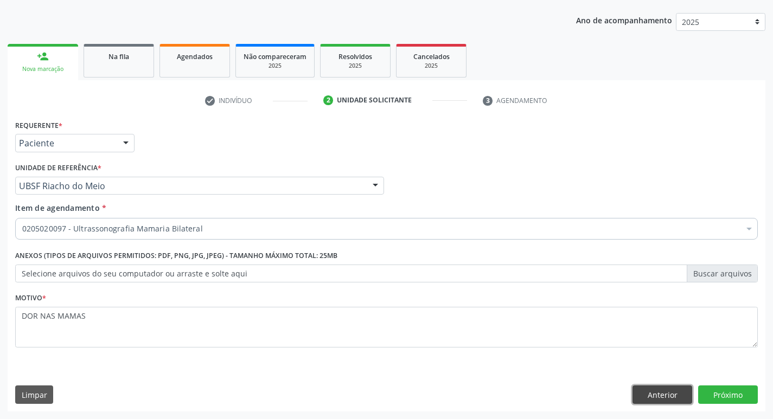
click at [675, 392] on button "Anterior" at bounding box center [662, 395] width 60 height 18
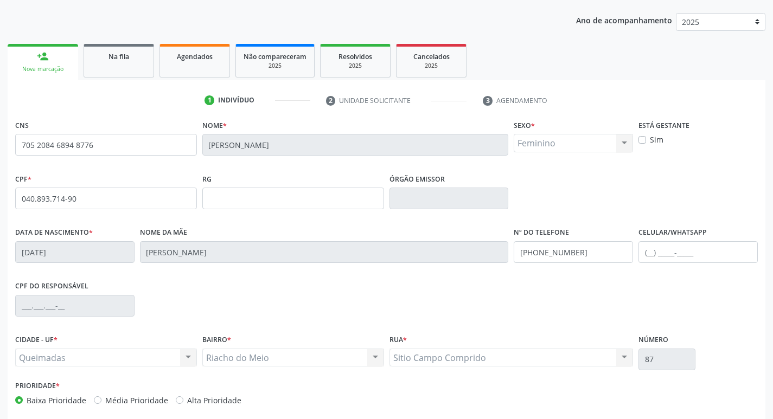
scroll to position [169, 0]
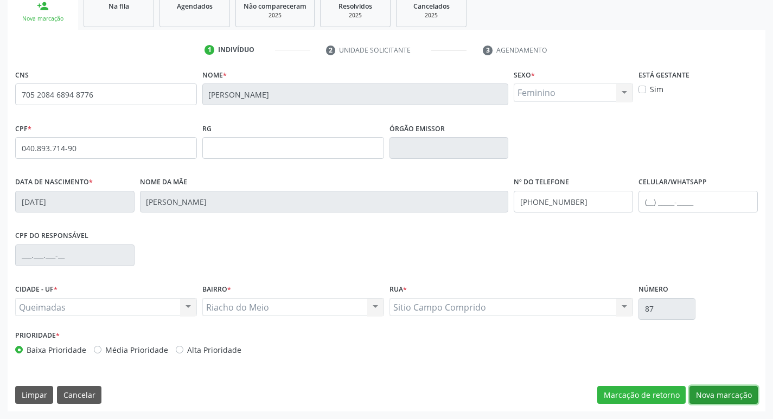
click at [710, 388] on button "Nova marcação" at bounding box center [723, 395] width 68 height 18
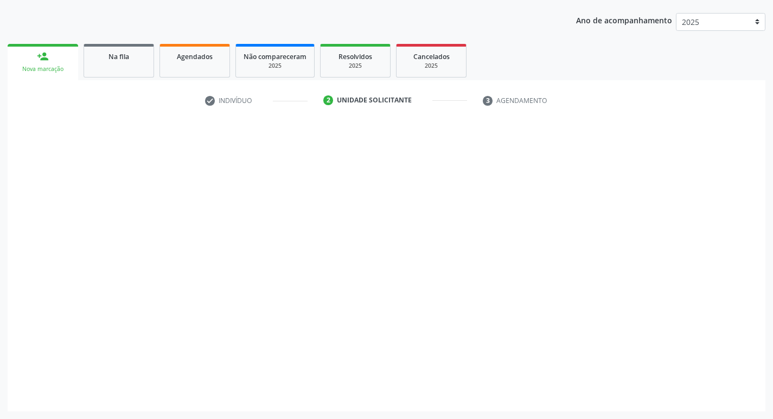
scroll to position [118, 0]
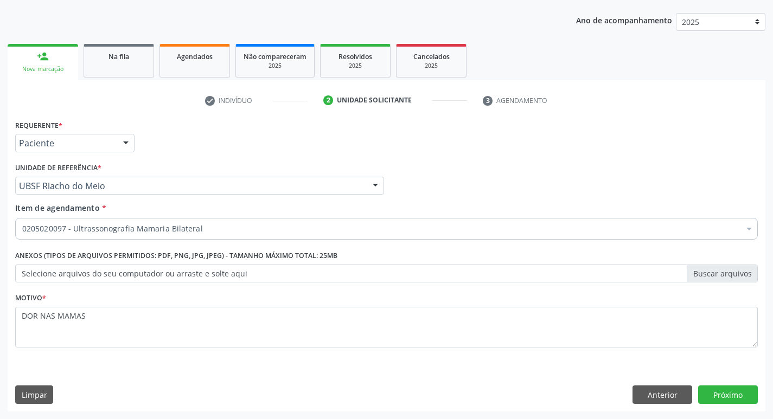
click at [722, 384] on div "Requerente * Paciente Profissional de Saúde Paciente Nenhum resultado encontrad…" at bounding box center [387, 264] width 758 height 294
click at [725, 385] on div "Requerente * Paciente Profissional de Saúde Paciente Nenhum resultado encontrad…" at bounding box center [387, 264] width 758 height 294
click at [726, 387] on button "Próximo" at bounding box center [728, 395] width 60 height 18
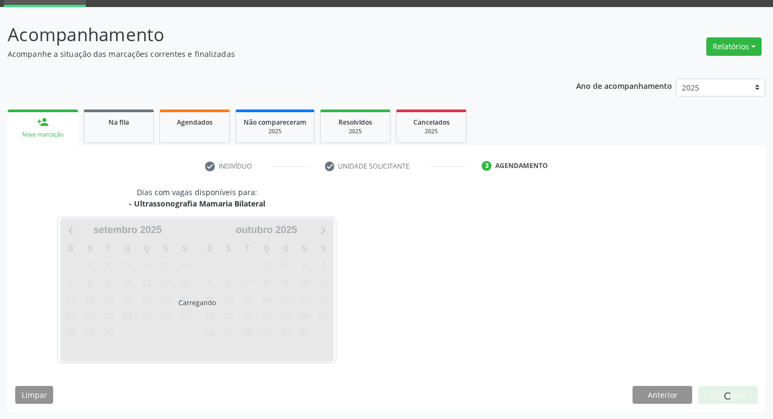
scroll to position [53, 0]
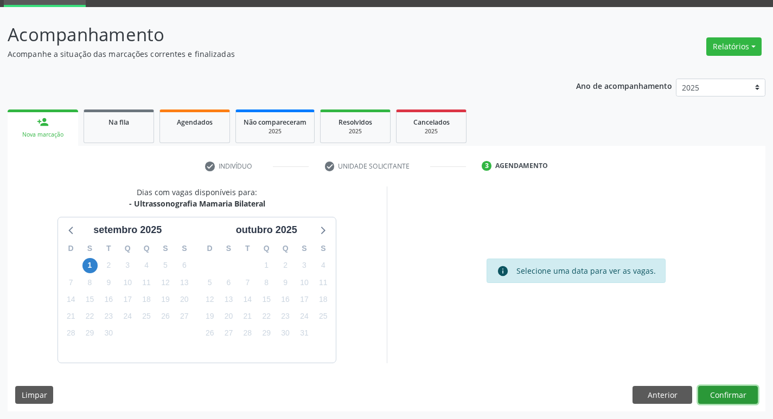
click at [741, 401] on button "Confirmar" at bounding box center [728, 395] width 60 height 18
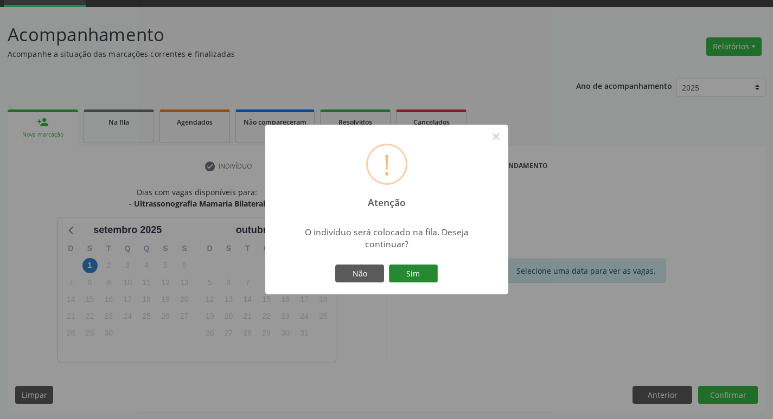
click at [404, 270] on button "Sim" at bounding box center [413, 274] width 49 height 18
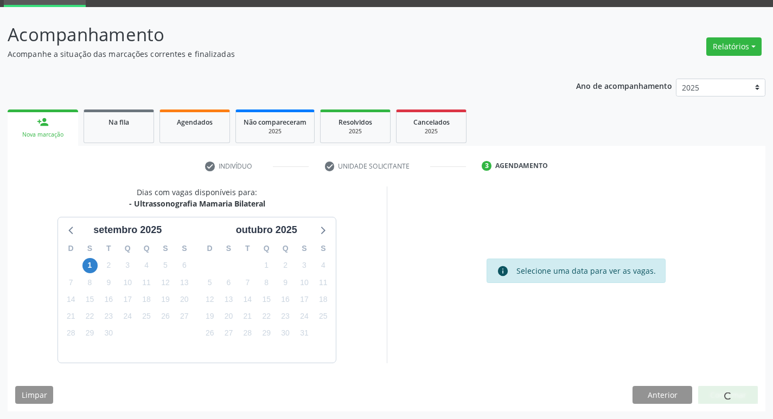
scroll to position [0, 0]
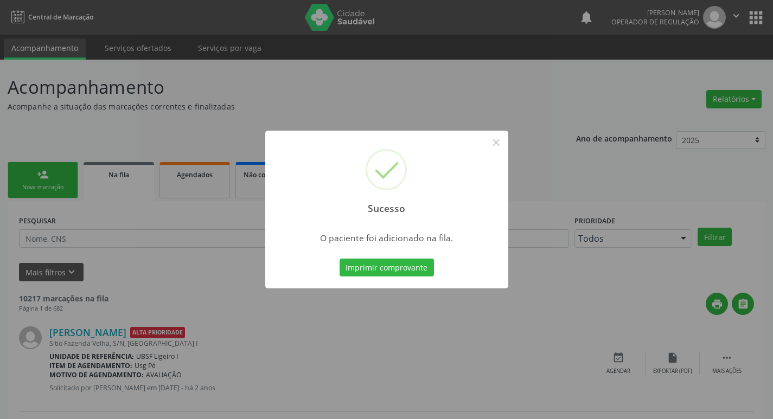
click at [333, 97] on div "Sucesso × O paciente foi adicionado na fila. Imprimir comprovante Cancel" at bounding box center [386, 209] width 773 height 419
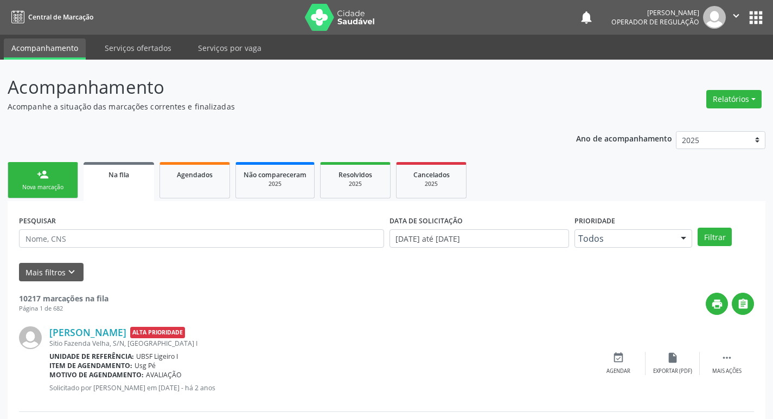
click at [51, 191] on div "Nova marcação" at bounding box center [43, 187] width 54 height 8
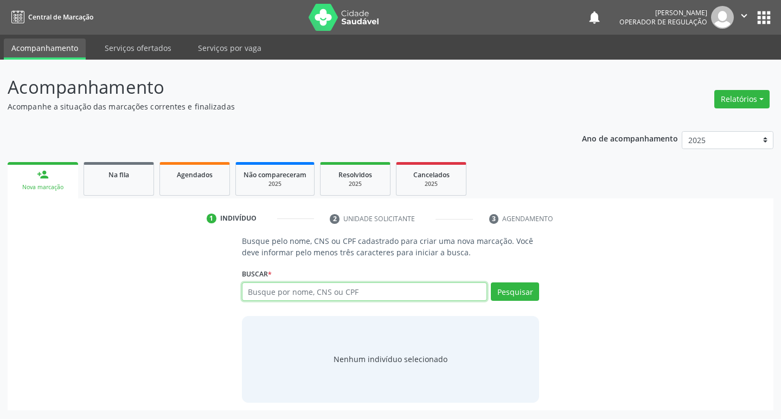
click at [396, 297] on input "text" at bounding box center [365, 292] width 246 height 18
type input "700805951187289"
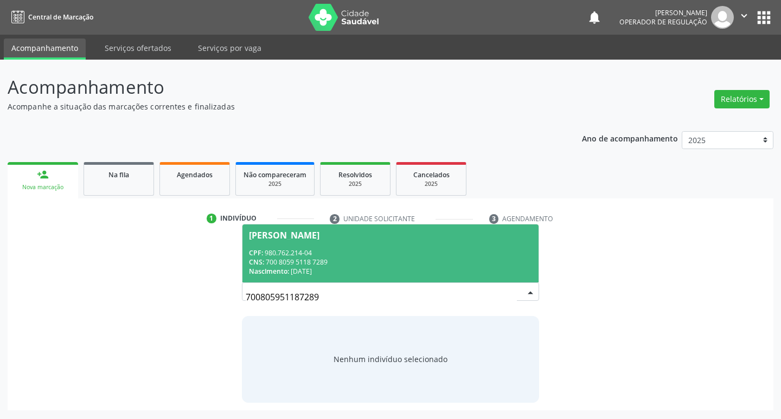
click at [304, 259] on div "CNS: 700 8059 5118 7289" at bounding box center [391, 262] width 284 height 9
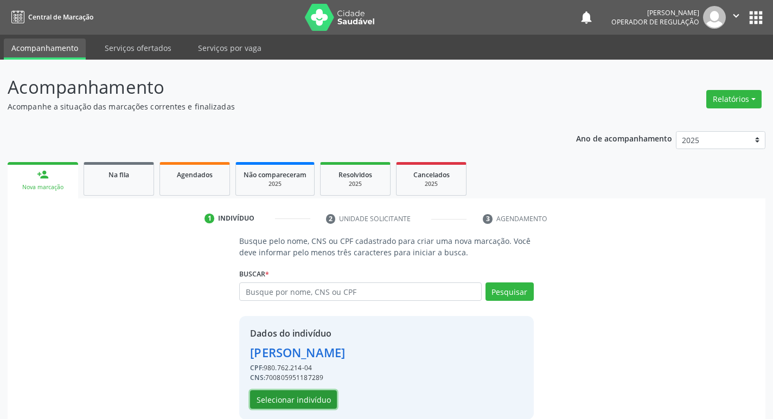
click at [294, 400] on button "Selecionar indivíduo" at bounding box center [293, 399] width 87 height 18
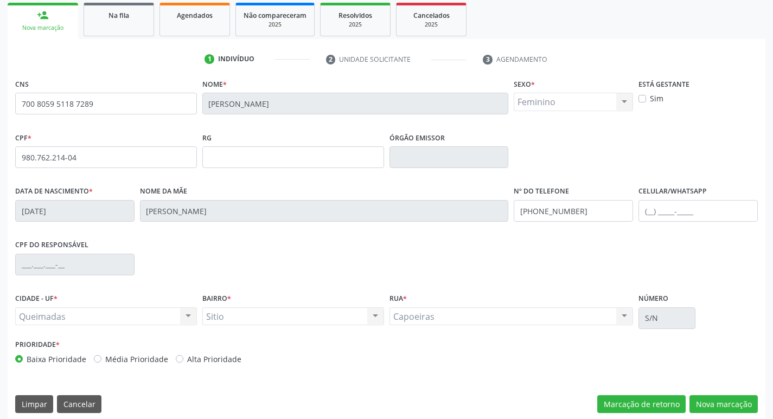
scroll to position [169, 0]
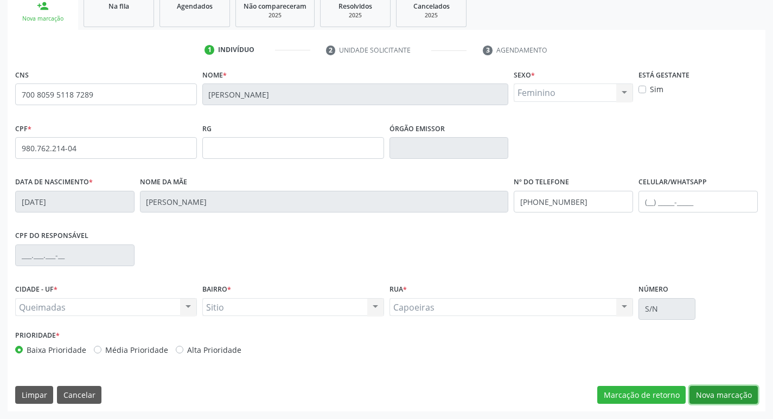
click at [707, 394] on button "Nova marcação" at bounding box center [723, 395] width 68 height 18
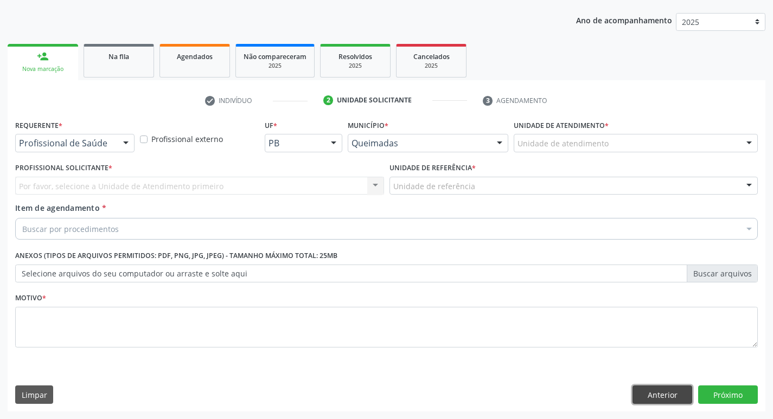
click at [642, 391] on button "Anterior" at bounding box center [662, 395] width 60 height 18
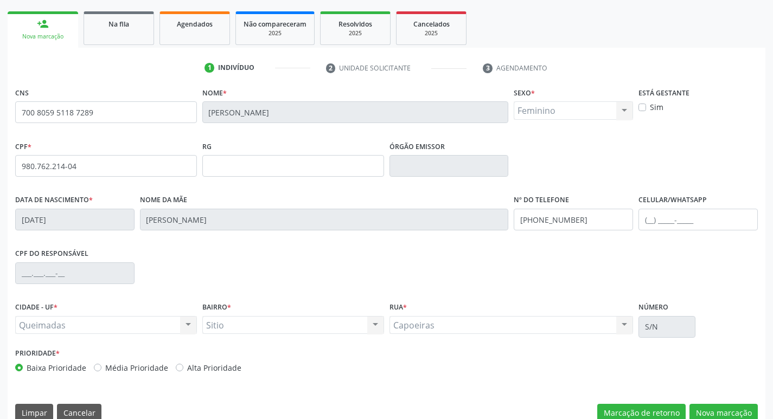
scroll to position [169, 0]
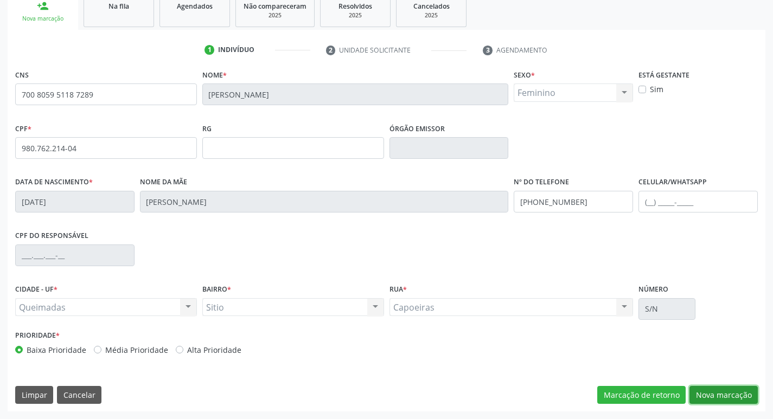
click at [700, 393] on button "Nova marcação" at bounding box center [723, 395] width 68 height 18
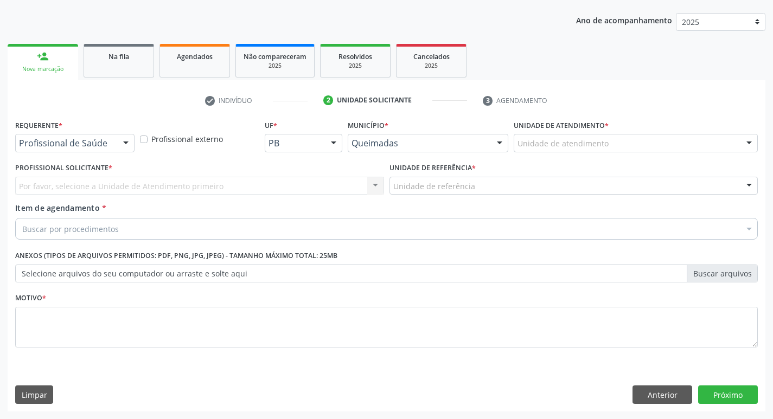
scroll to position [118, 0]
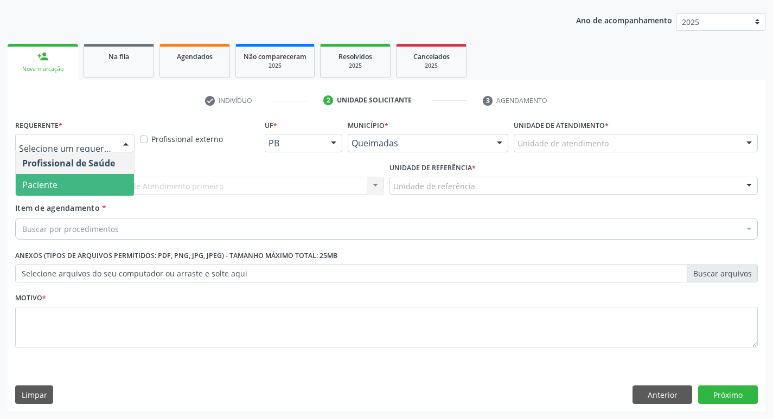
click at [75, 185] on span "Paciente" at bounding box center [75, 185] width 118 height 22
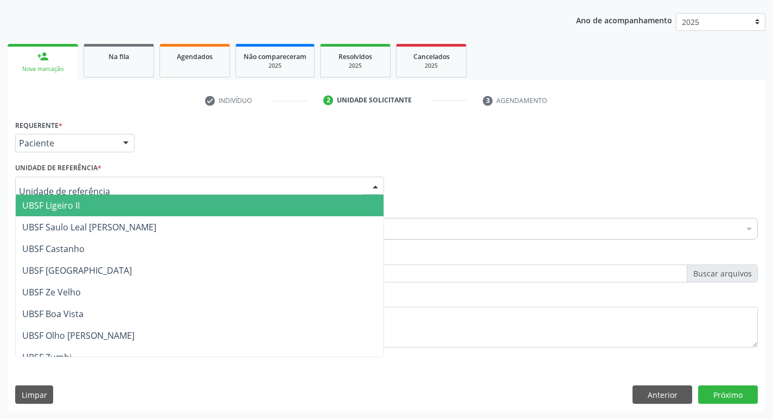
click at [78, 178] on div at bounding box center [199, 186] width 369 height 18
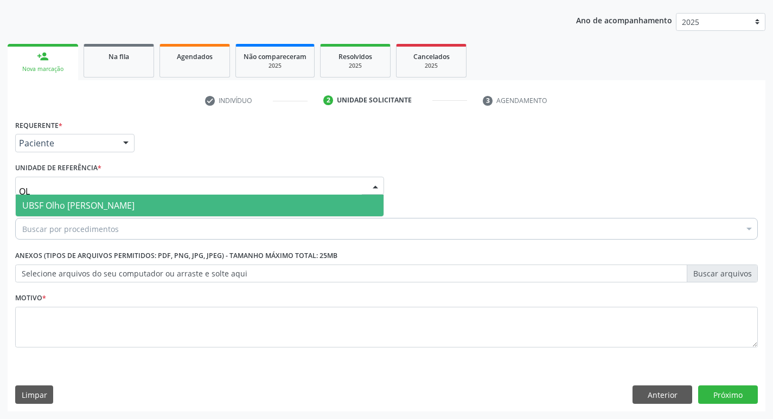
type input "OLH"
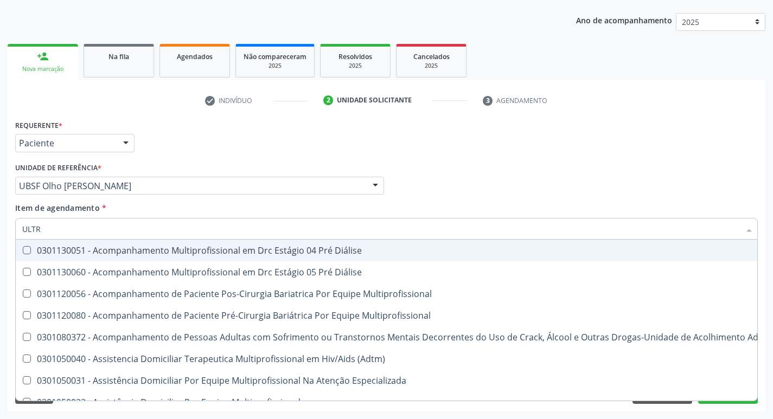
type input "ULTRA"
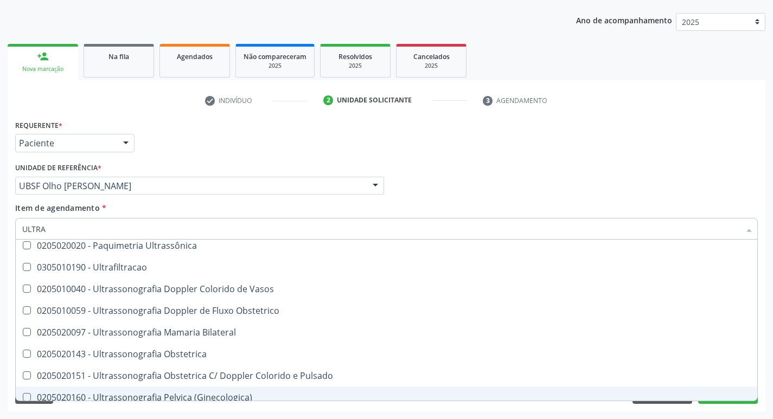
scroll to position [88, 0]
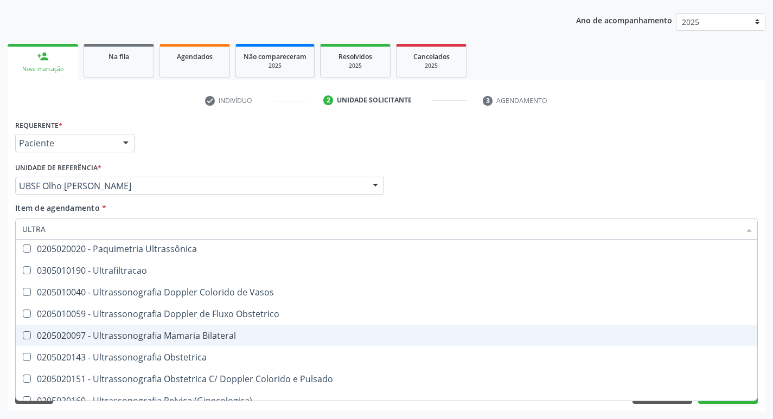
click at [186, 332] on div "0205020097 - Ultrassonografia Mamaria Bilateral" at bounding box center [386, 335] width 728 height 9
checkbox Bilateral "true"
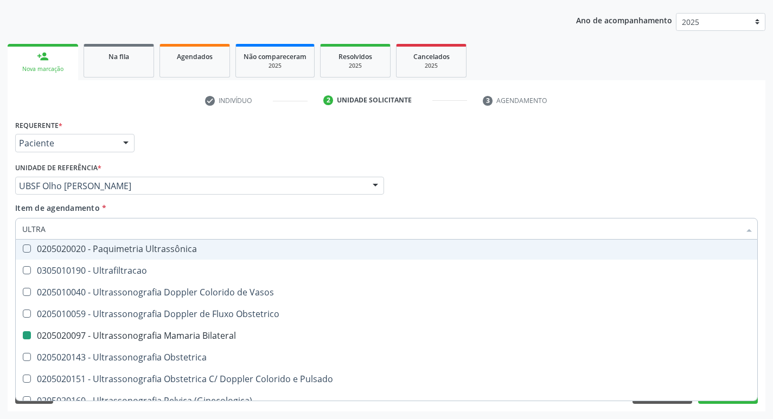
click at [331, 139] on div "Requerente * Paciente Profissional de Saúde Paciente Nenhum resultado encontrad…" at bounding box center [386, 138] width 748 height 42
checkbox X "true"
checkbox Bilateral "false"
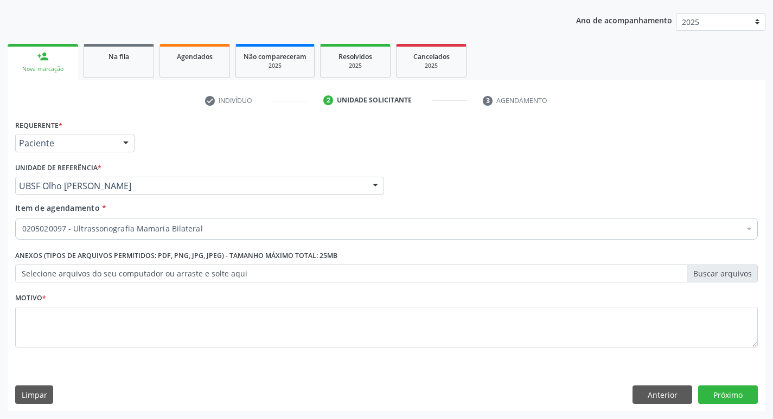
scroll to position [0, 0]
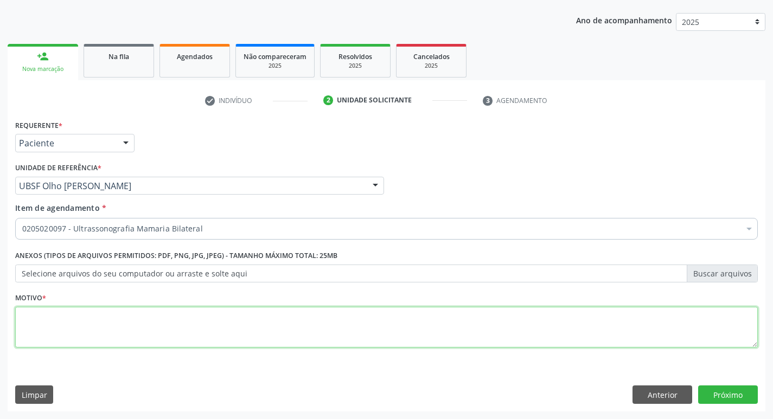
click at [280, 333] on textarea at bounding box center [386, 327] width 742 height 41
type textarea "AVALIAÇÃO"
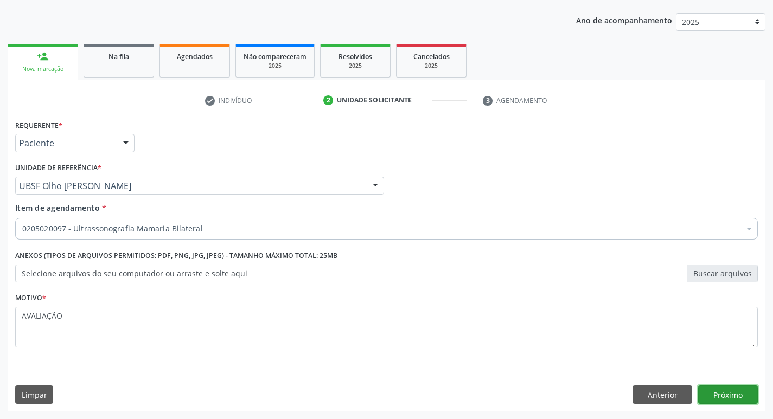
click at [739, 399] on button "Próximo" at bounding box center [728, 395] width 60 height 18
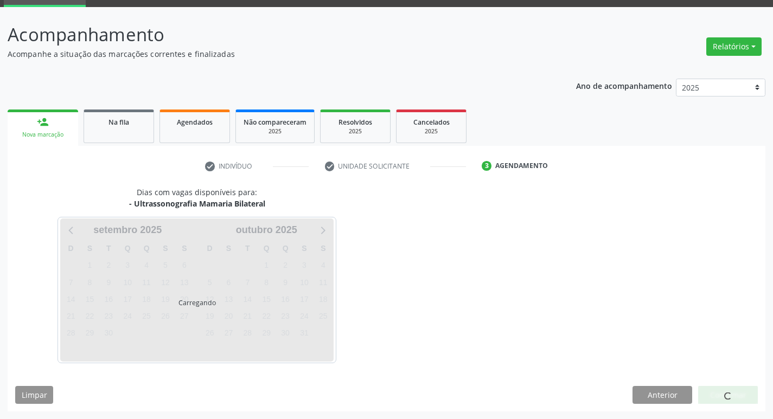
scroll to position [53, 0]
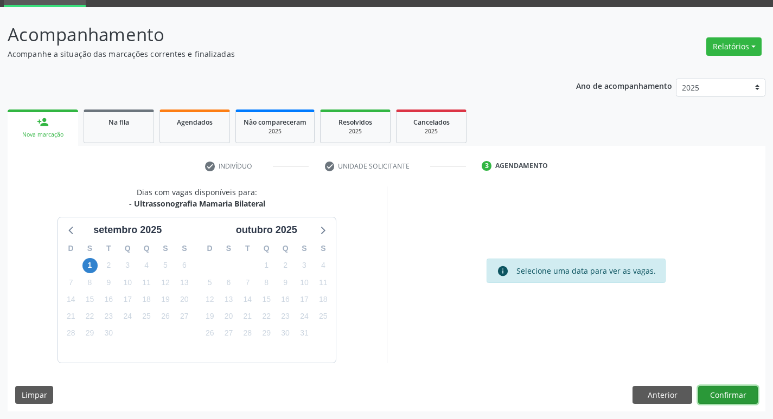
click at [717, 394] on button "Confirmar" at bounding box center [728, 395] width 60 height 18
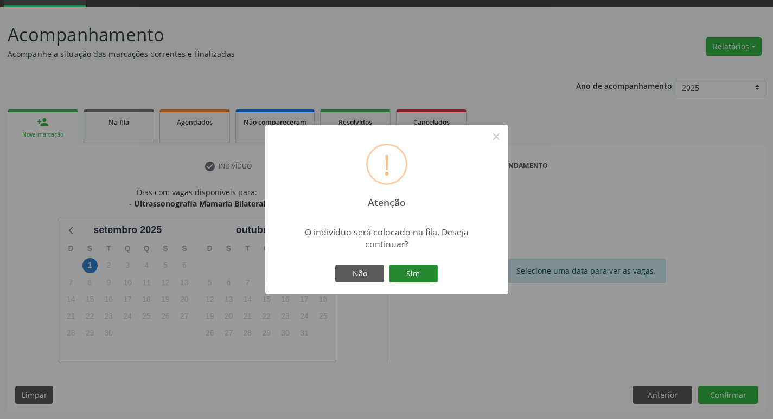
click at [427, 276] on button "Sim" at bounding box center [413, 274] width 49 height 18
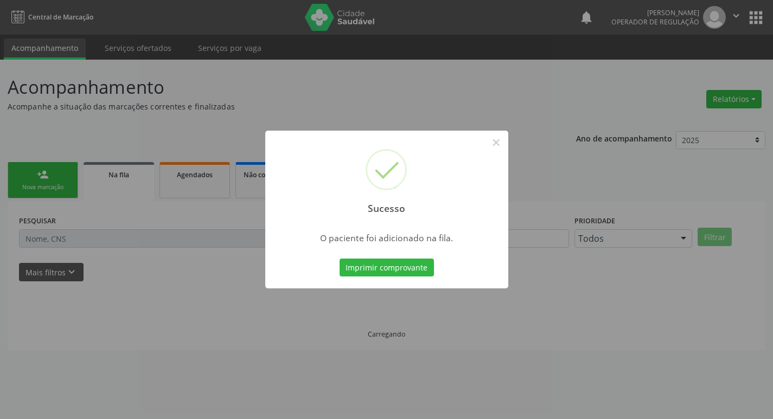
scroll to position [0, 0]
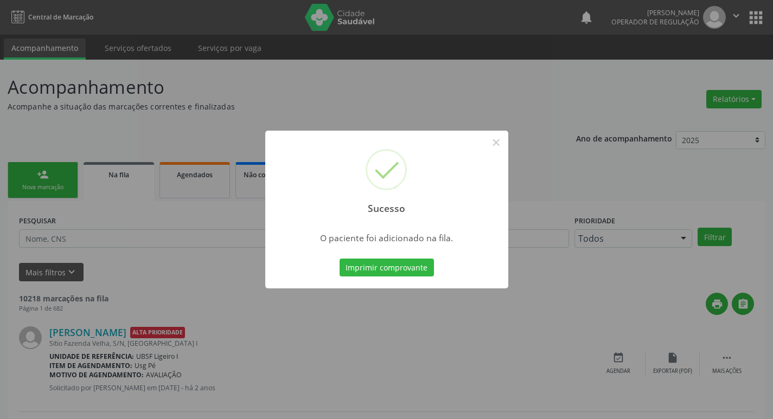
click at [439, 78] on div "Sucesso × O paciente foi adicionado na fila. Imprimir comprovante Cancel" at bounding box center [386, 209] width 773 height 419
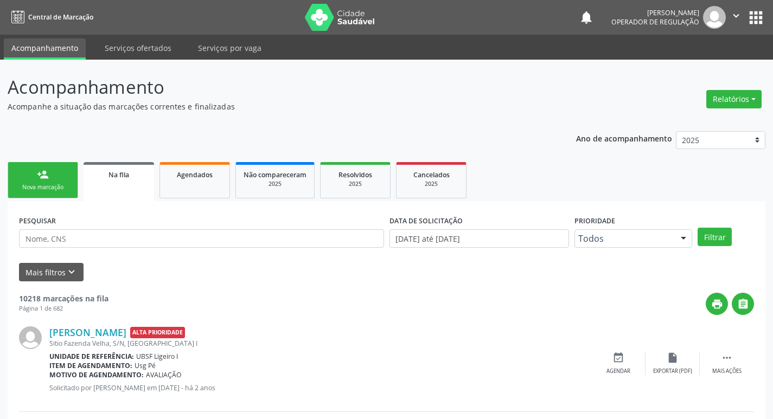
click at [35, 169] on link "person_add Nova marcação" at bounding box center [43, 180] width 70 height 36
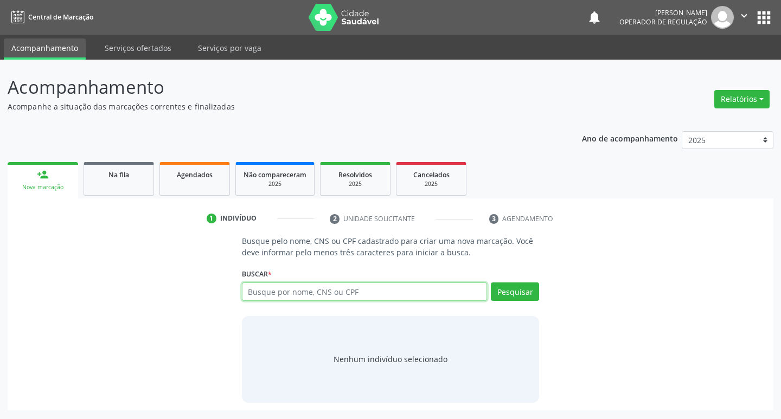
click at [302, 292] on input "text" at bounding box center [365, 292] width 246 height 18
type input "700205961009222"
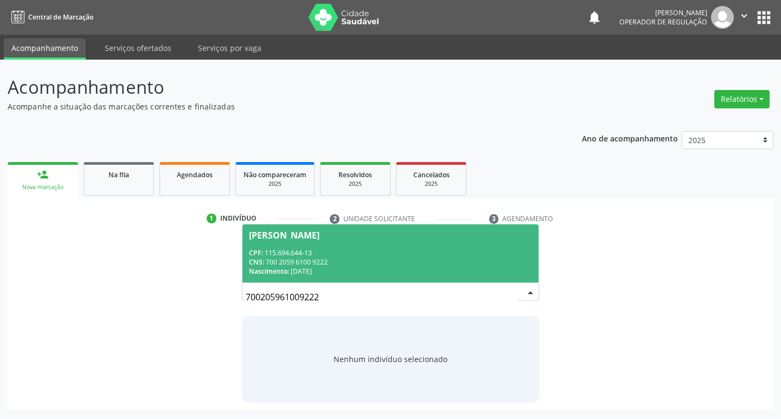
click at [387, 260] on div "CNS: 700 2059 6100 9222" at bounding box center [391, 262] width 284 height 9
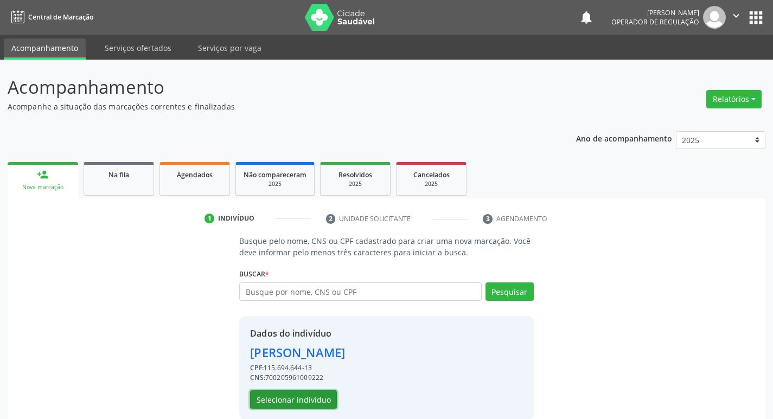
click at [309, 402] on button "Selecionar indivíduo" at bounding box center [293, 399] width 87 height 18
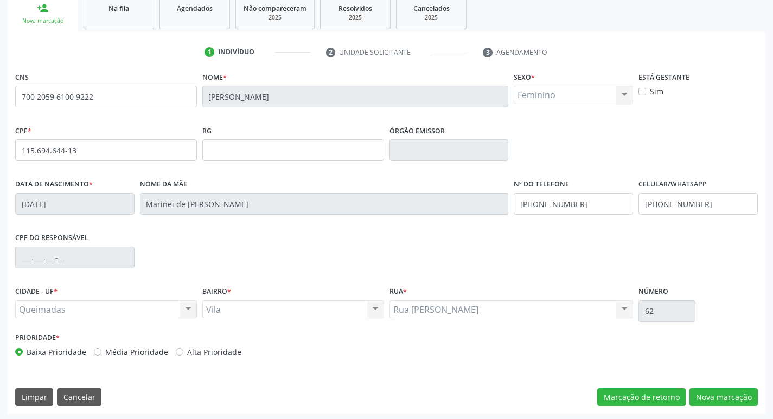
scroll to position [169, 0]
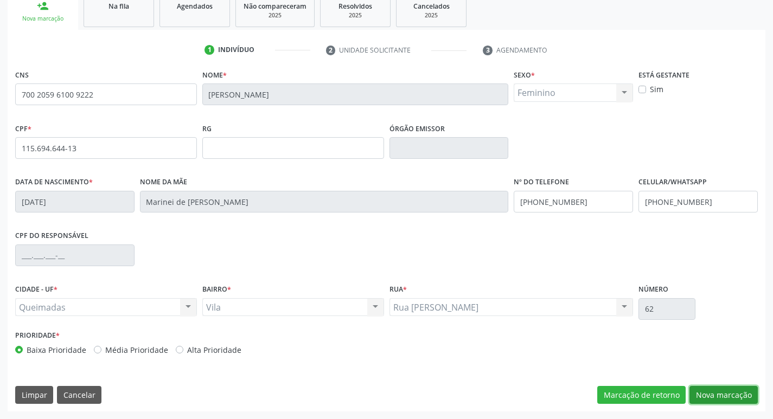
click at [716, 392] on button "Nova marcação" at bounding box center [723, 395] width 68 height 18
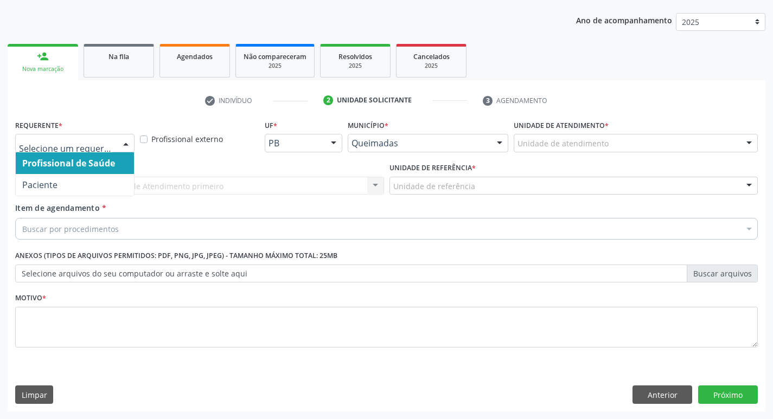
click at [113, 137] on div at bounding box center [74, 143] width 119 height 18
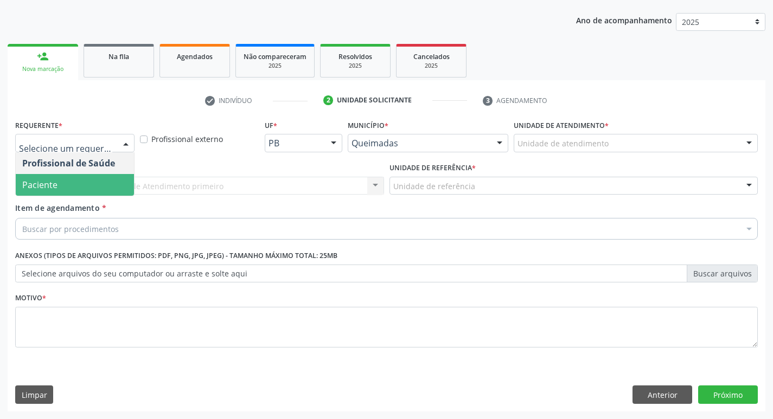
click at [91, 184] on span "Paciente" at bounding box center [75, 185] width 118 height 22
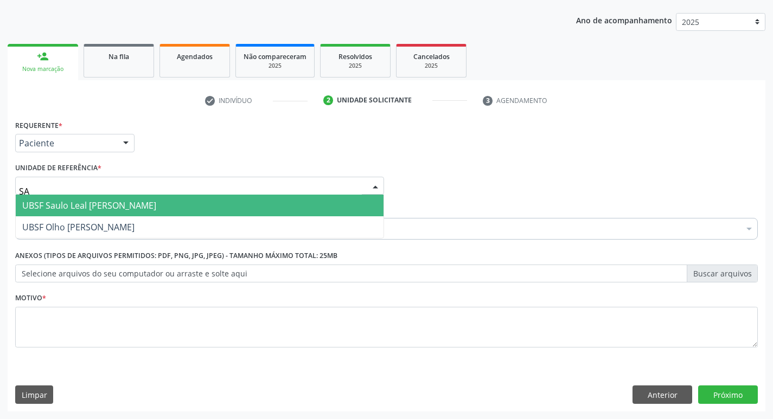
type input "SAU"
click at [90, 206] on span "UBSF Saulo Leal [PERSON_NAME]" at bounding box center [89, 206] width 134 height 12
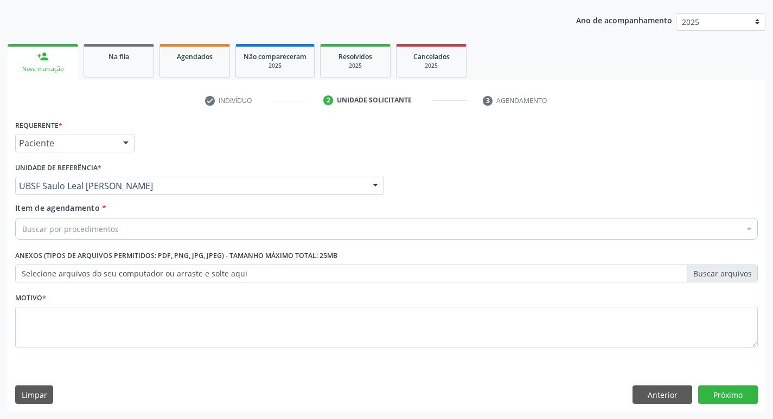
click at [87, 235] on div "Buscar por procedimentos" at bounding box center [386, 229] width 742 height 22
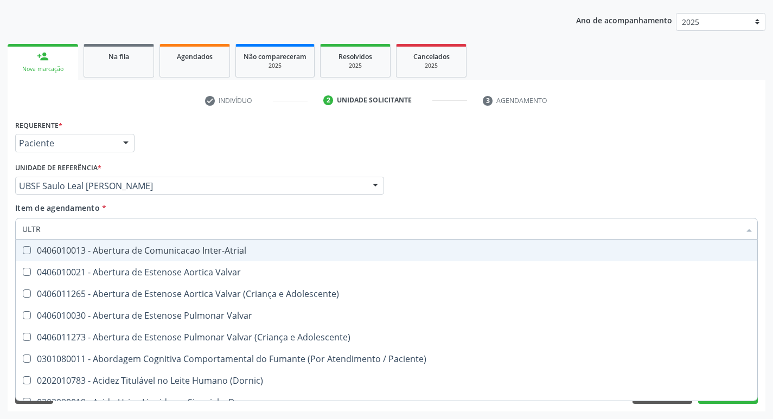
type input "ULTRA"
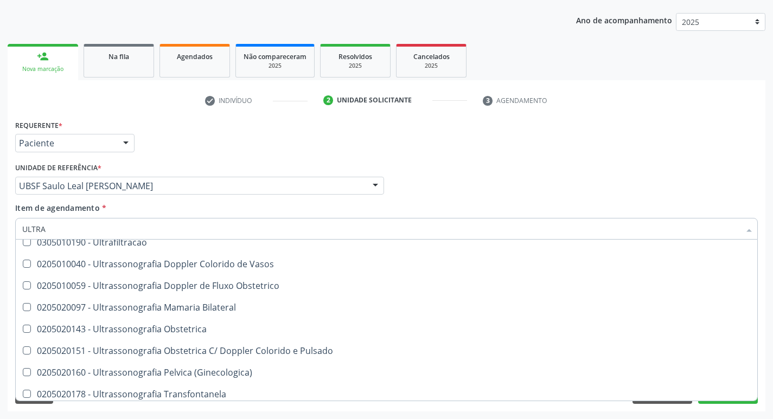
scroll to position [88, 0]
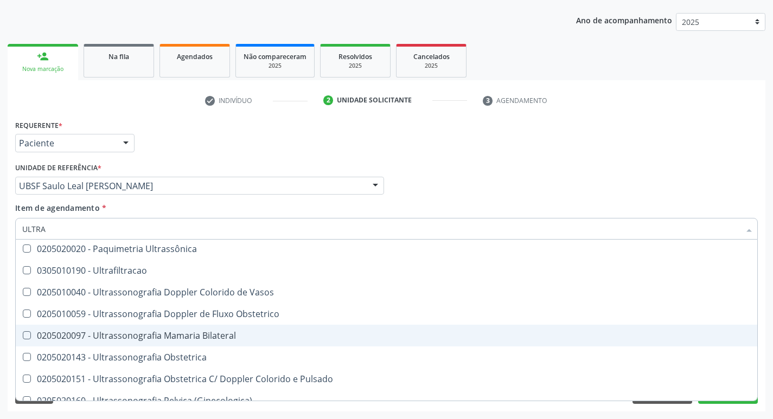
click at [146, 335] on div "0205020097 - Ultrassonografia Mamaria Bilateral" at bounding box center [386, 335] width 728 height 9
checkbox Bilateral "true"
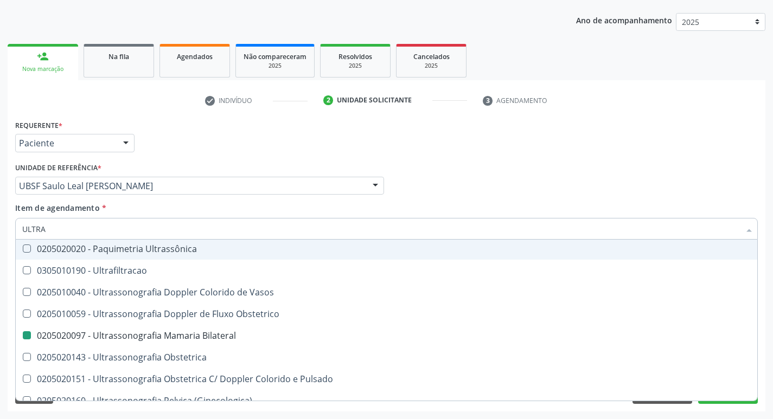
click at [290, 133] on div "Requerente * Paciente Profissional de Saúde Paciente Nenhum resultado encontrad…" at bounding box center [386, 138] width 748 height 42
checkbox X "true"
checkbox Bilateral "false"
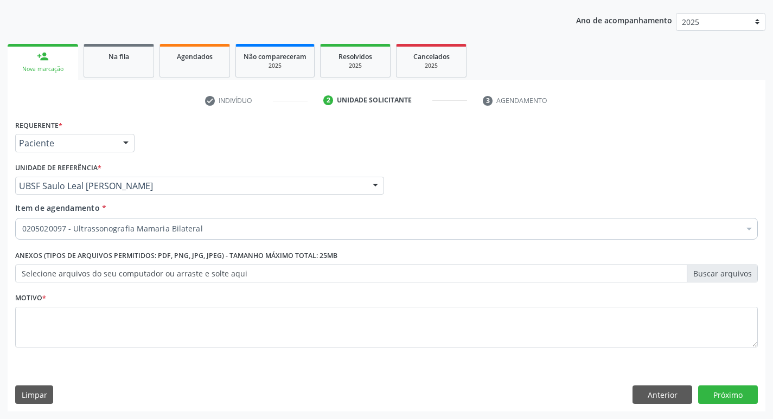
scroll to position [0, 0]
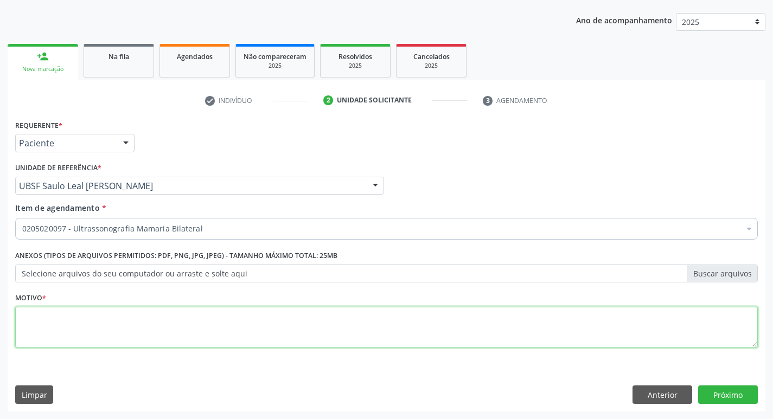
click at [129, 321] on textarea at bounding box center [386, 327] width 742 height 41
type textarea "ROTINA"
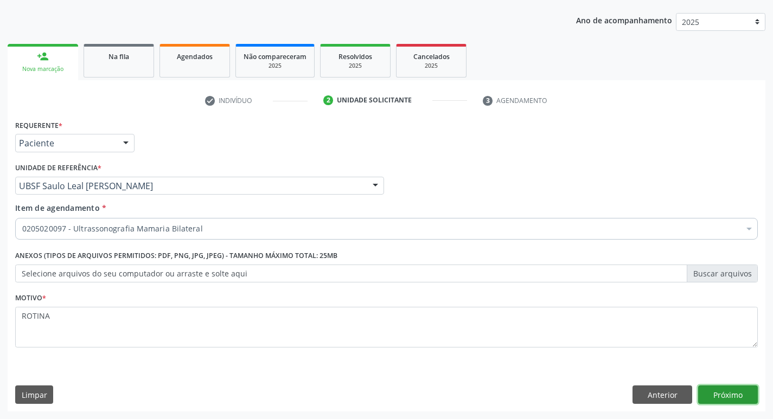
click at [715, 388] on button "Próximo" at bounding box center [728, 395] width 60 height 18
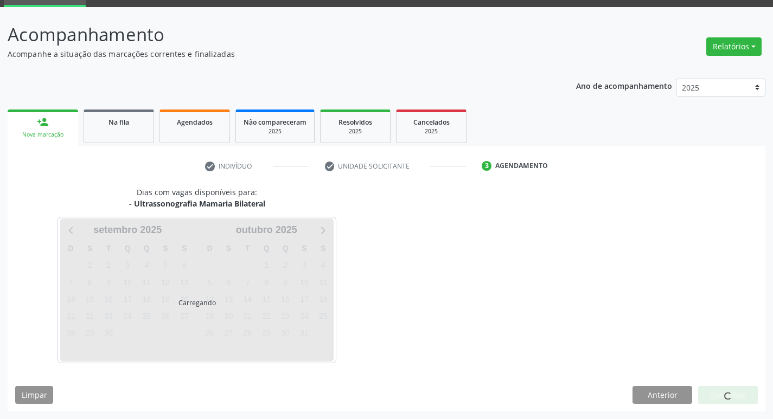
scroll to position [53, 0]
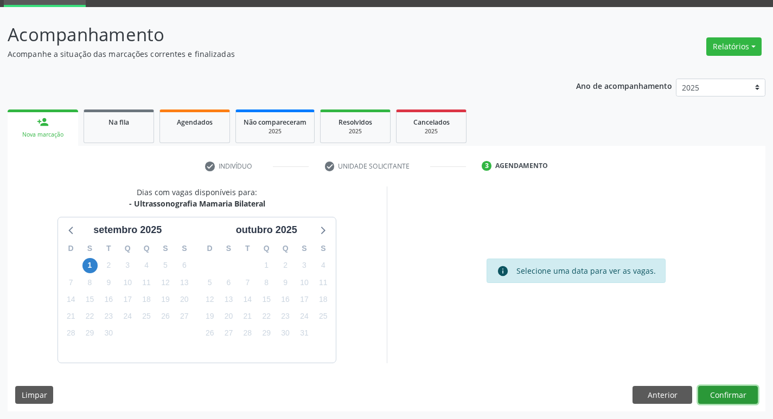
click at [714, 393] on button "Confirmar" at bounding box center [728, 395] width 60 height 18
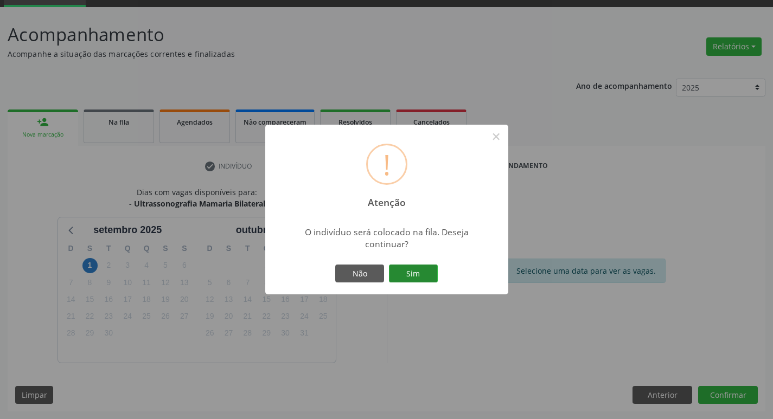
click at [422, 273] on button "Sim" at bounding box center [413, 274] width 49 height 18
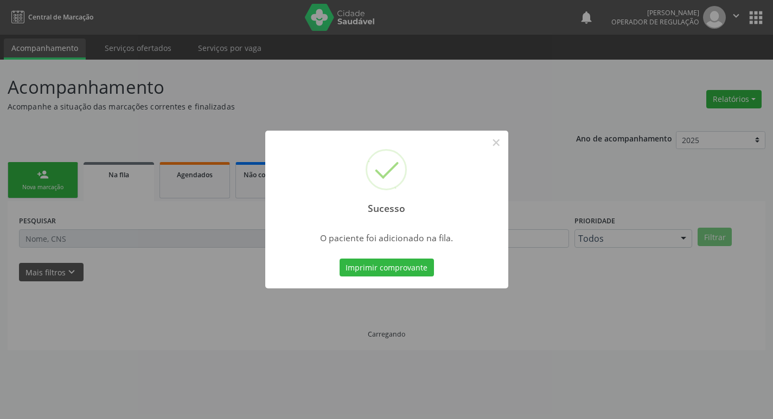
scroll to position [0, 0]
